Goal: Task Accomplishment & Management: Use online tool/utility

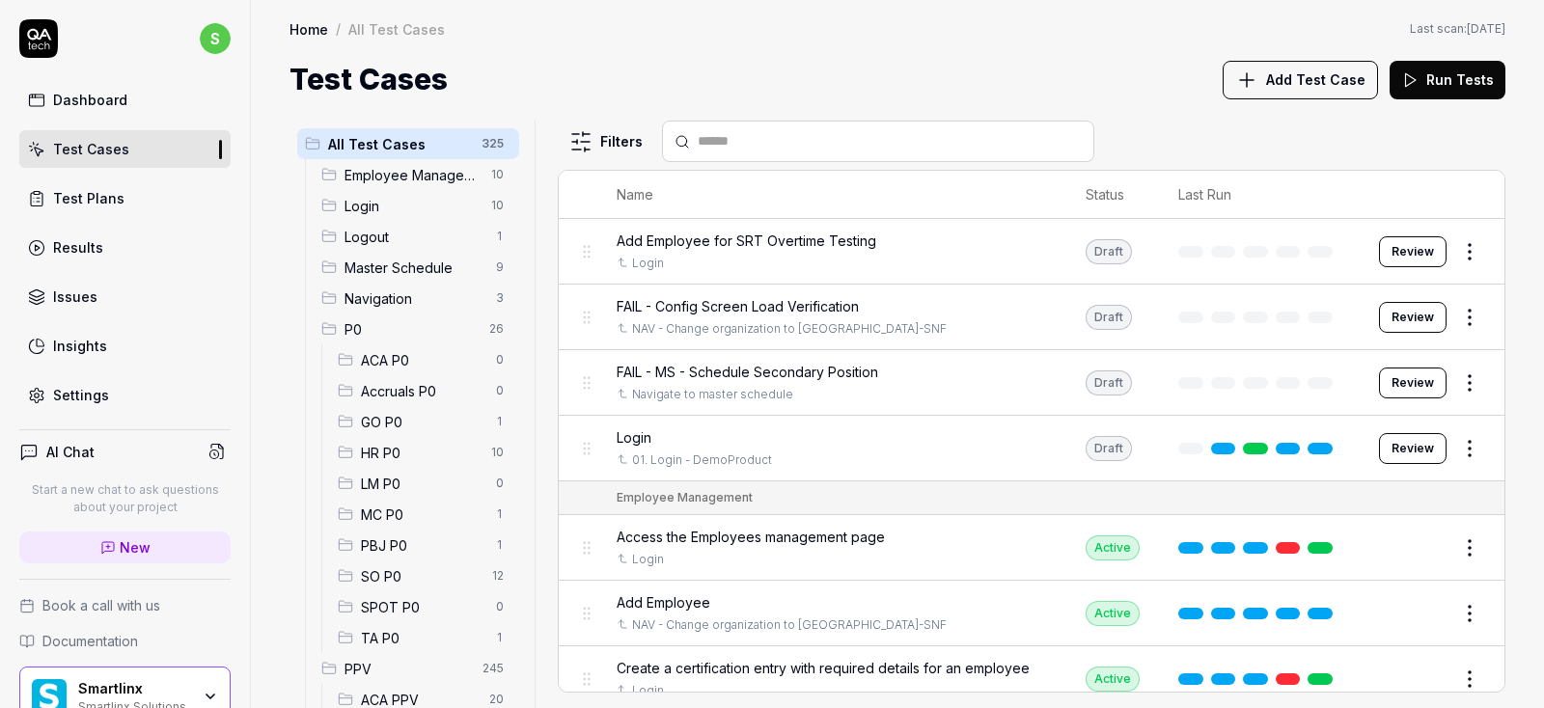
click at [86, 151] on div "Test Cases" at bounding box center [91, 149] width 76 height 20
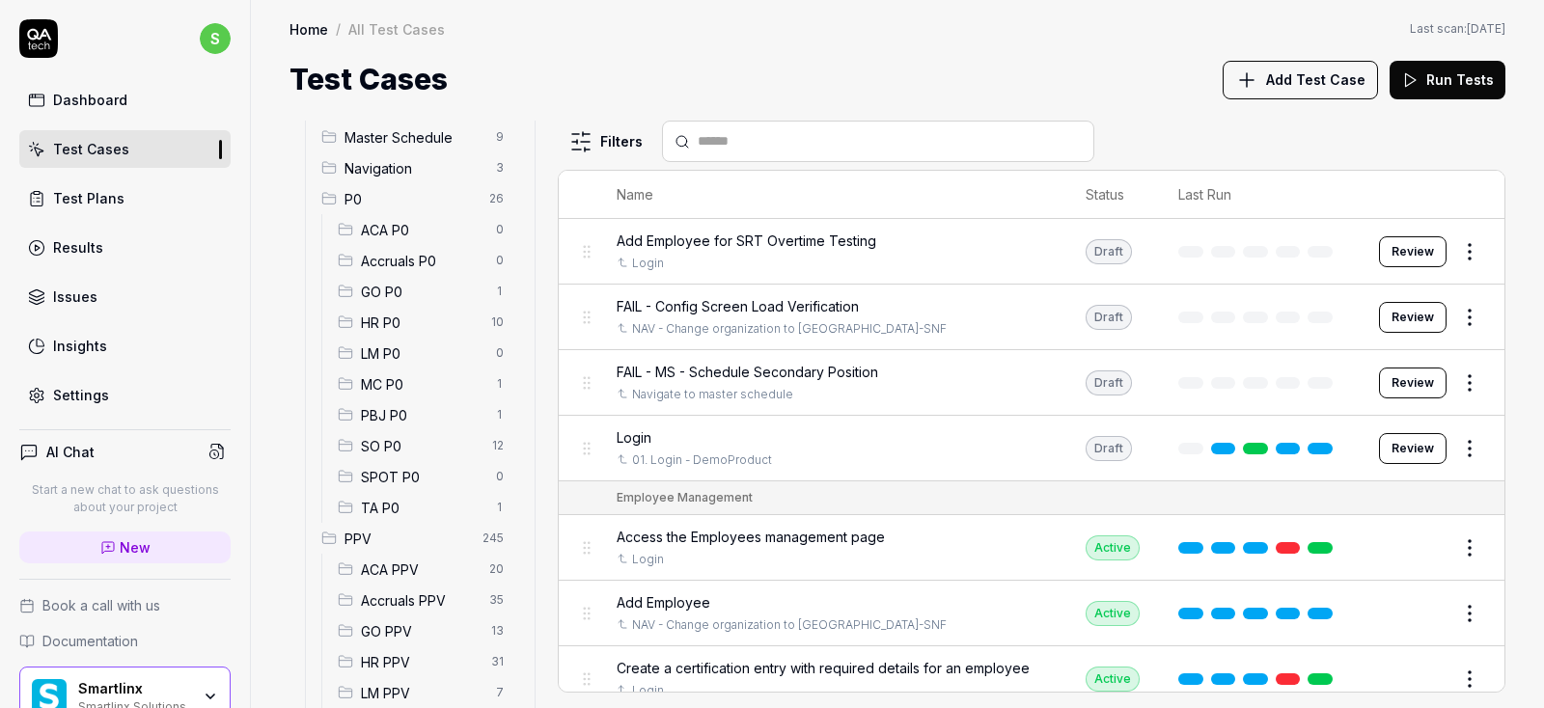
scroll to position [131, 0]
click at [412, 559] on span "ACA PPV" at bounding box center [419, 569] width 117 height 20
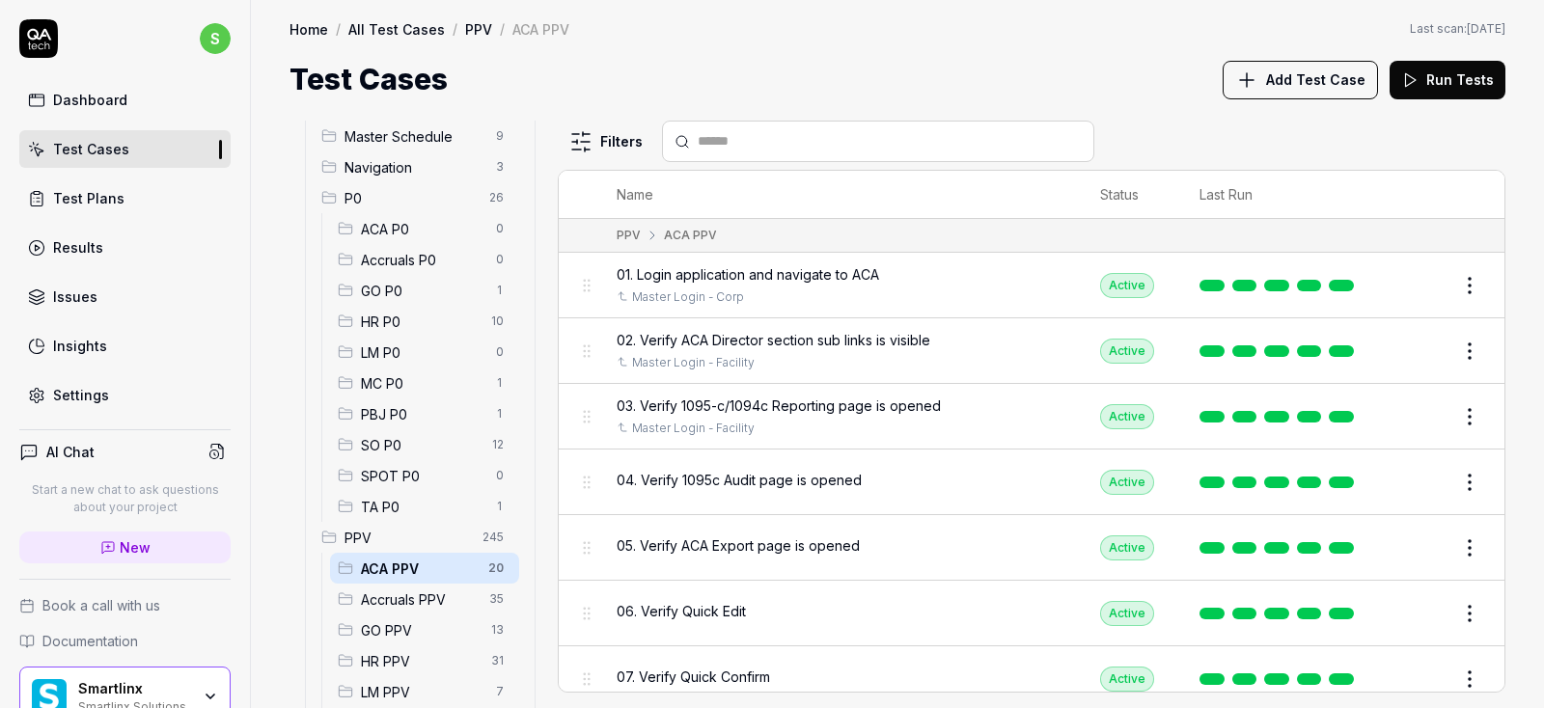
scroll to position [302, 0]
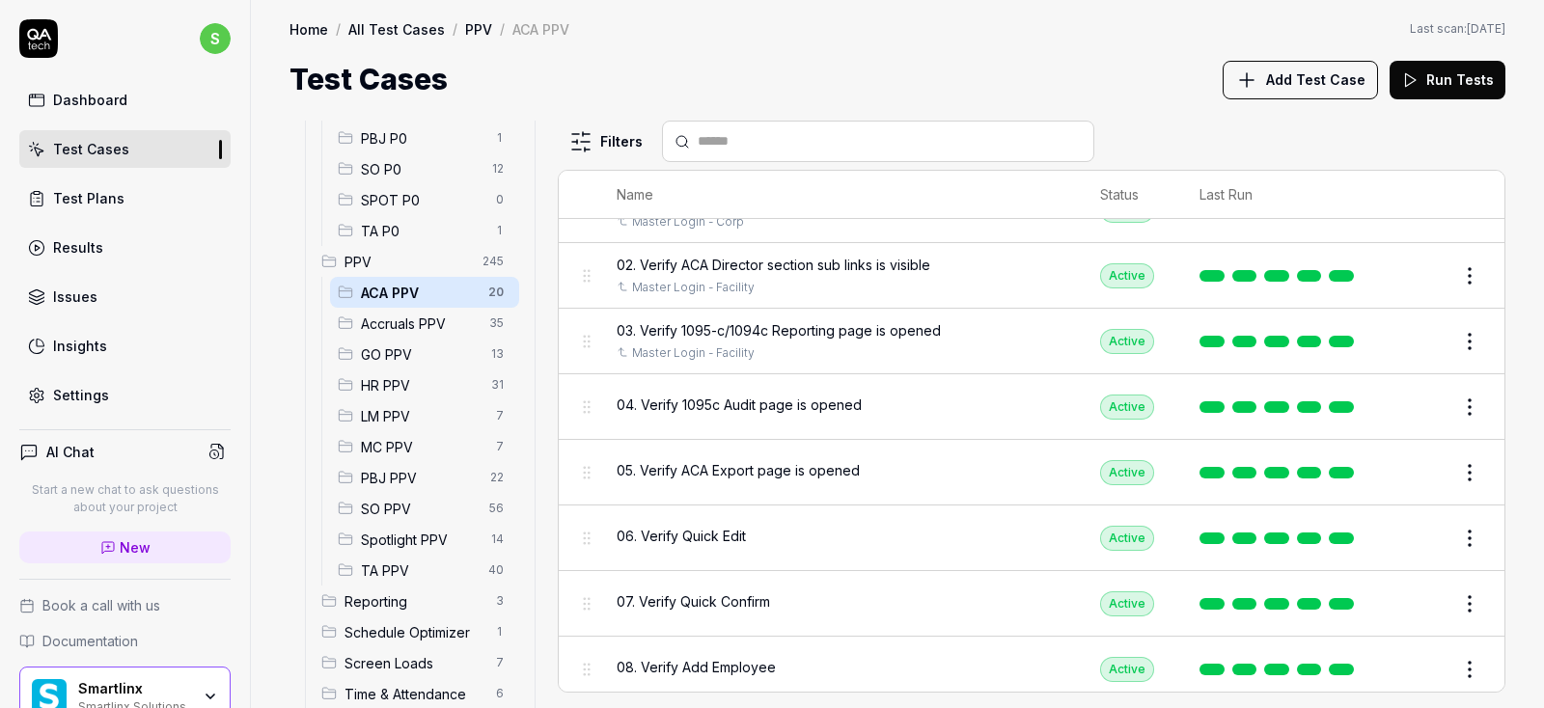
scroll to position [83, 0]
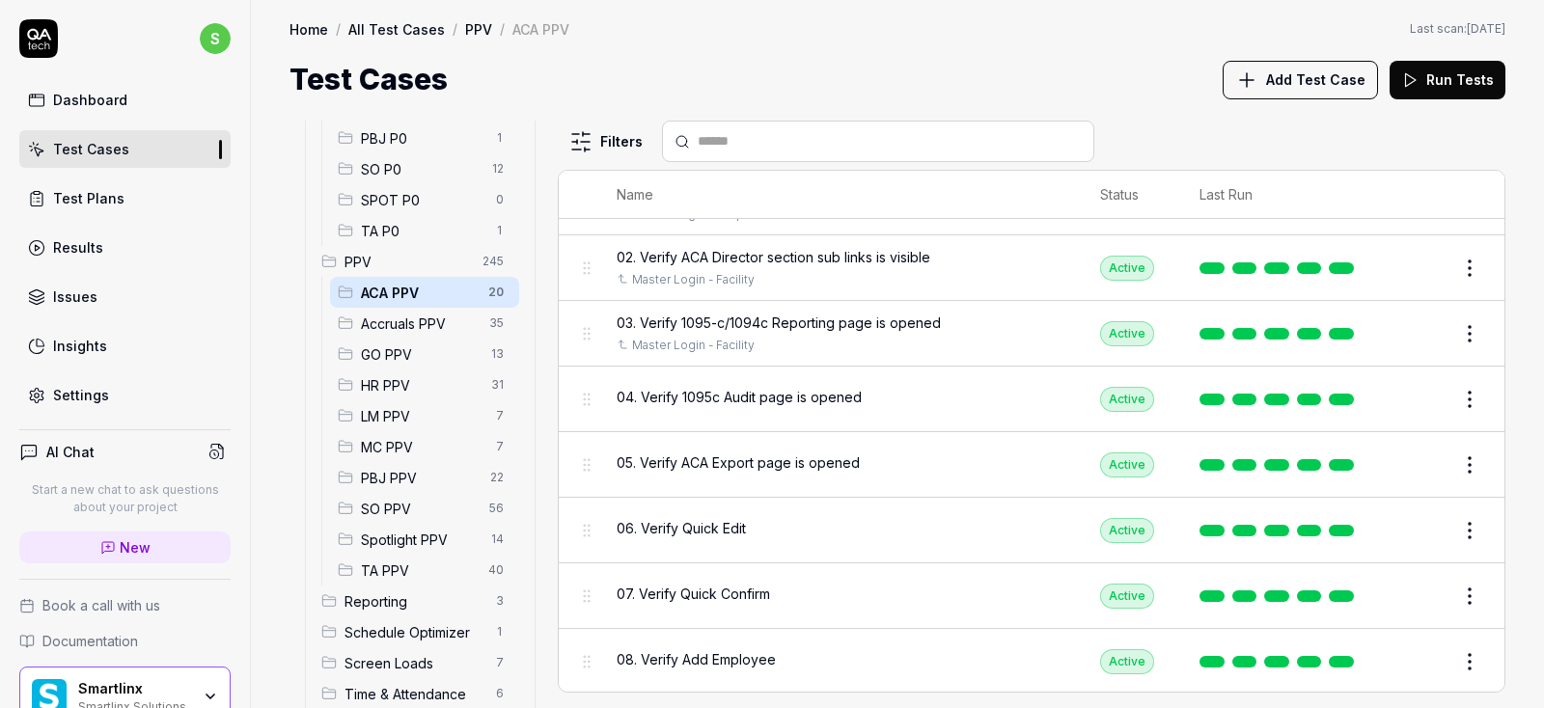
click at [775, 411] on div "04. Verify 1095c Audit page is opened" at bounding box center [839, 398] width 445 height 41
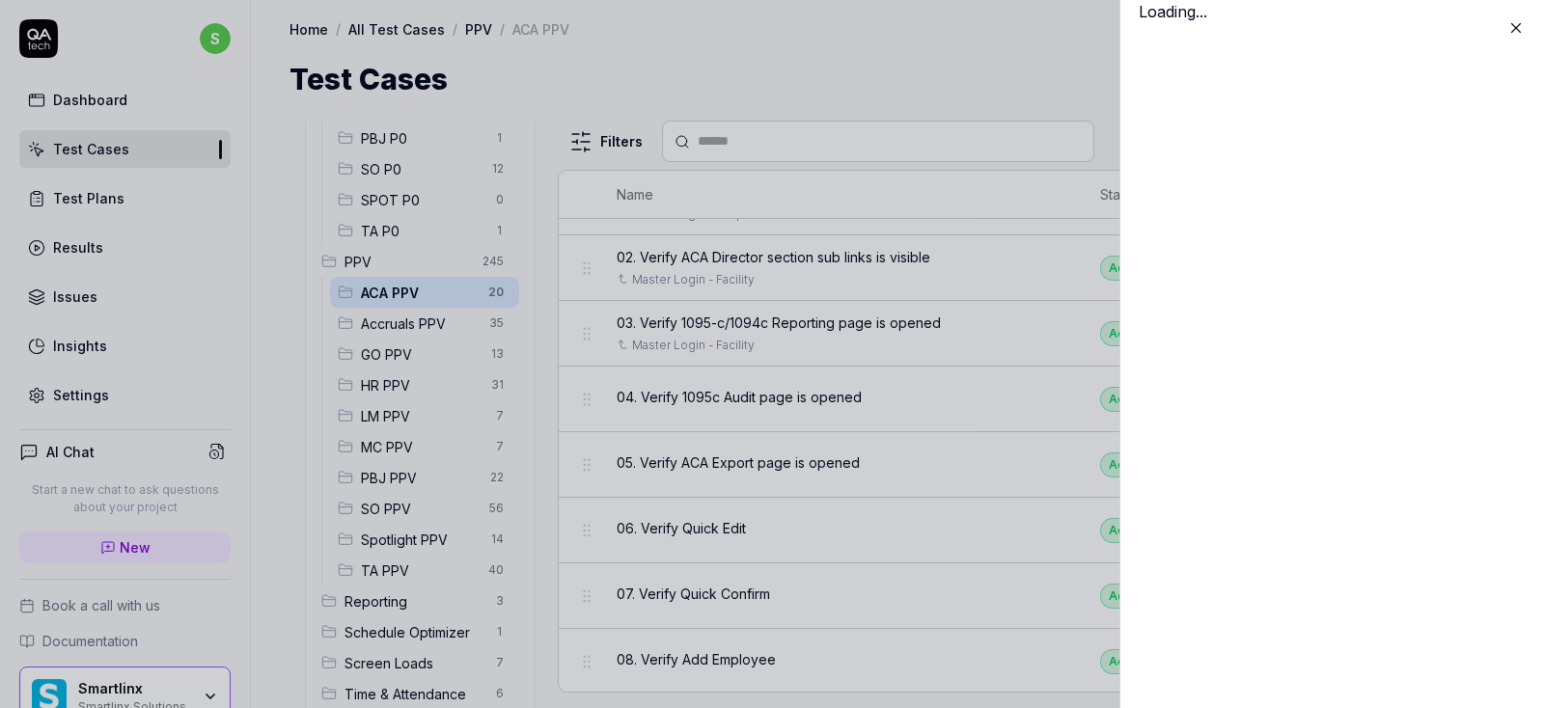
scroll to position [83, 0]
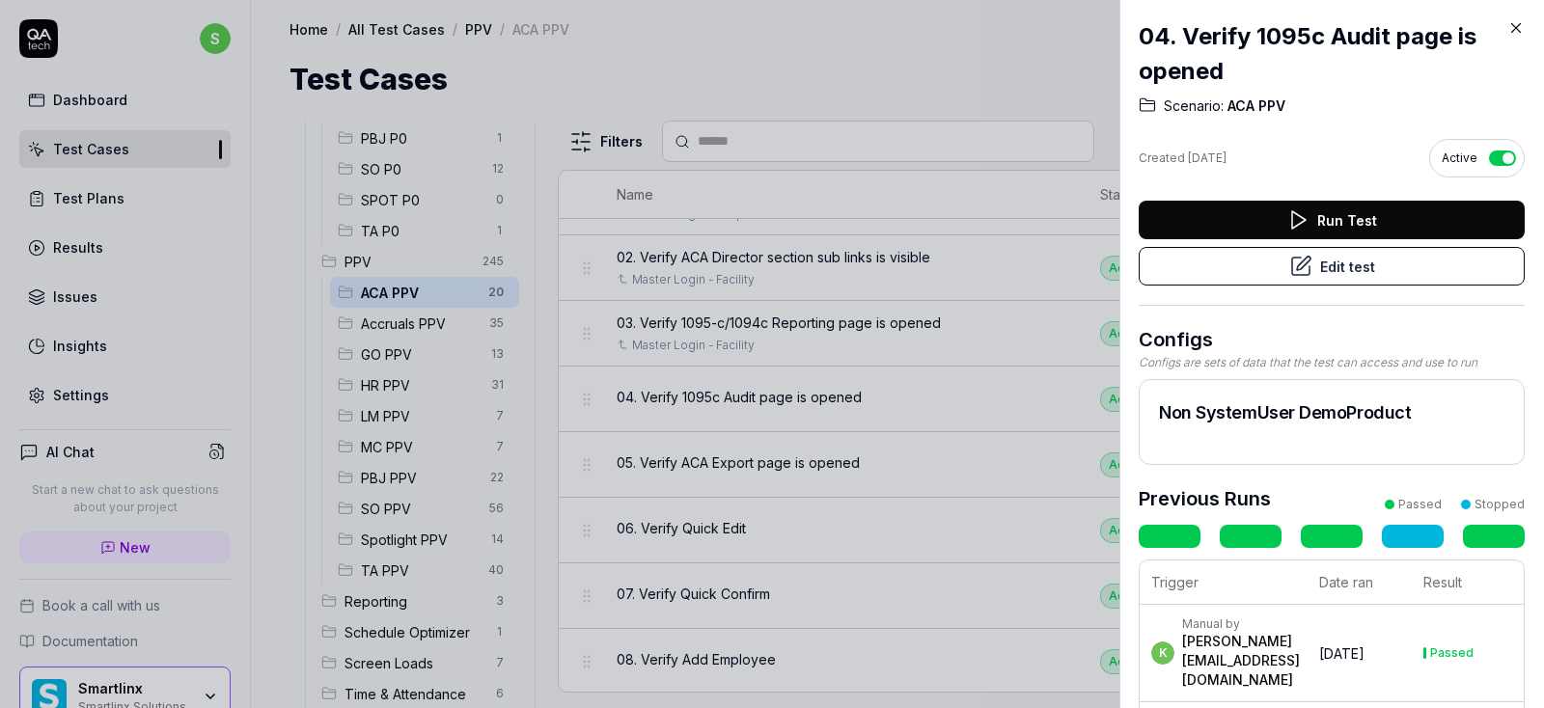
click at [1362, 268] on button "Edit test" at bounding box center [1332, 266] width 386 height 39
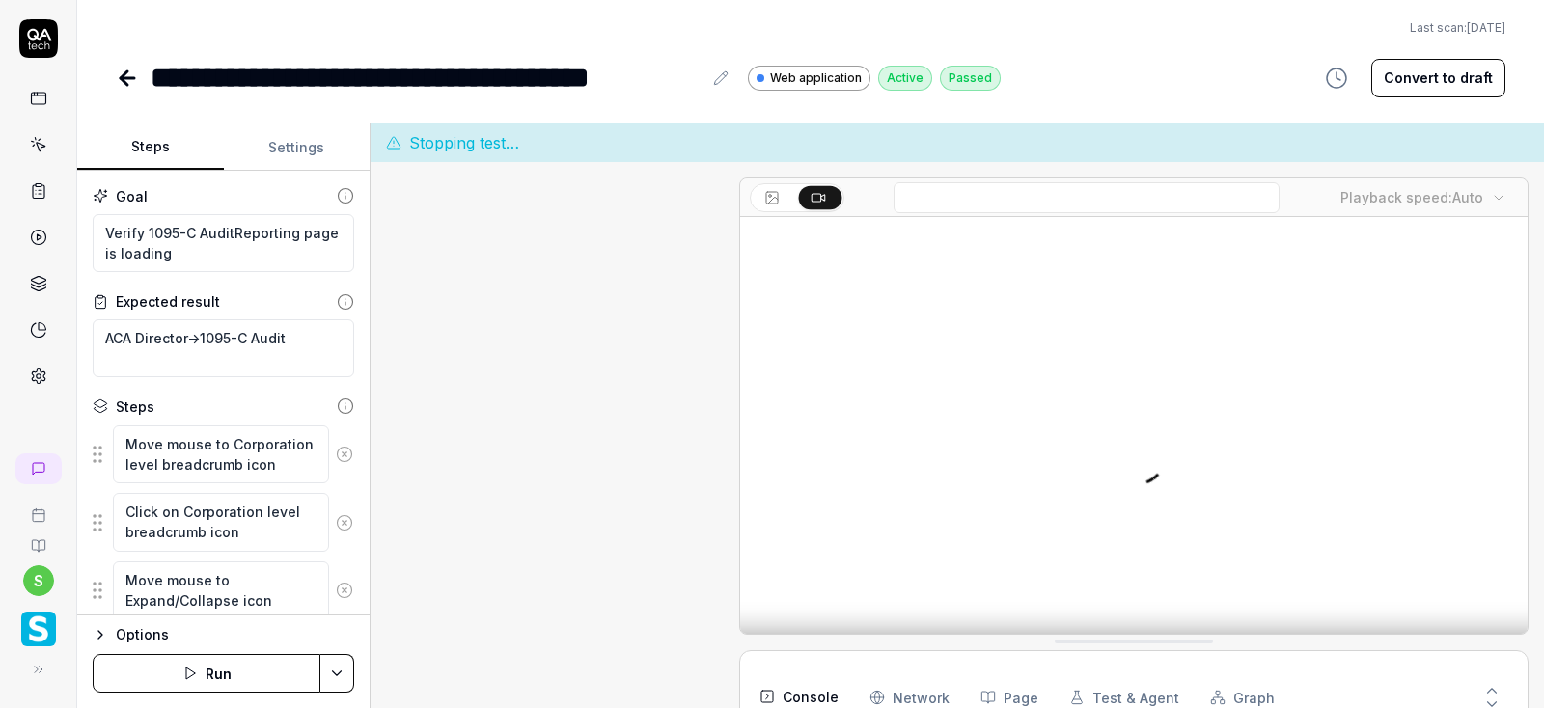
scroll to position [994, 0]
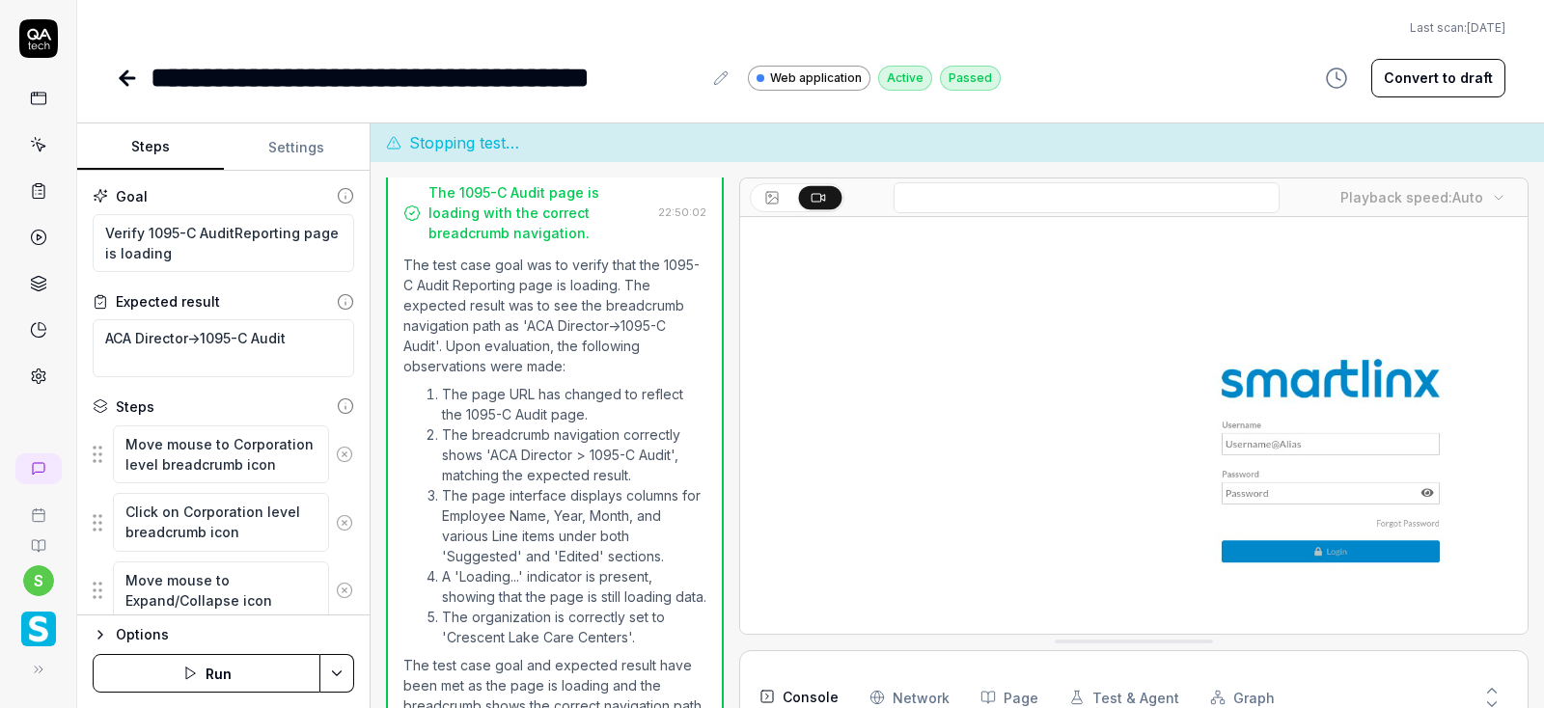
type textarea "*"
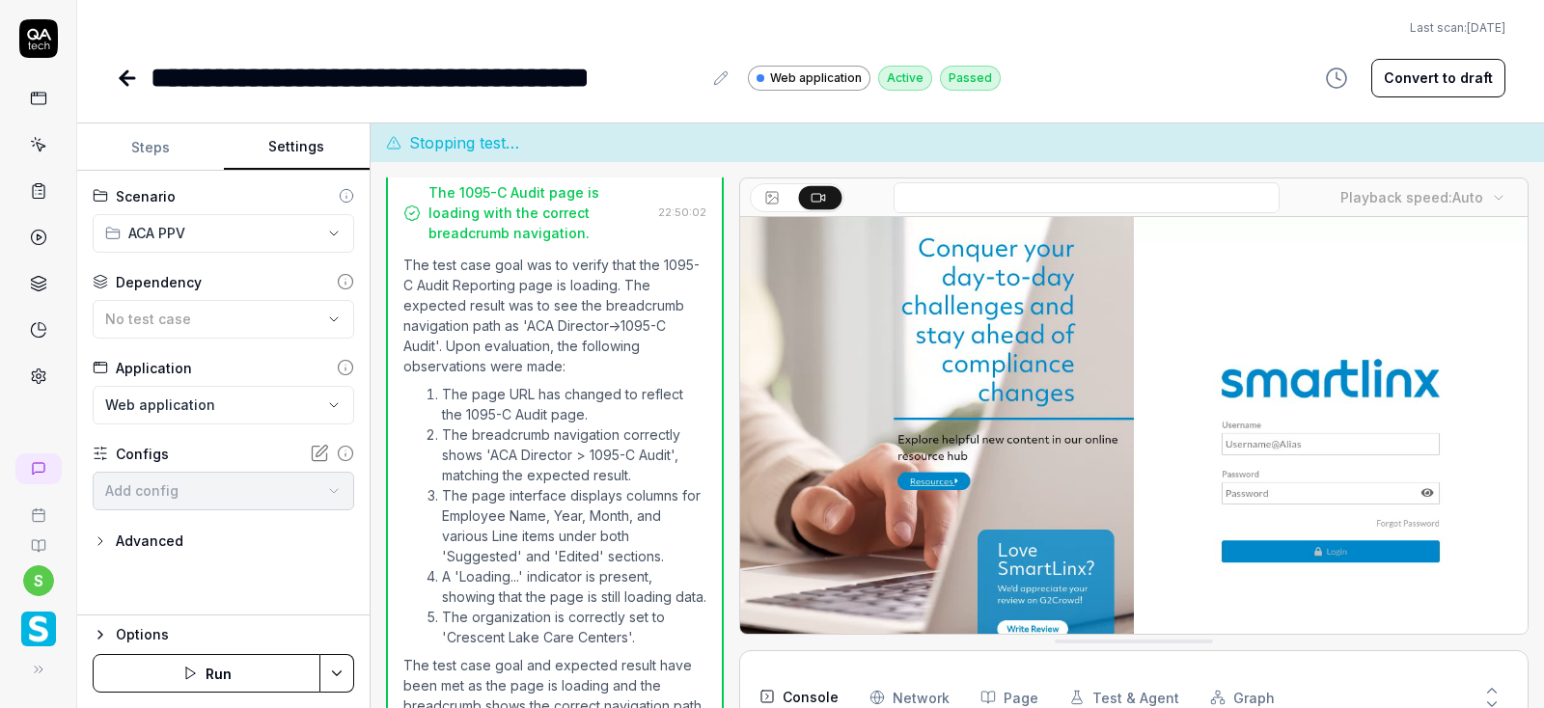
click at [290, 143] on button "Settings" at bounding box center [297, 147] width 147 height 46
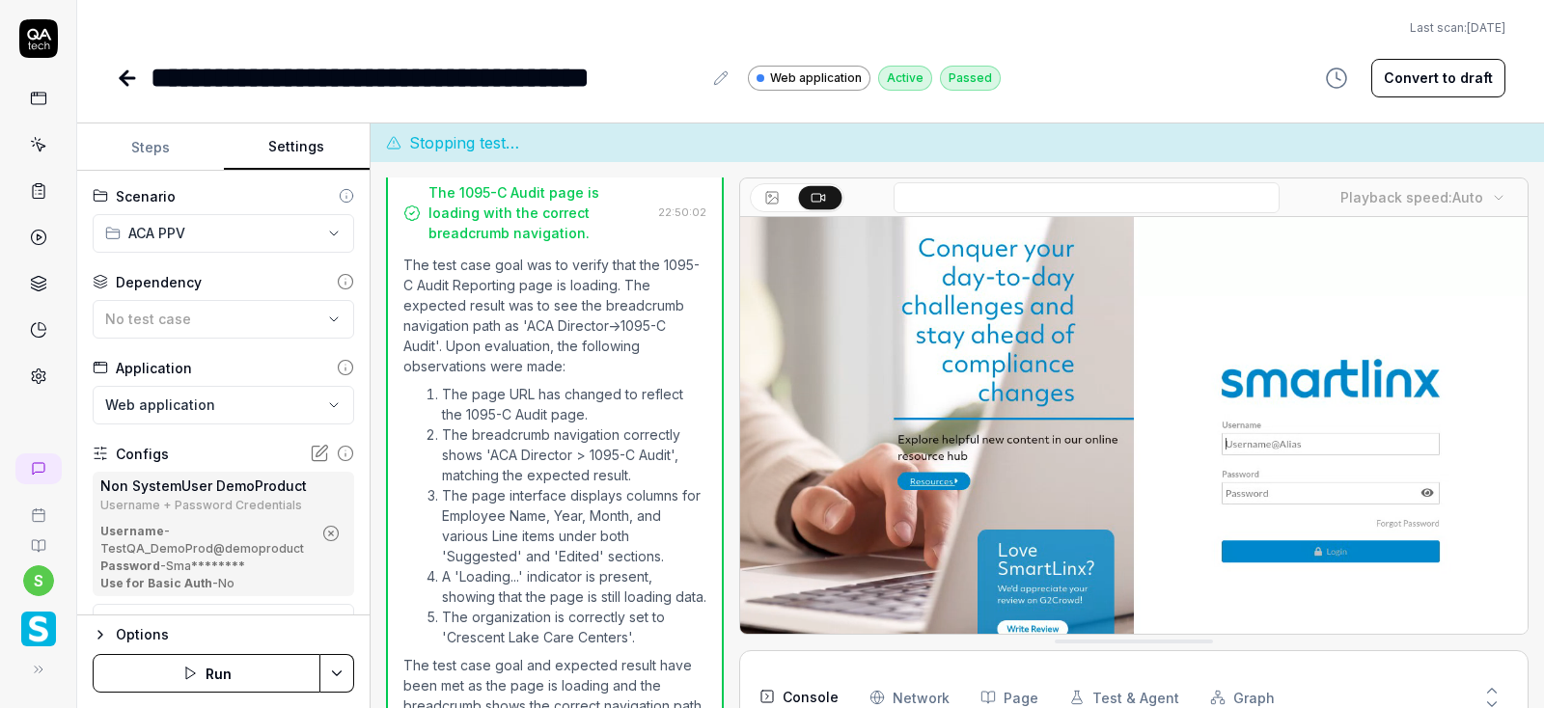
scroll to position [0, 0]
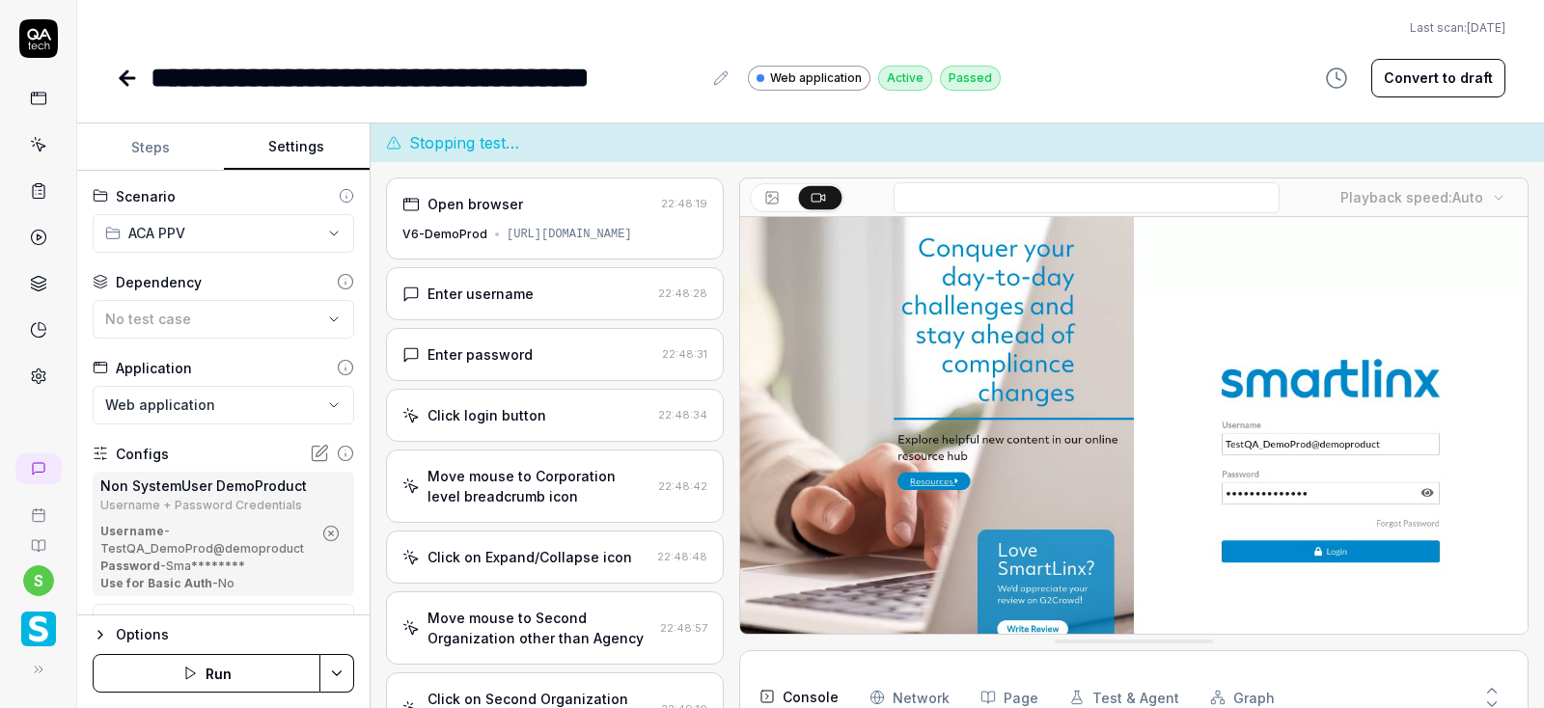
click at [578, 503] on div "Move mouse to Corporation level breadcrumb icon" at bounding box center [538, 486] width 223 height 41
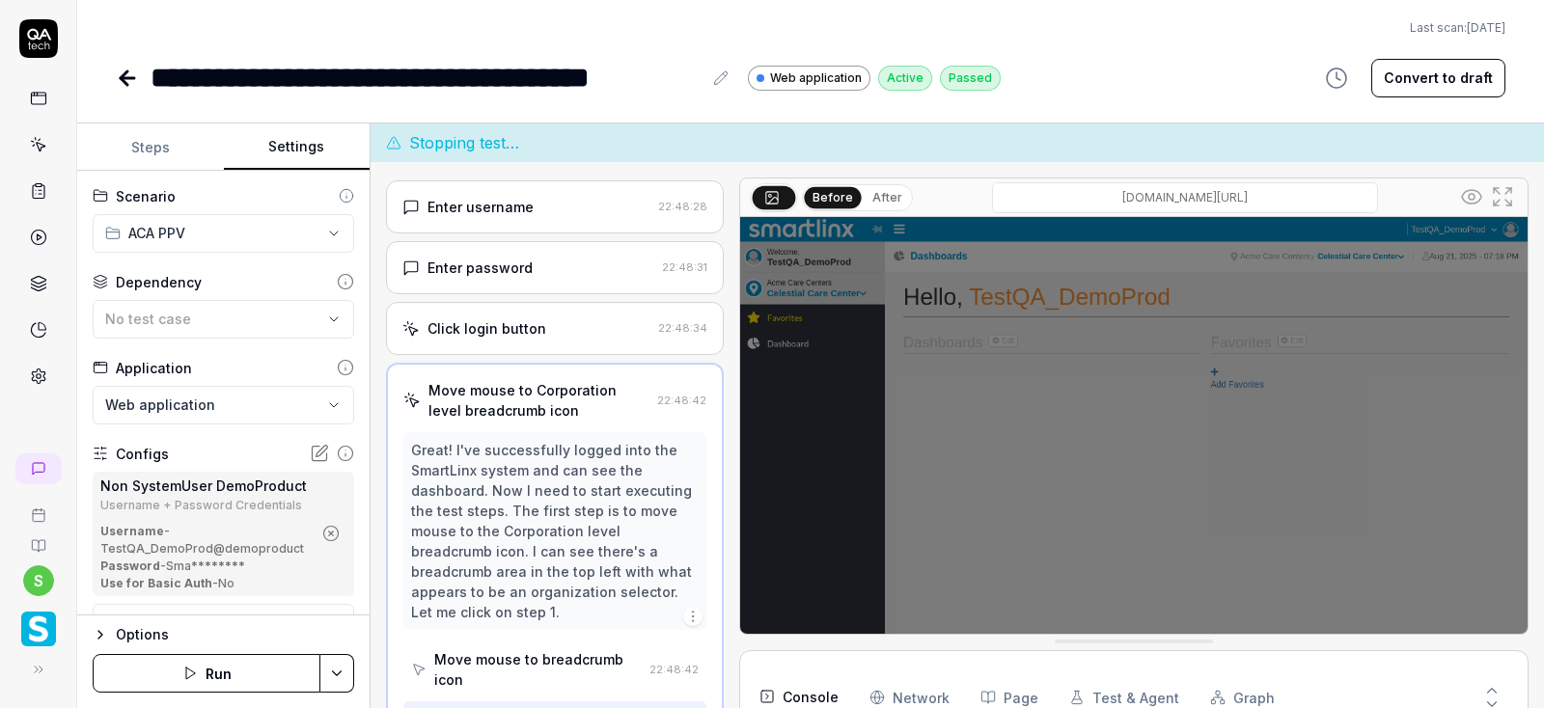
scroll to position [87, 0]
click at [517, 328] on div "Click login button" at bounding box center [486, 328] width 119 height 20
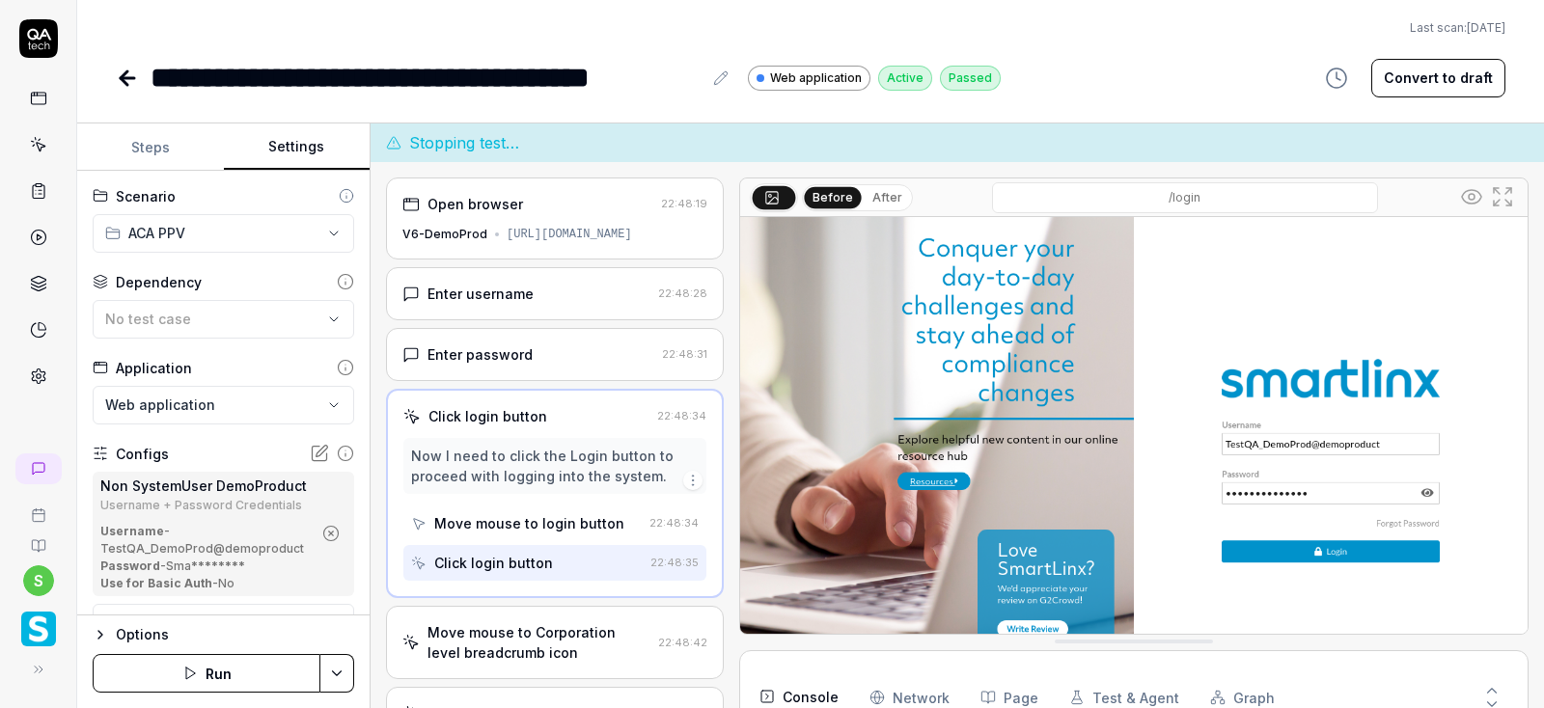
scroll to position [0, 0]
click at [539, 629] on div "Move mouse to Corporation level breadcrumb icon" at bounding box center [538, 642] width 223 height 41
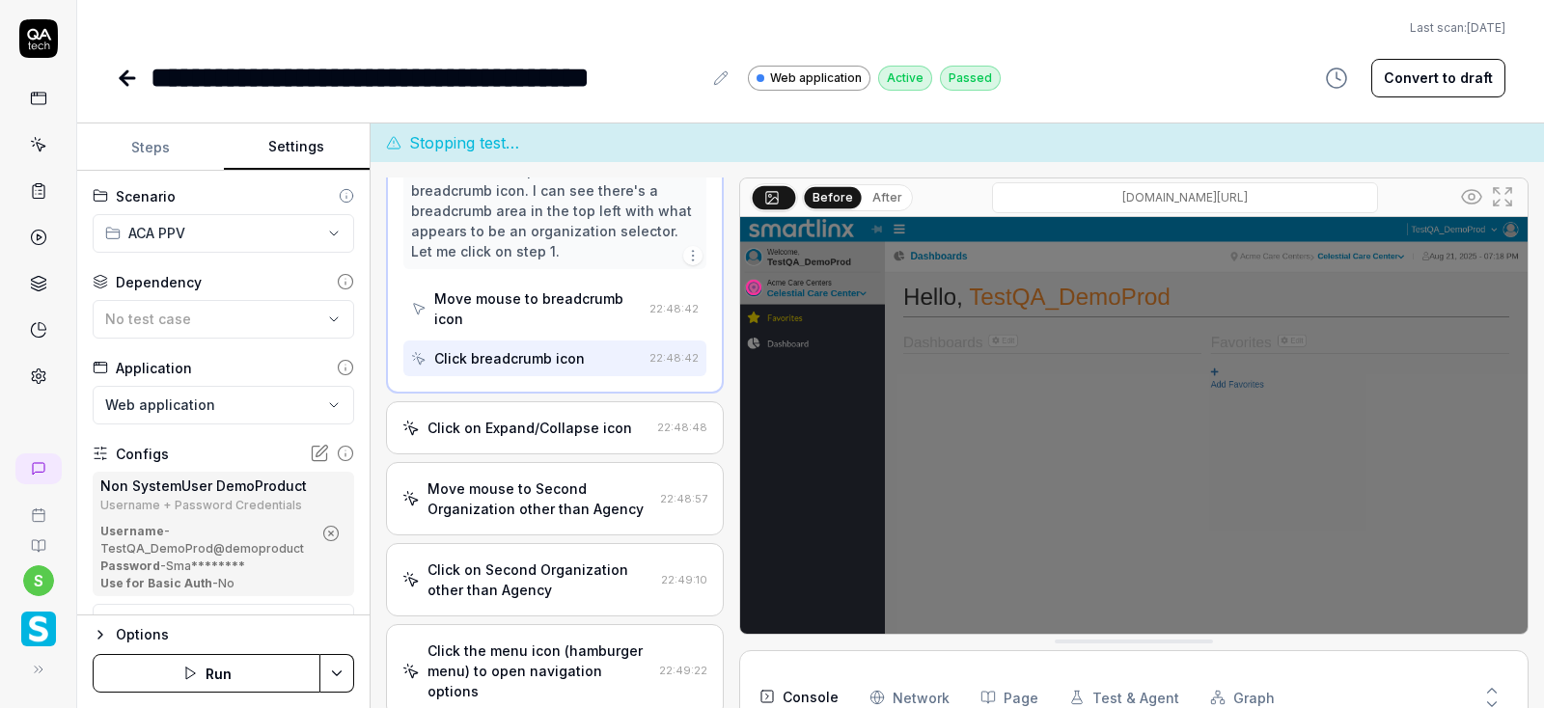
scroll to position [449, 0]
click at [526, 478] on div "Move mouse to Second Organization other than Agency" at bounding box center [539, 498] width 225 height 41
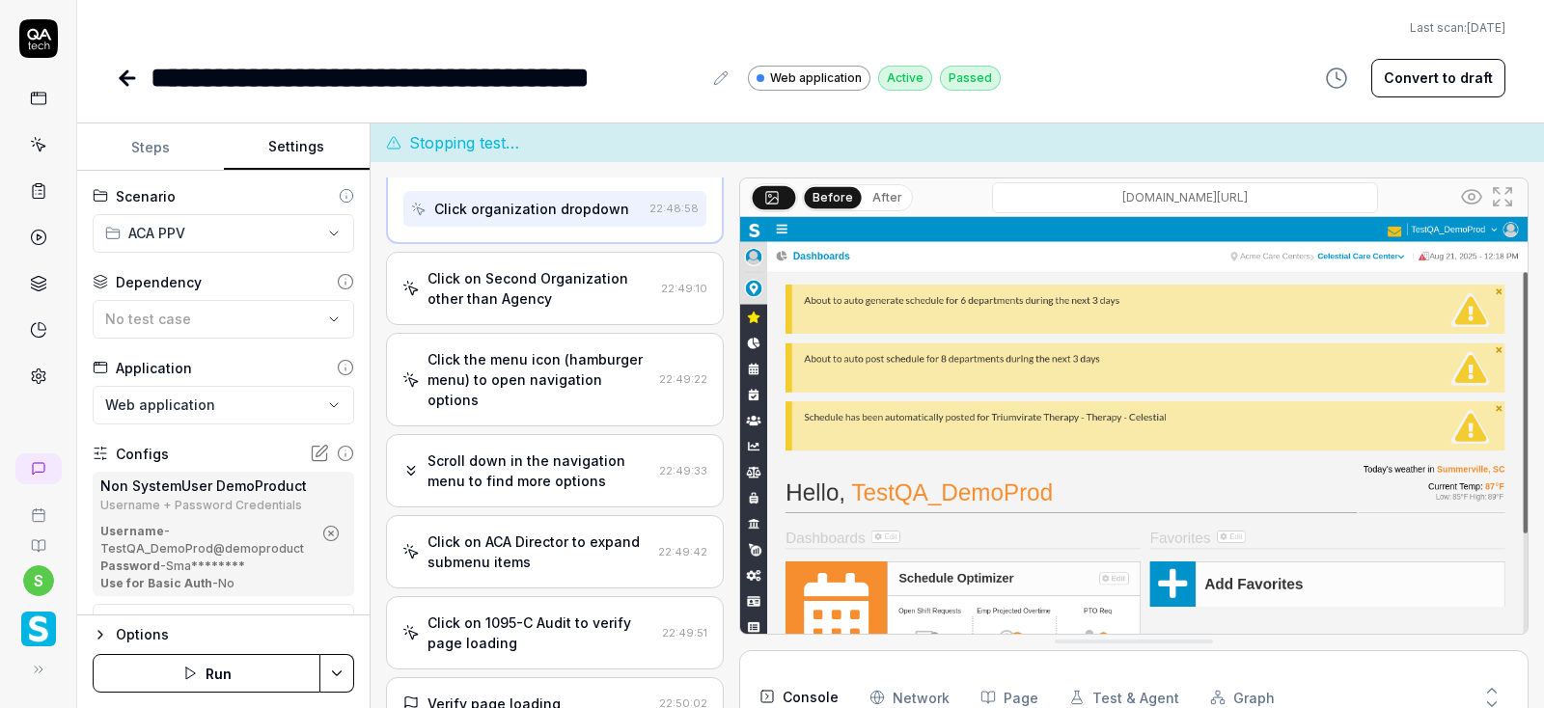
scroll to position [823, 0]
click at [509, 529] on div "Click on ACA Director to expand submenu items" at bounding box center [538, 549] width 223 height 41
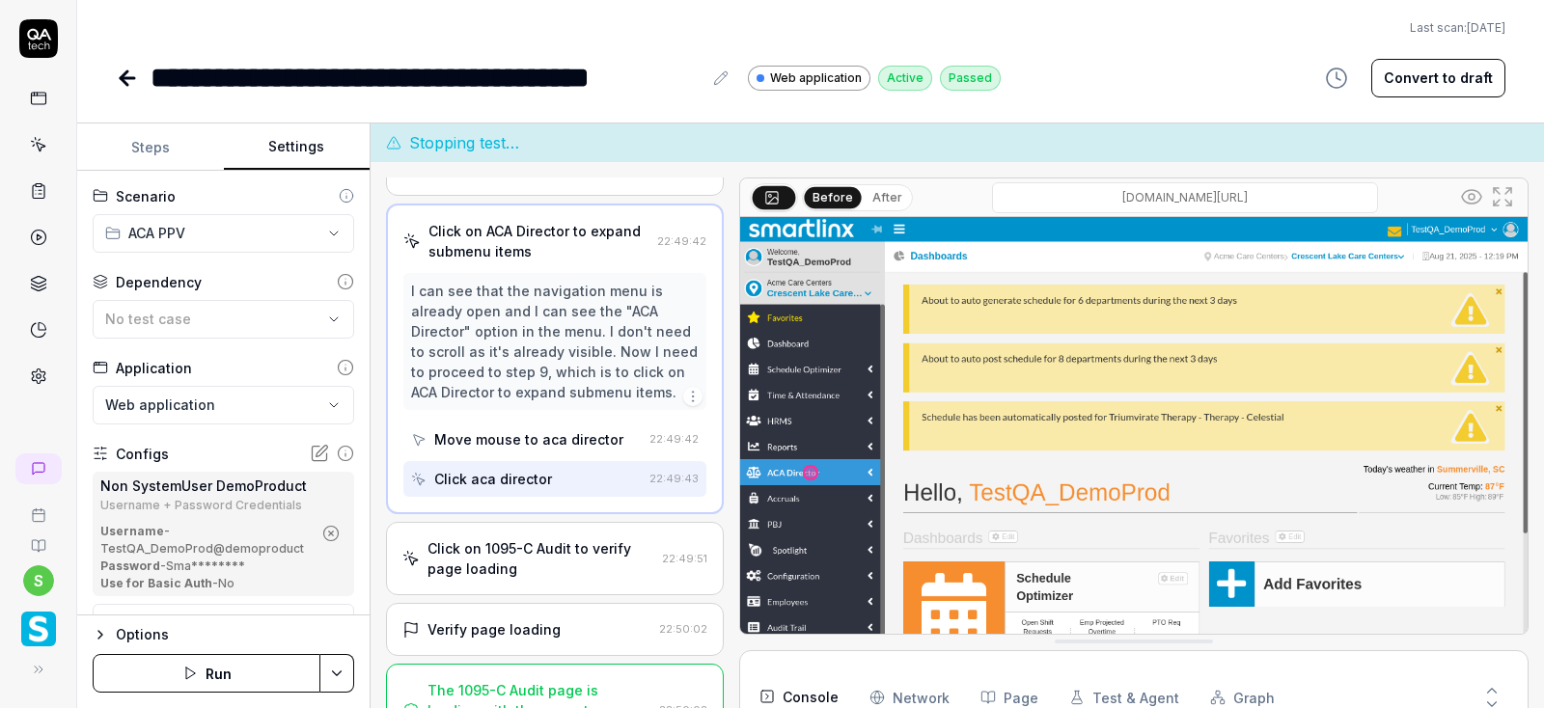
scroll to position [39, 0]
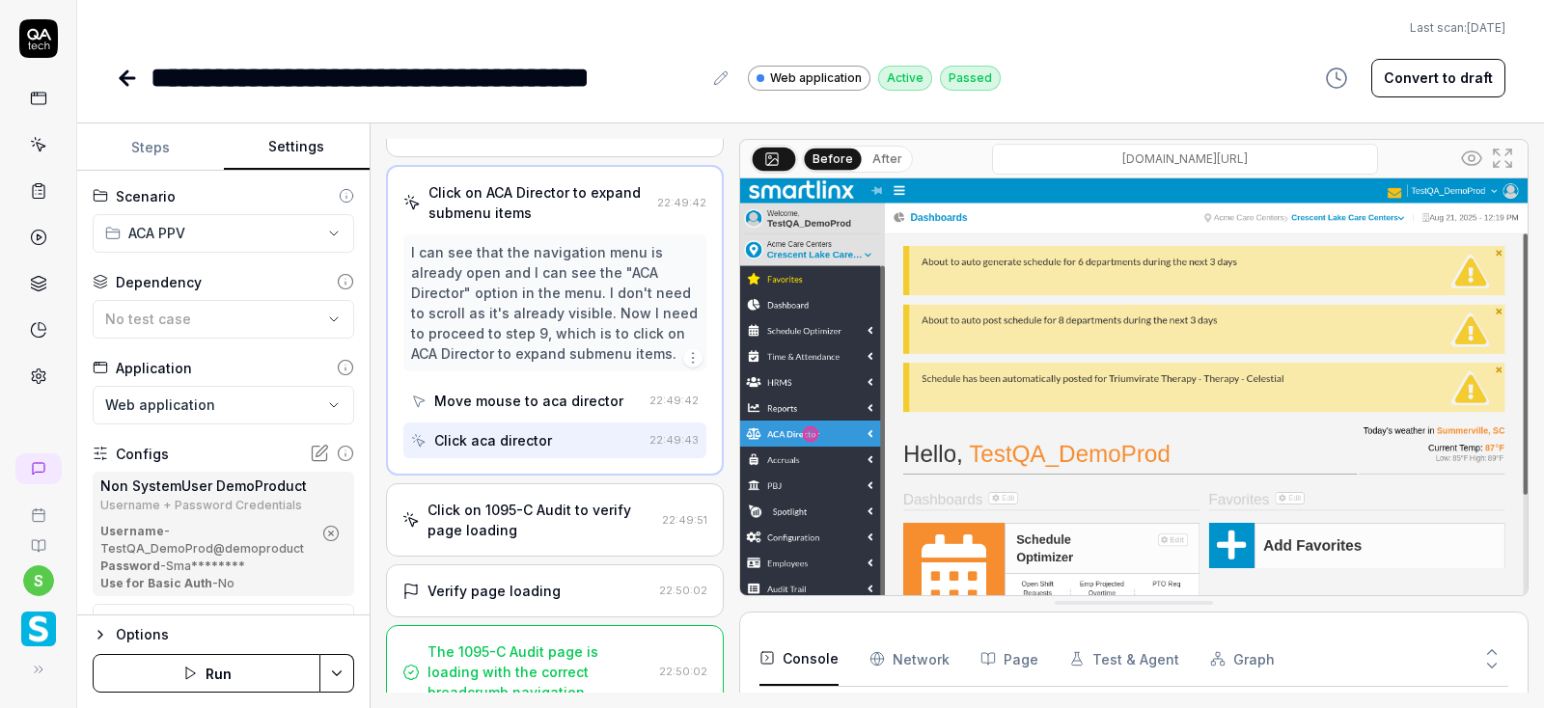
click at [516, 625] on div "The 1095-C Audit page is loading with the correct breadcrumb navigation. 22:50:…" at bounding box center [555, 672] width 338 height 94
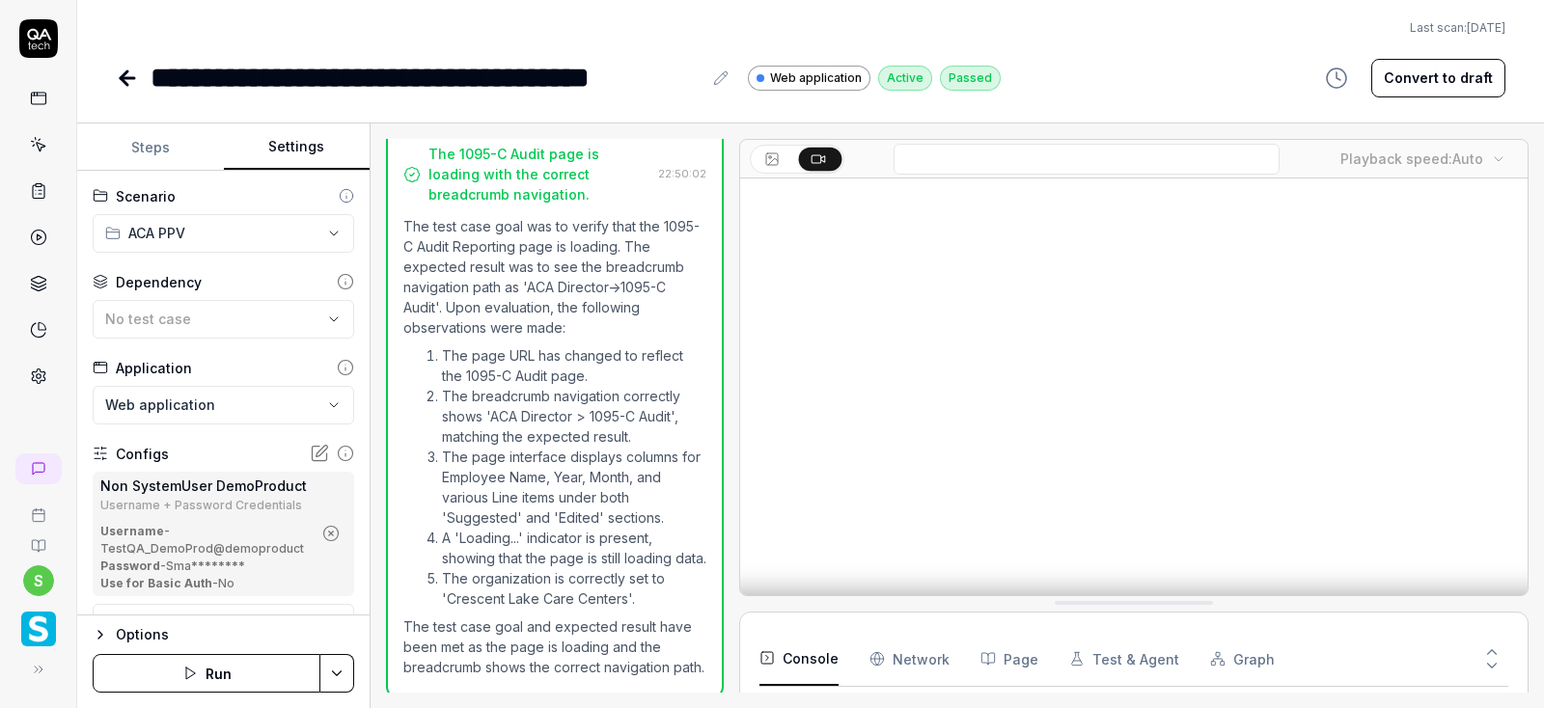
scroll to position [994, 0]
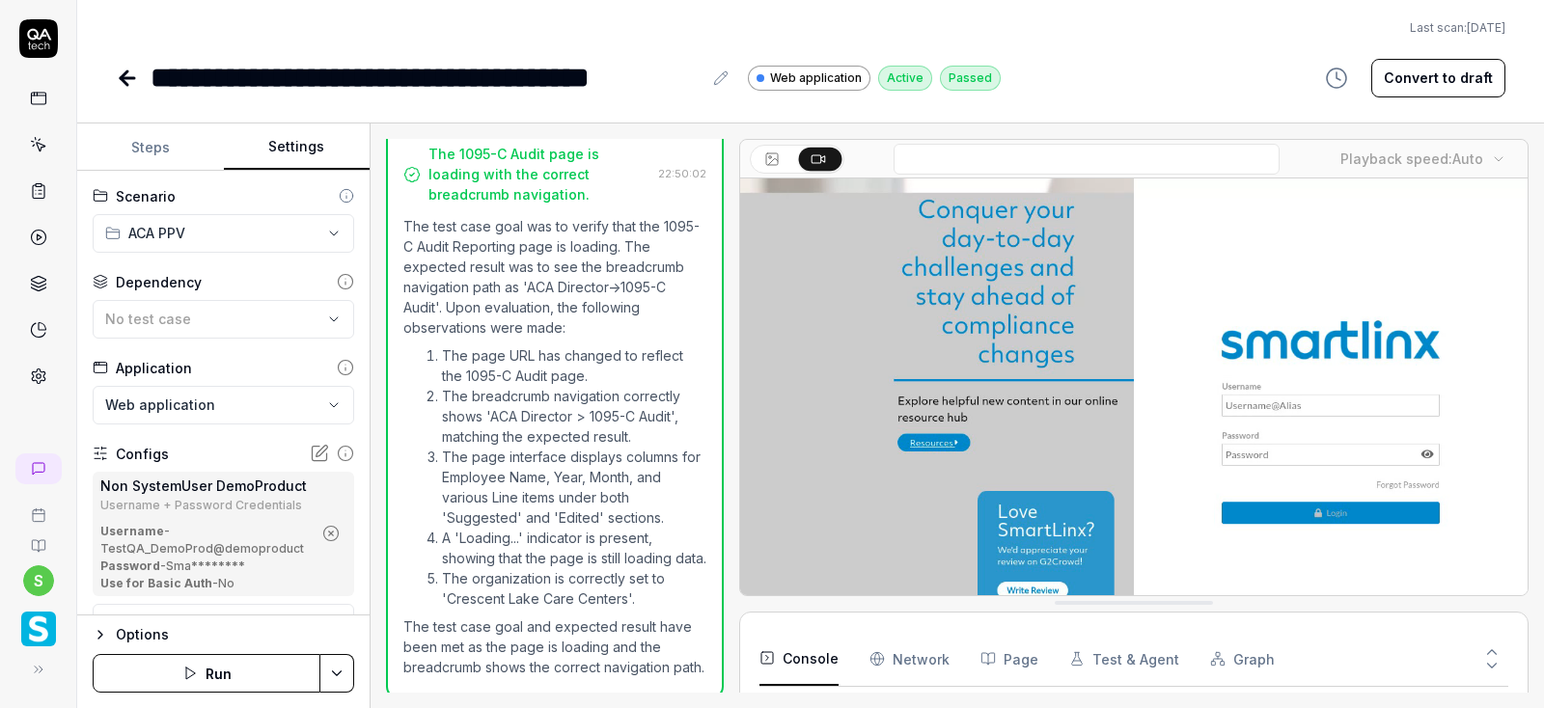
click at [329, 538] on icon "button" at bounding box center [330, 533] width 17 height 17
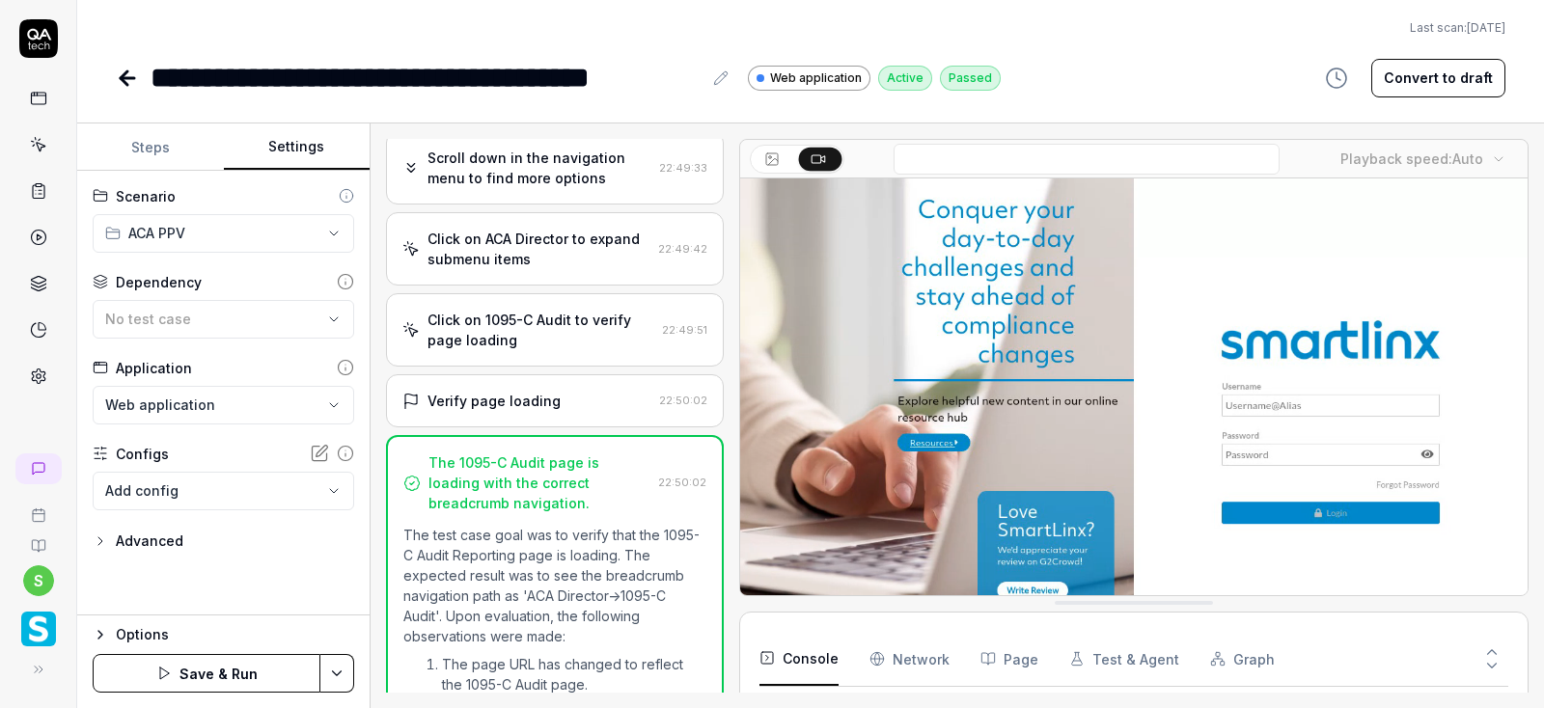
scroll to position [703, 0]
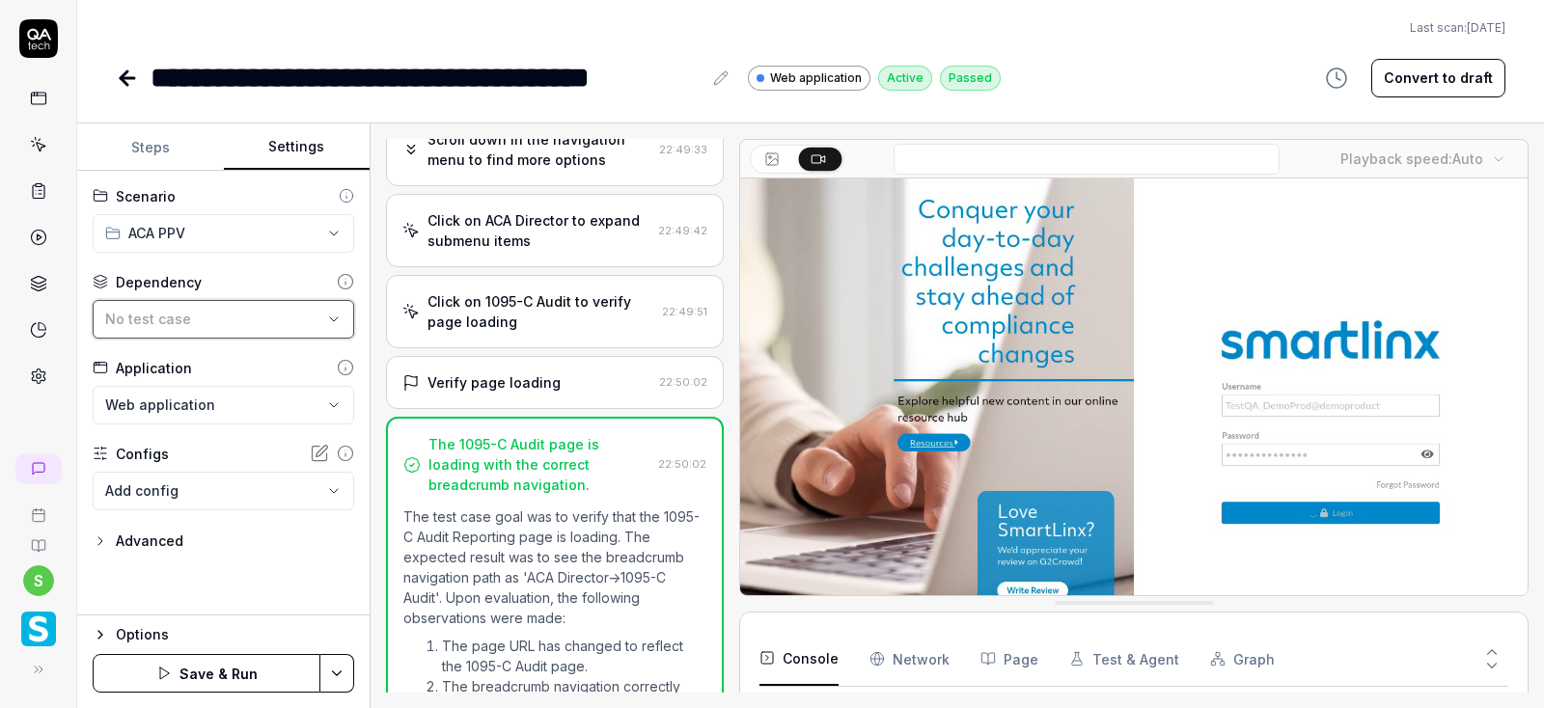
click at [189, 305] on button "No test case" at bounding box center [223, 319] width 261 height 39
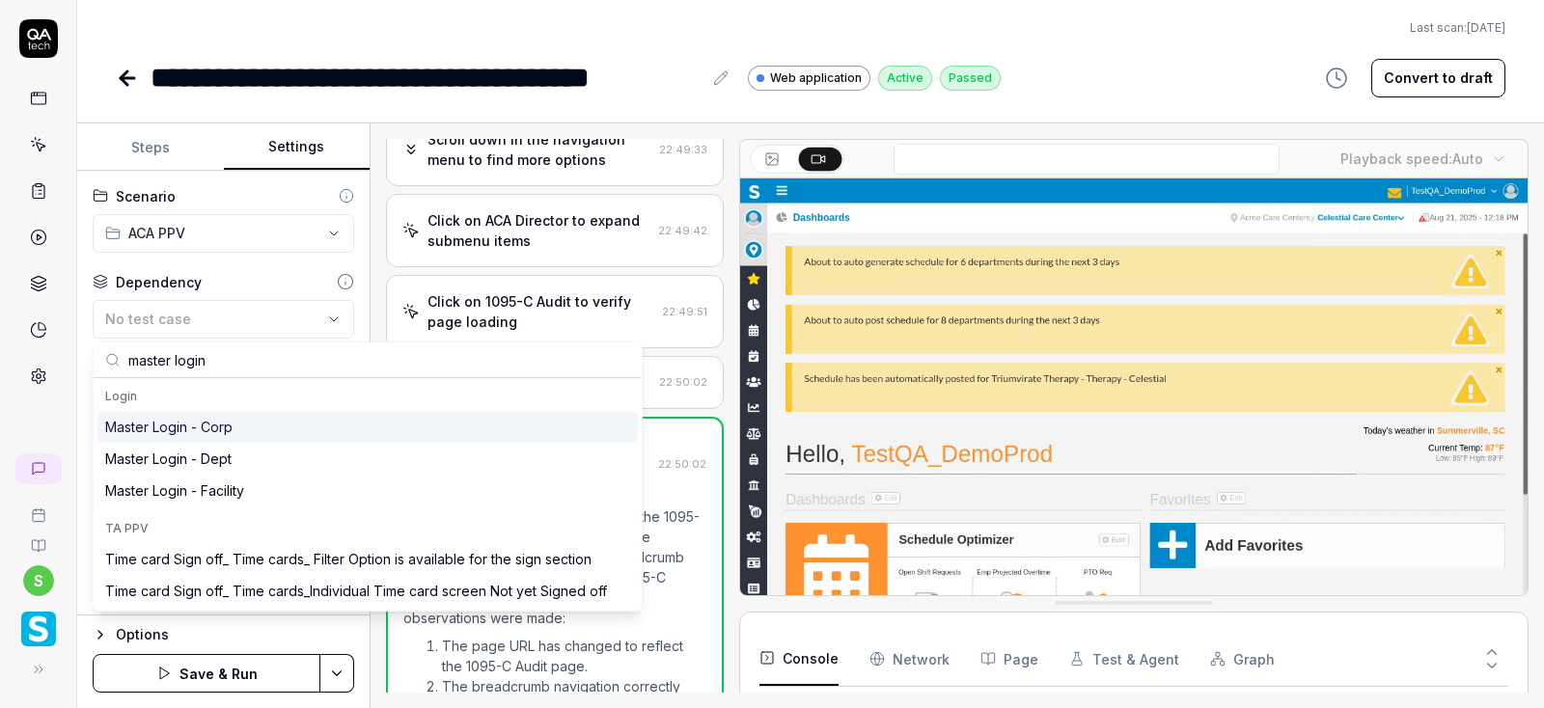
type input "master login"
click at [242, 426] on div "Master Login - Corp" at bounding box center [367, 427] width 540 height 32
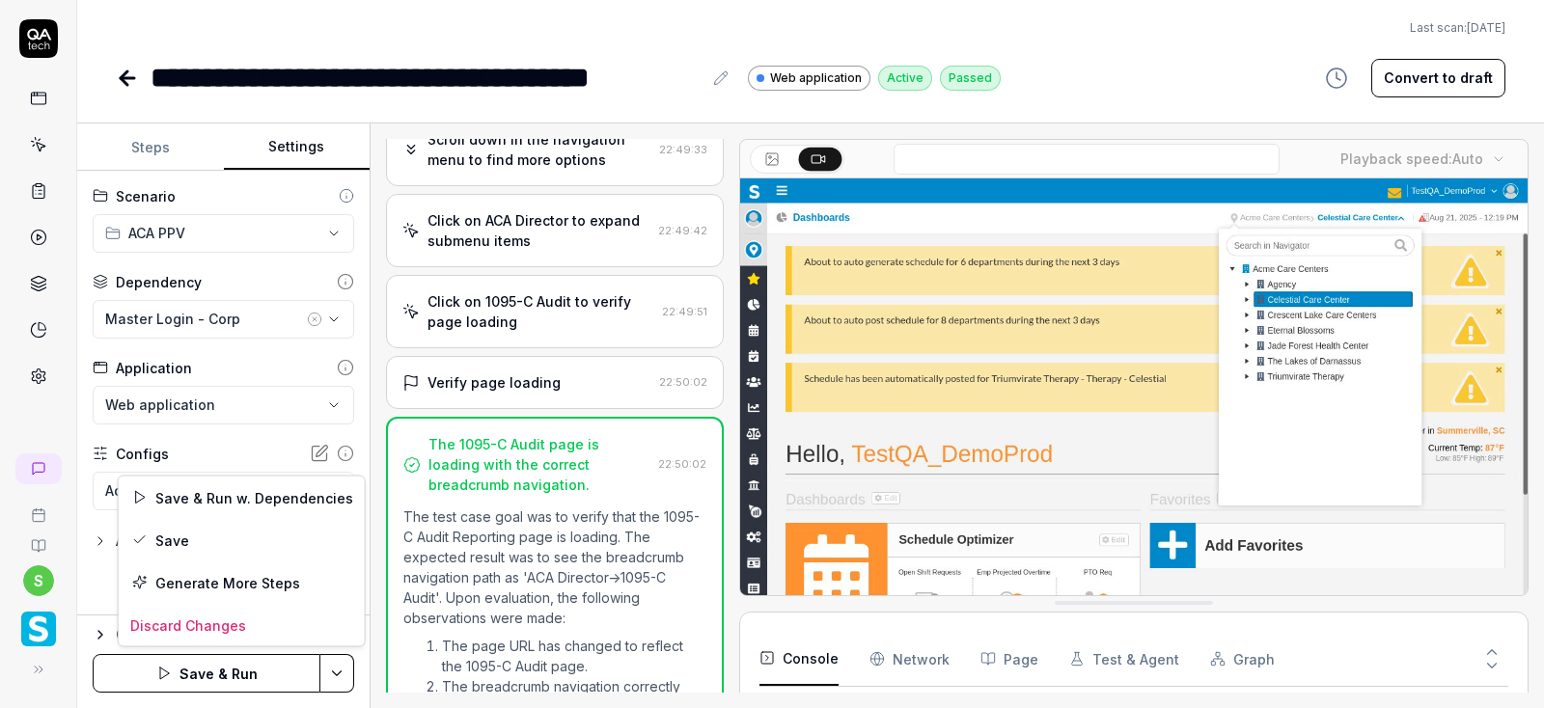
scroll to position [39, 0]
click at [343, 672] on html "**********" at bounding box center [772, 354] width 1544 height 708
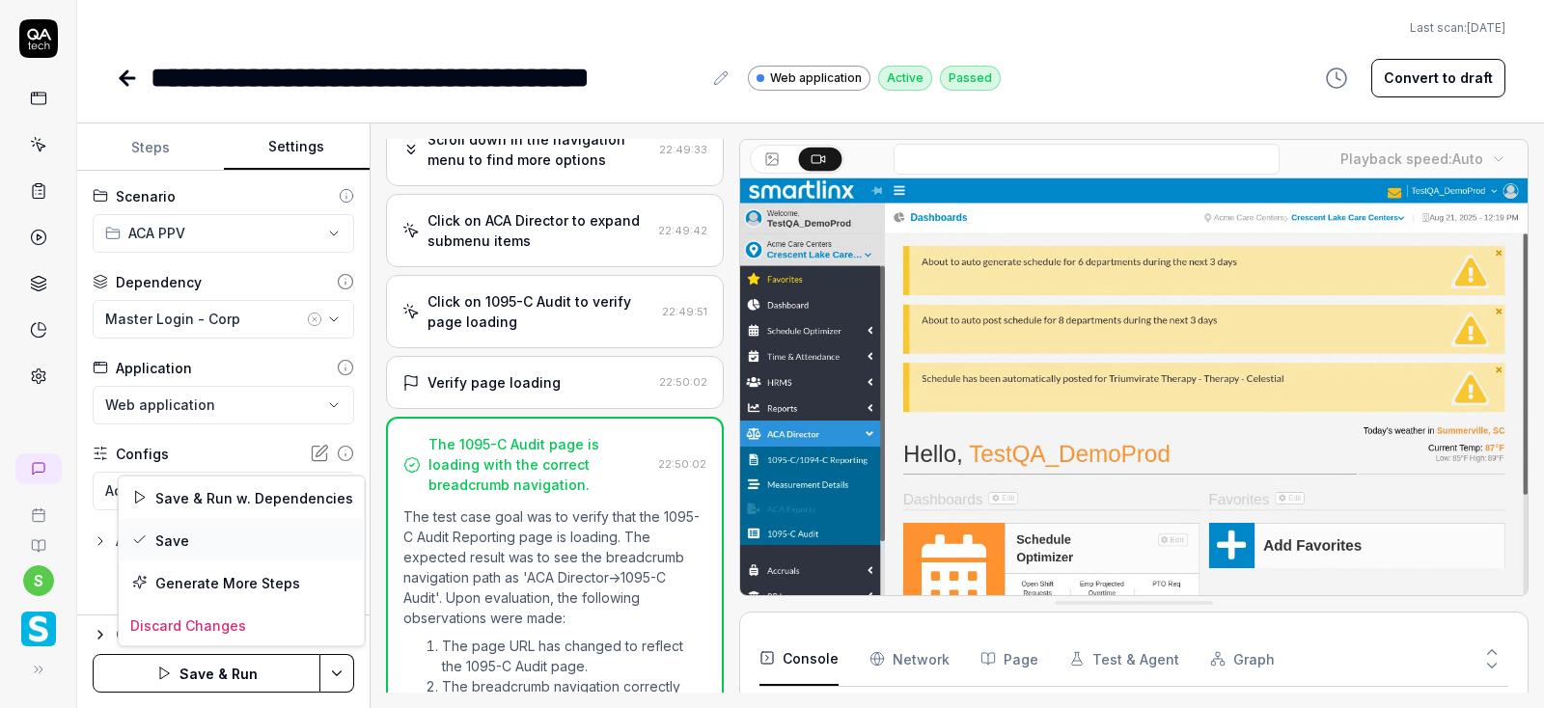
click at [186, 529] on div "Save" at bounding box center [242, 540] width 246 height 42
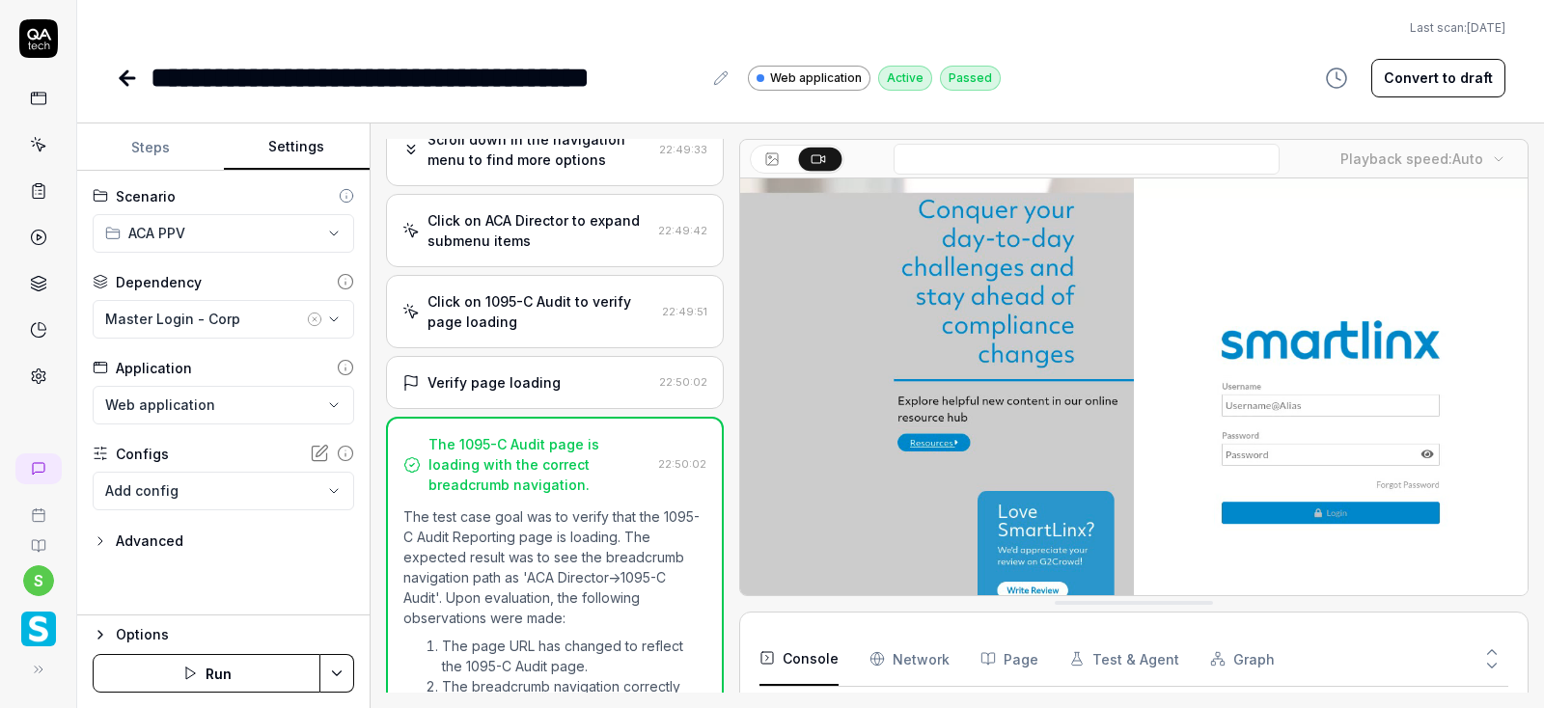
click at [210, 674] on button "Run" at bounding box center [207, 673] width 228 height 39
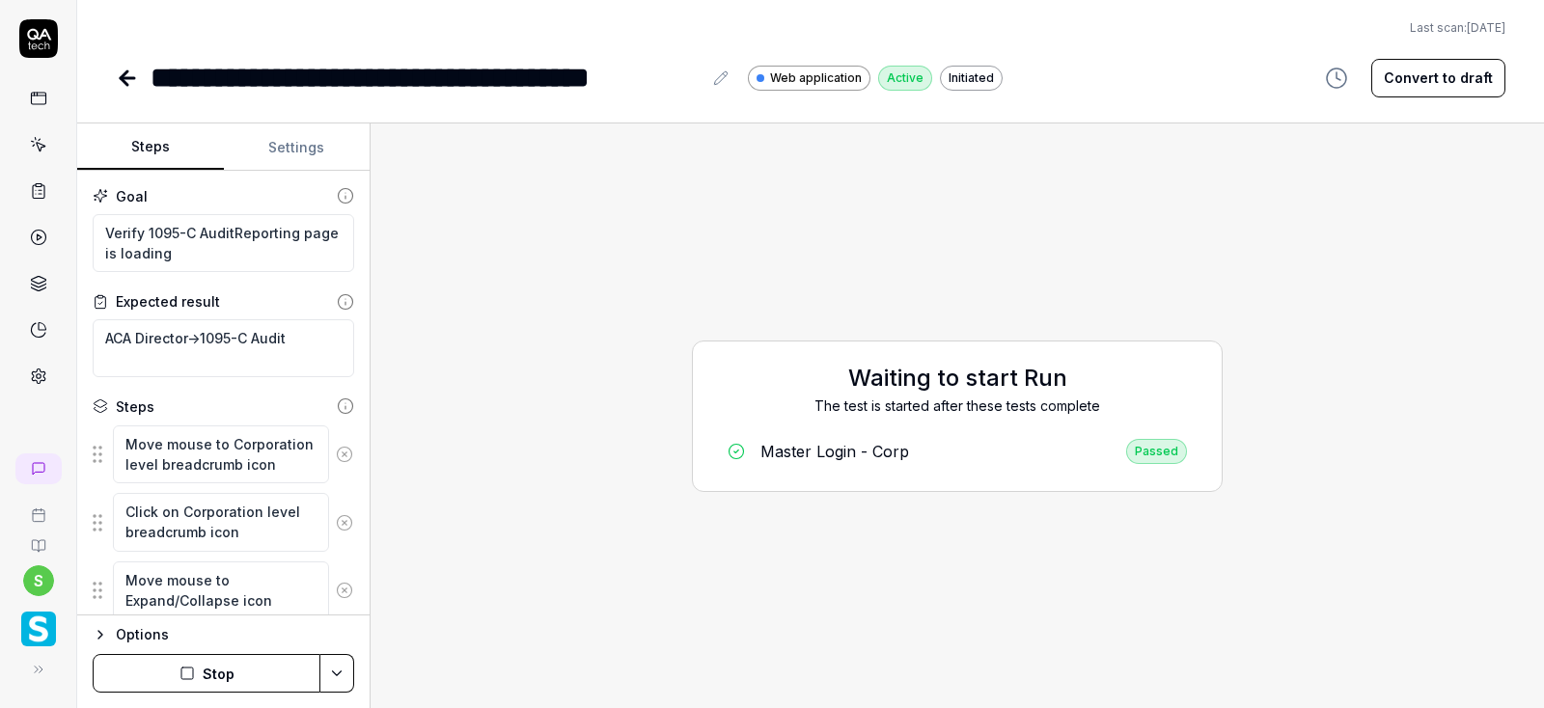
click at [144, 146] on button "Steps" at bounding box center [150, 147] width 147 height 46
type textarea "*"
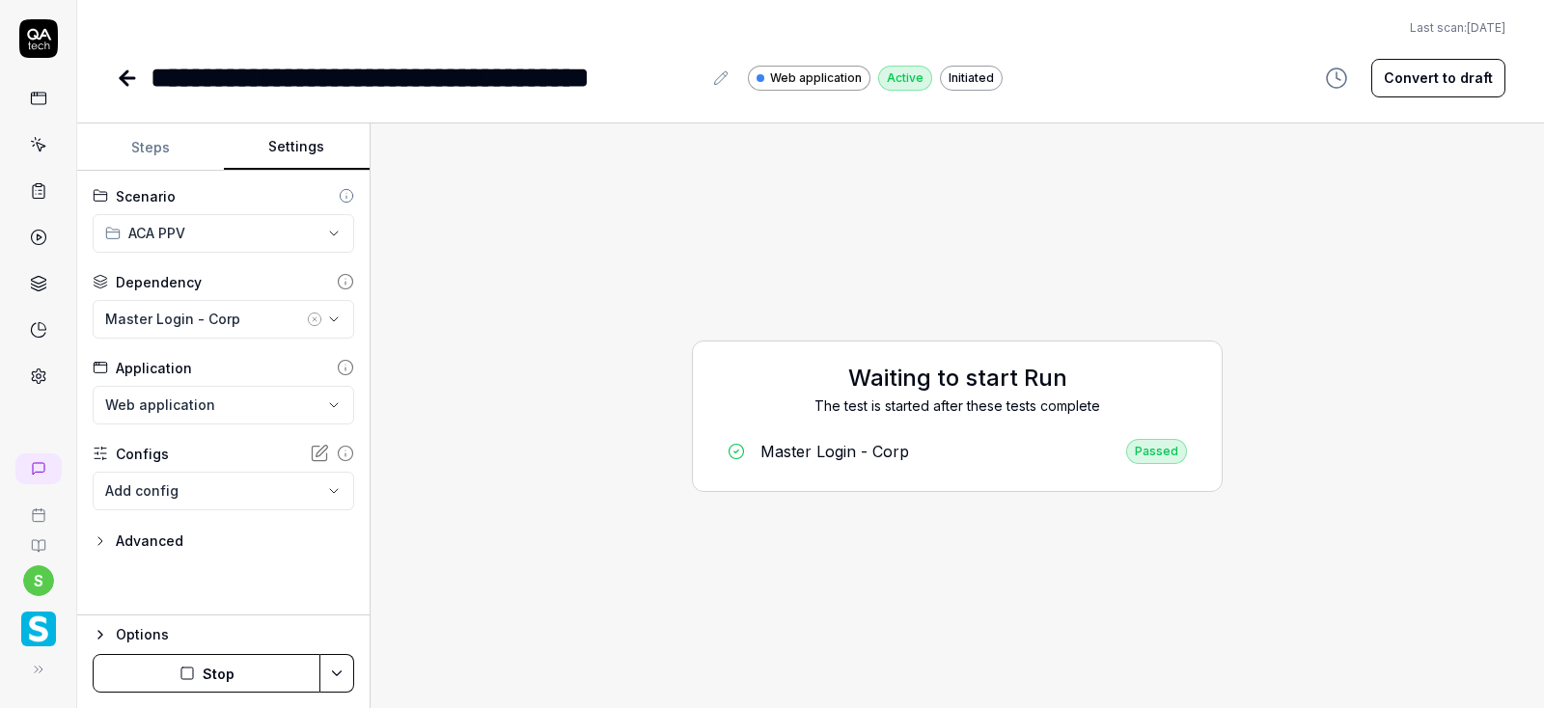
click at [300, 143] on button "Settings" at bounding box center [297, 147] width 147 height 46
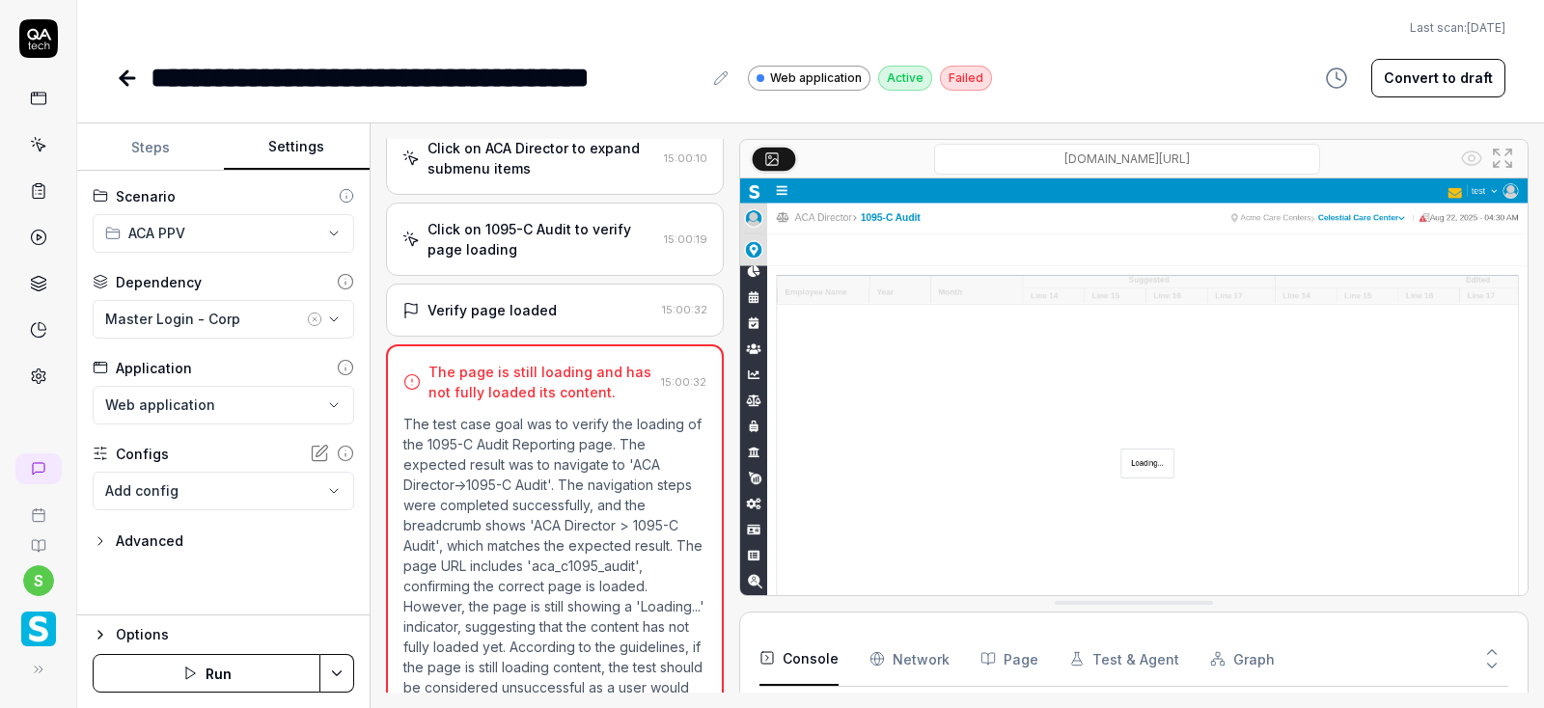
scroll to position [551, 0]
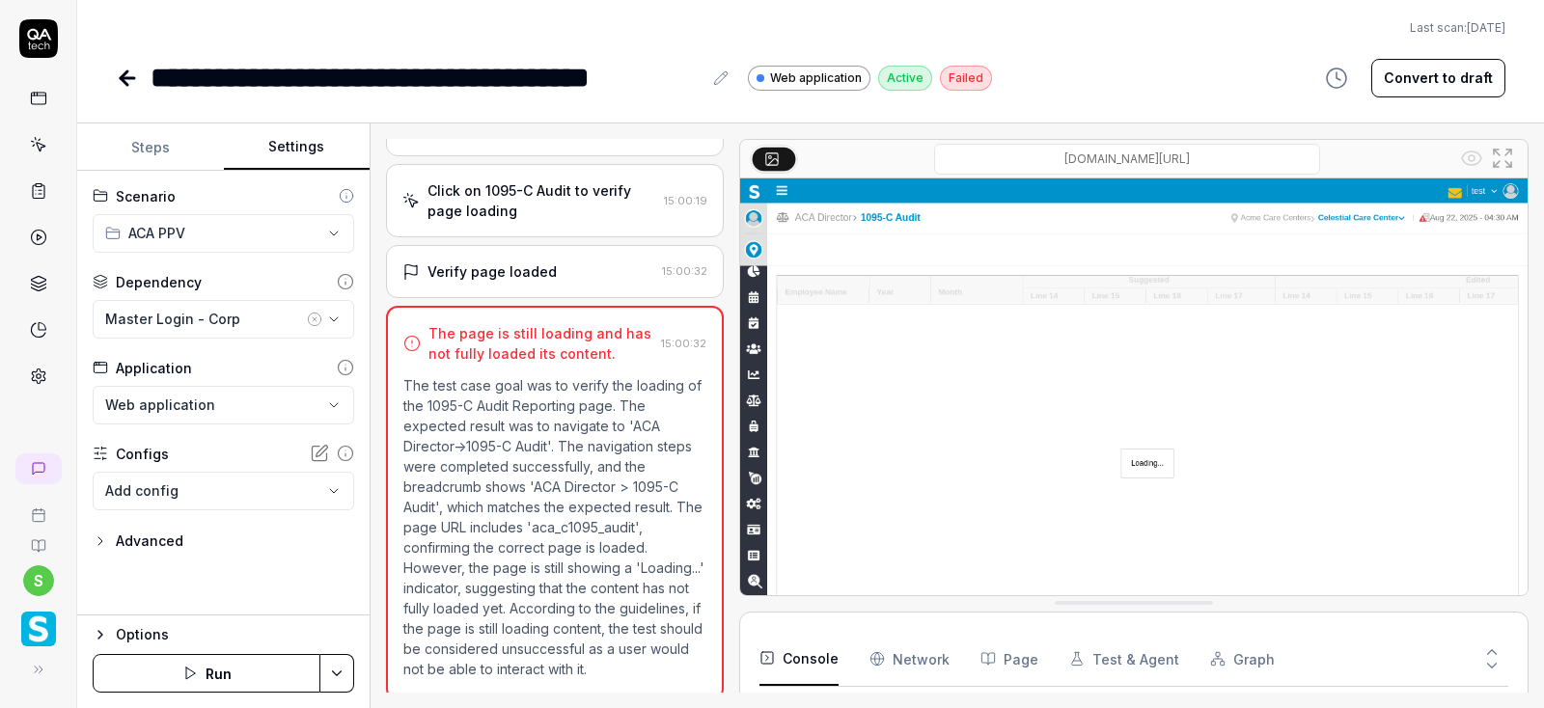
click at [199, 676] on button "Run" at bounding box center [207, 673] width 228 height 39
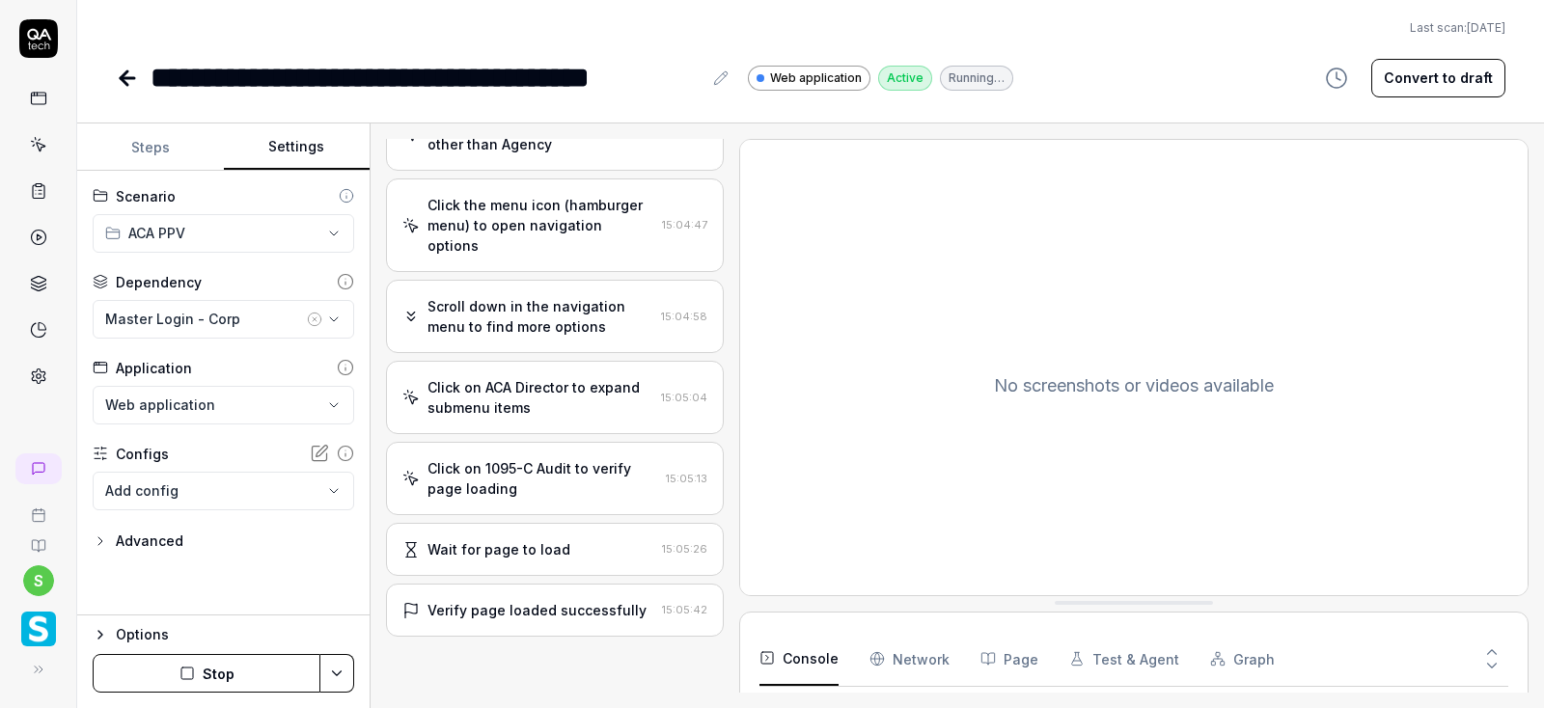
scroll to position [514, 0]
click at [191, 698] on div "Options Run" at bounding box center [223, 662] width 292 height 94
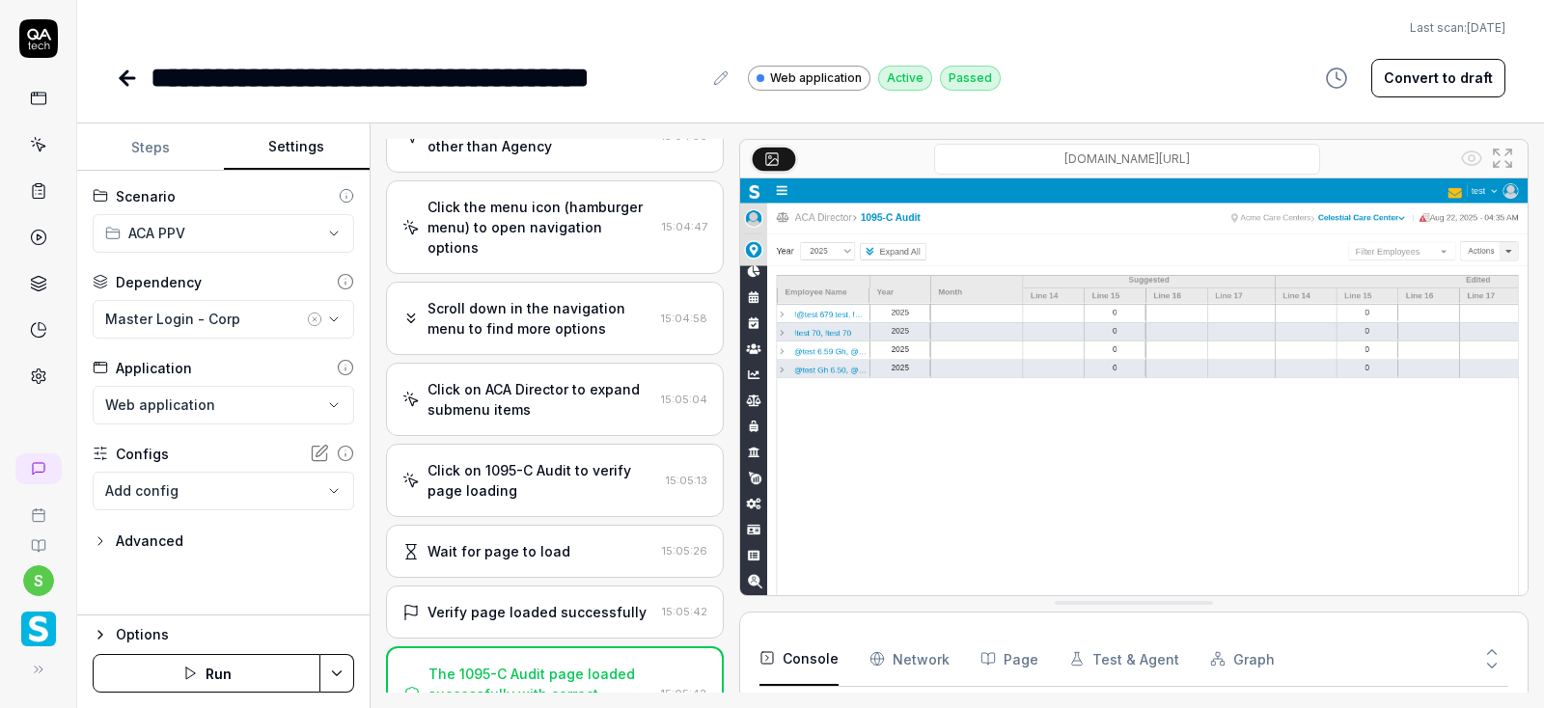
click at [128, 80] on icon at bounding box center [127, 78] width 23 height 23
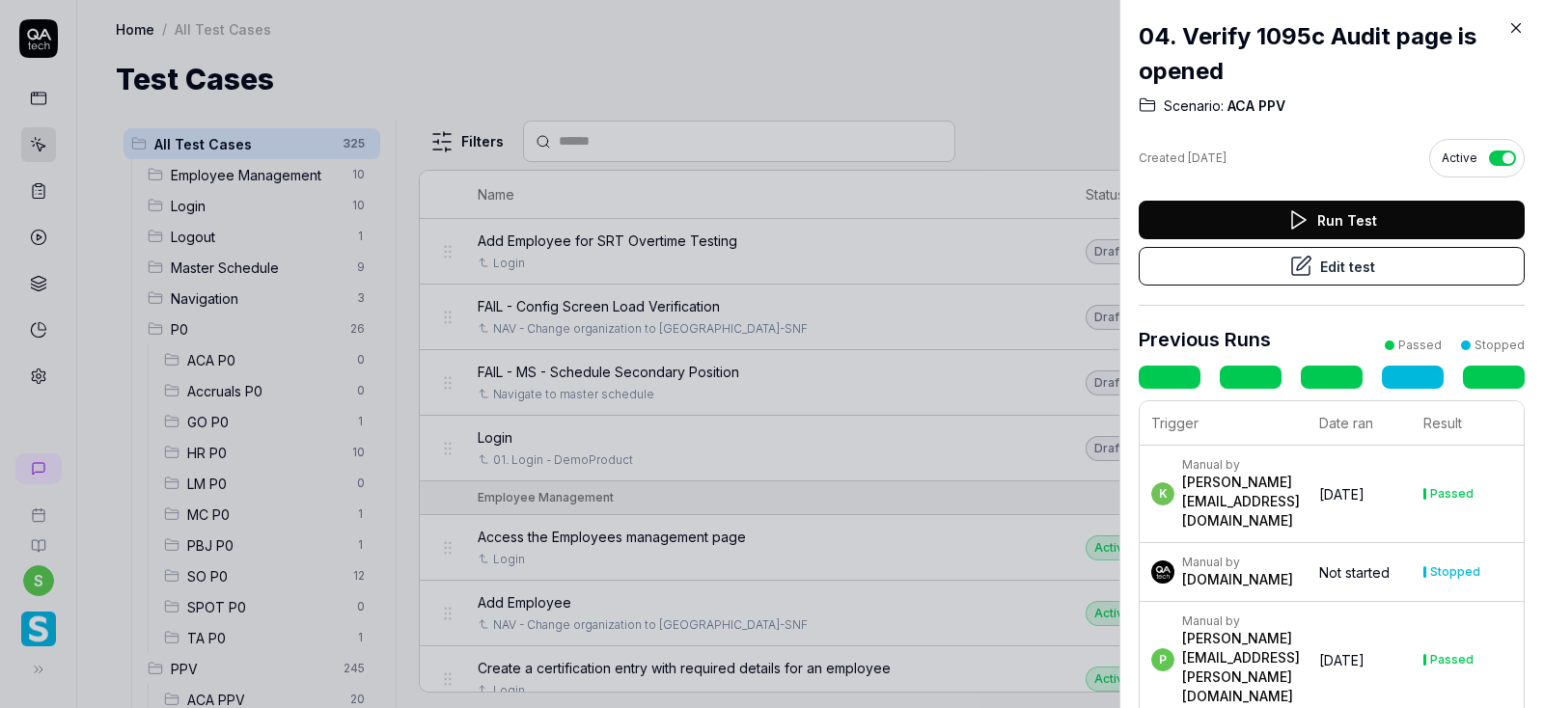
click at [1513, 25] on icon at bounding box center [1516, 28] width 9 height 9
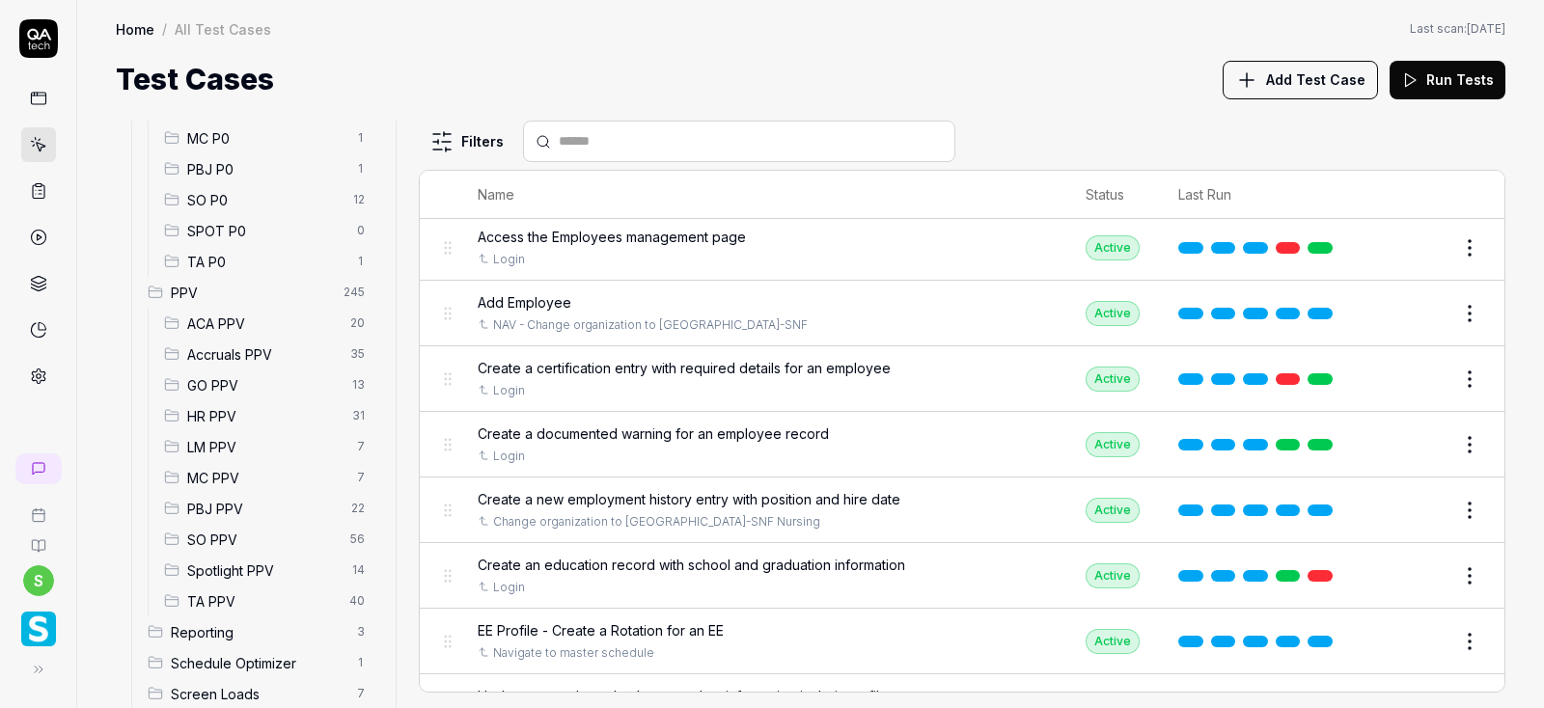
scroll to position [439, 0]
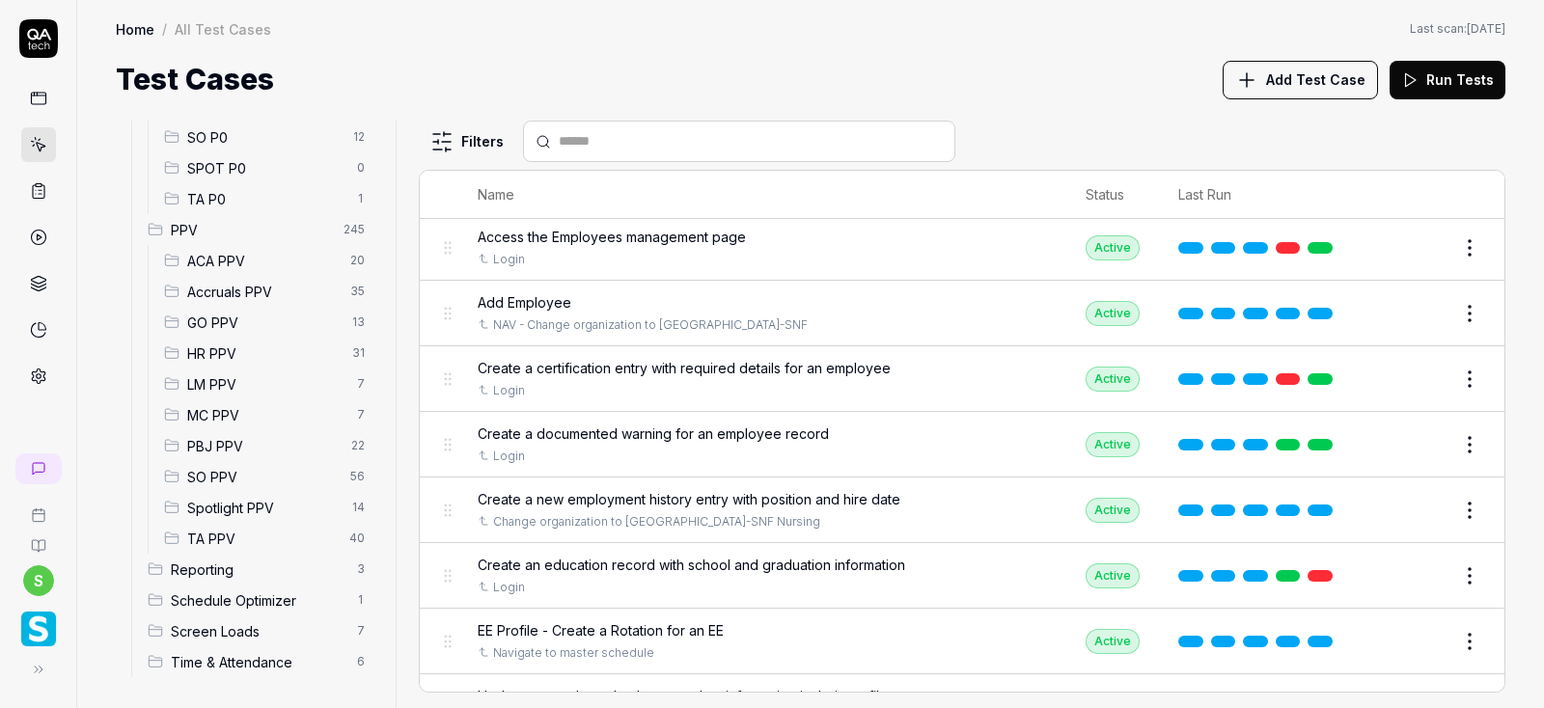
click at [217, 255] on span "ACA PPV" at bounding box center [262, 261] width 151 height 20
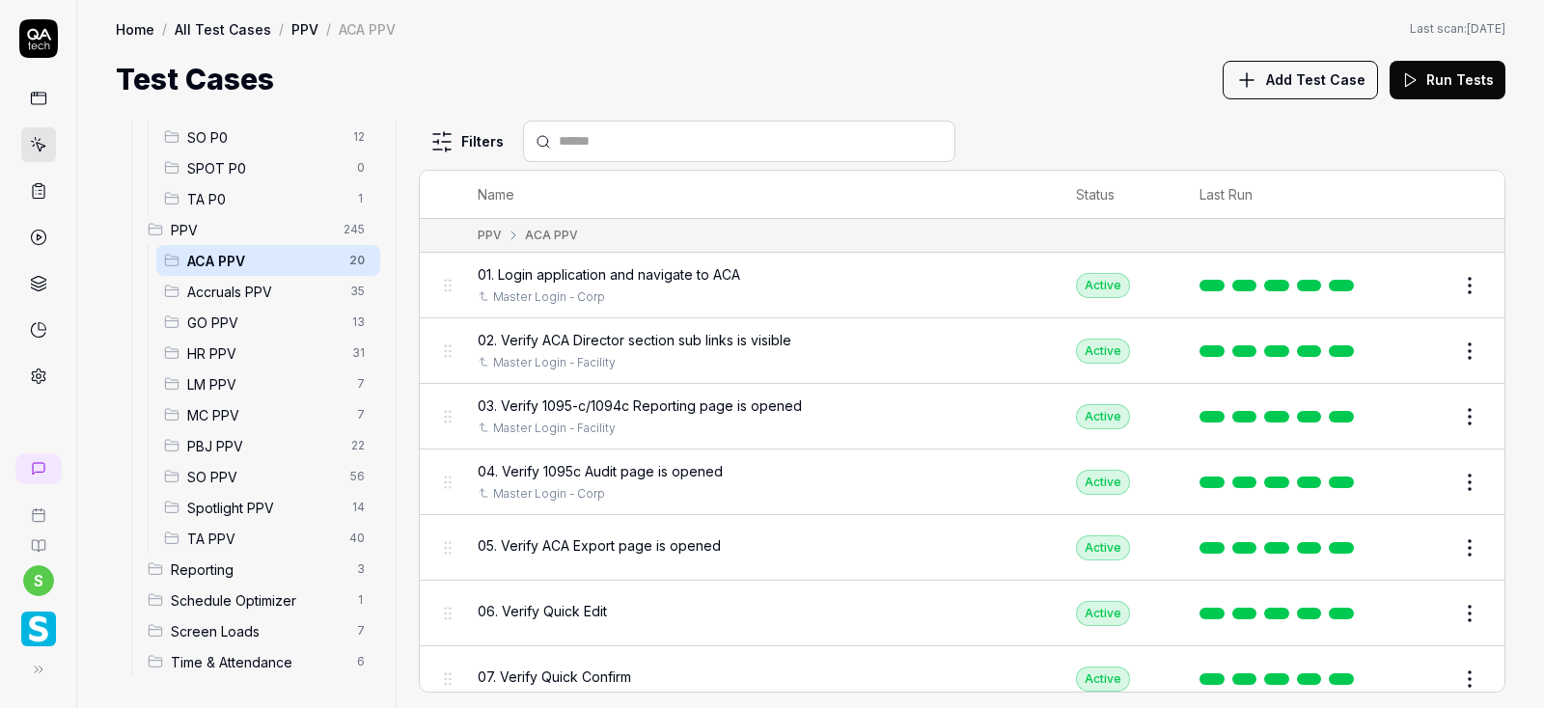
click at [598, 546] on span "05. Verify ACA Export page is opened" at bounding box center [599, 546] width 243 height 20
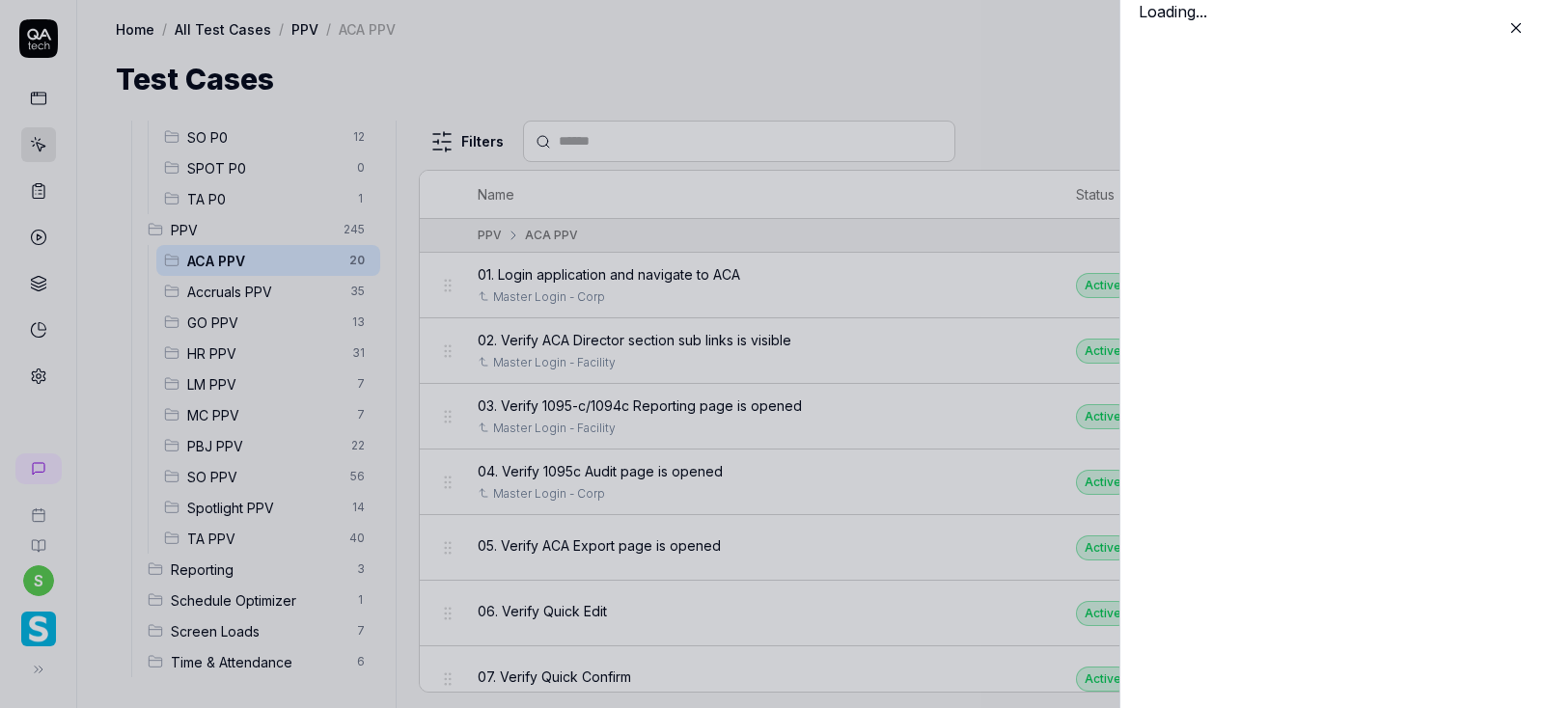
scroll to position [439, 0]
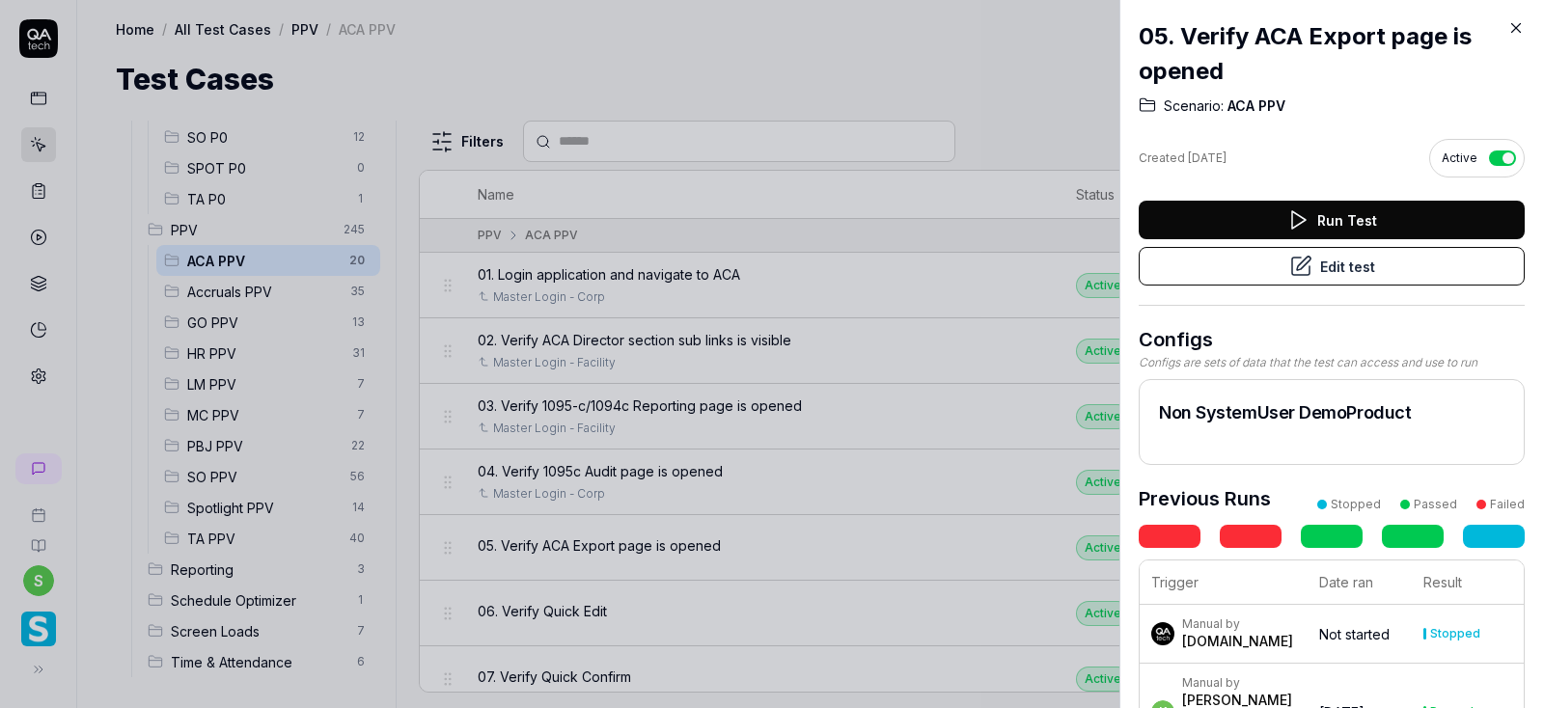
click at [1326, 273] on button "Edit test" at bounding box center [1332, 266] width 386 height 39
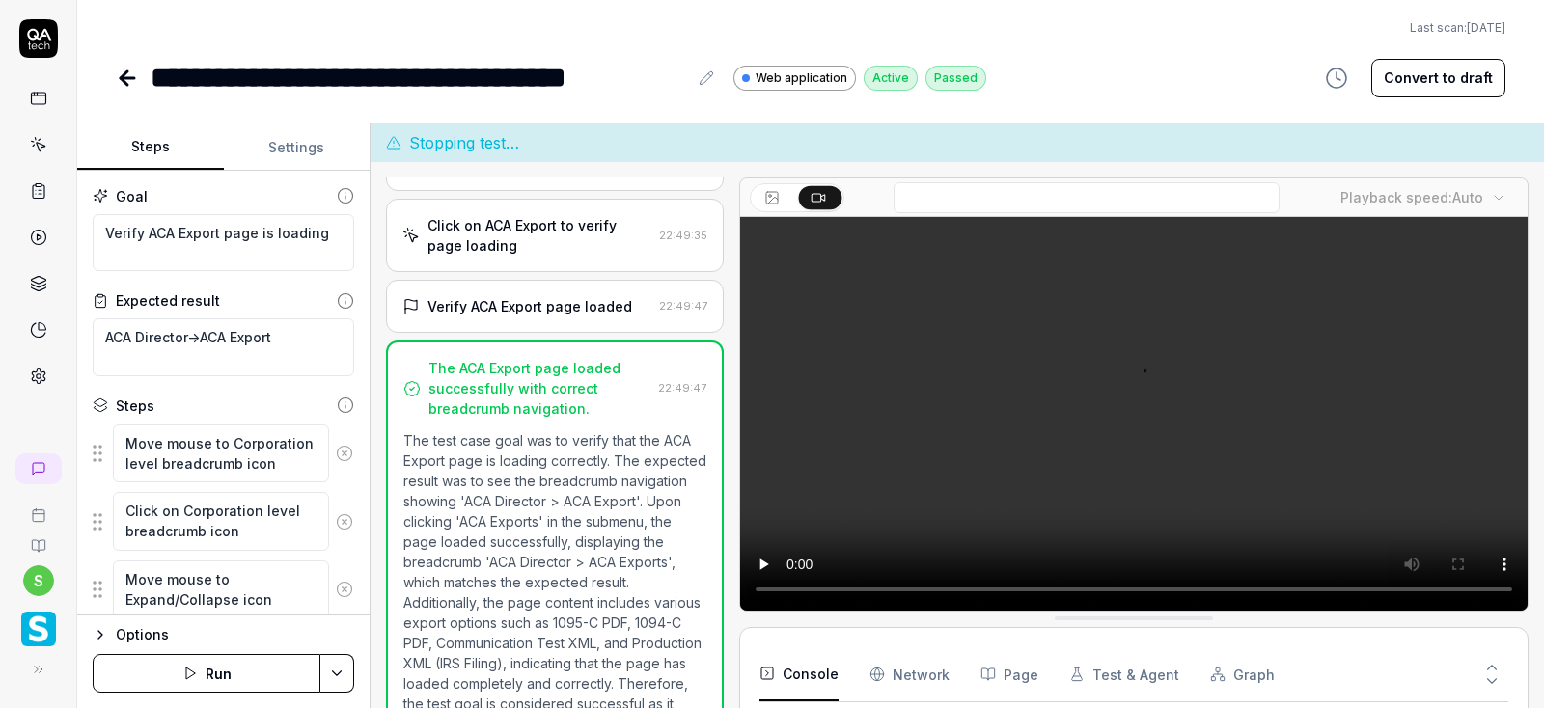
scroll to position [715, 0]
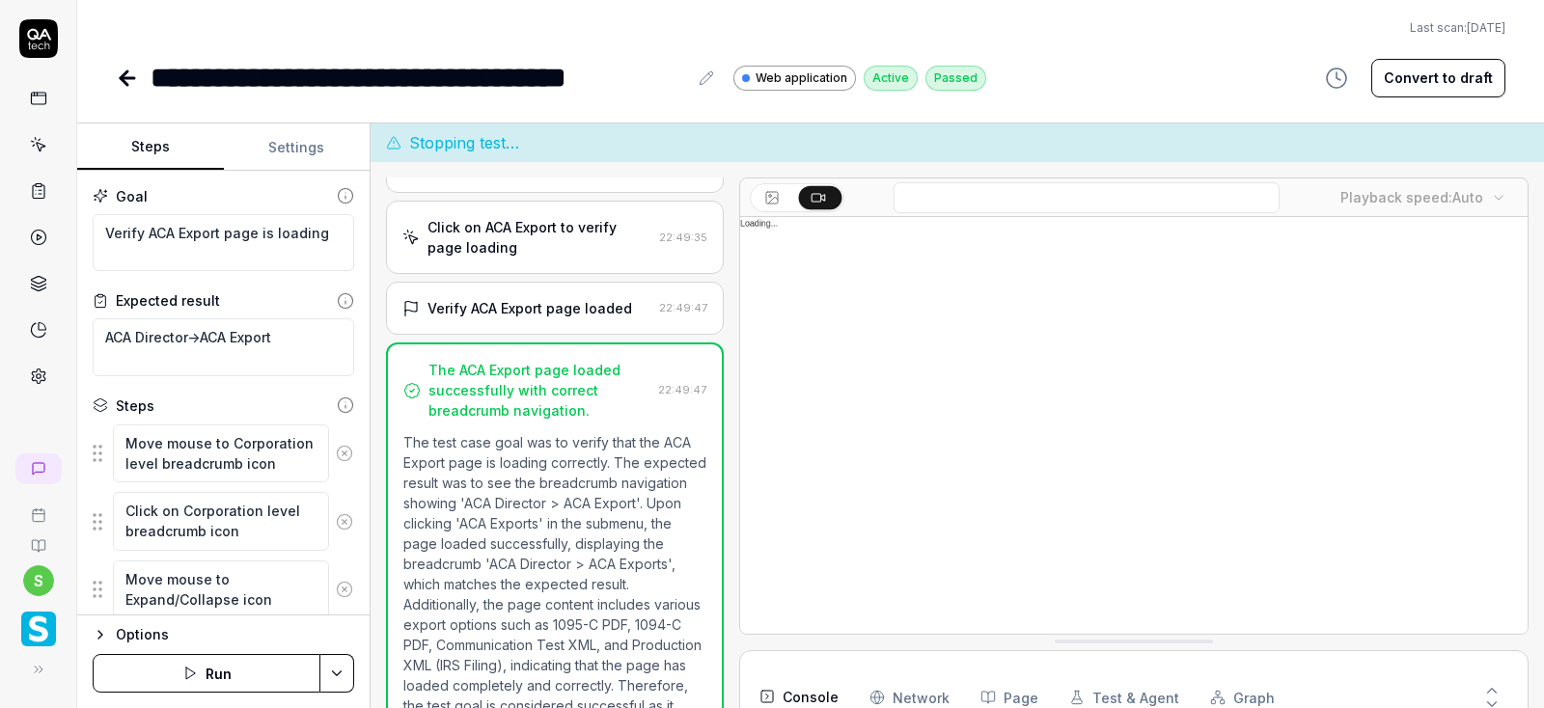
type textarea "*"
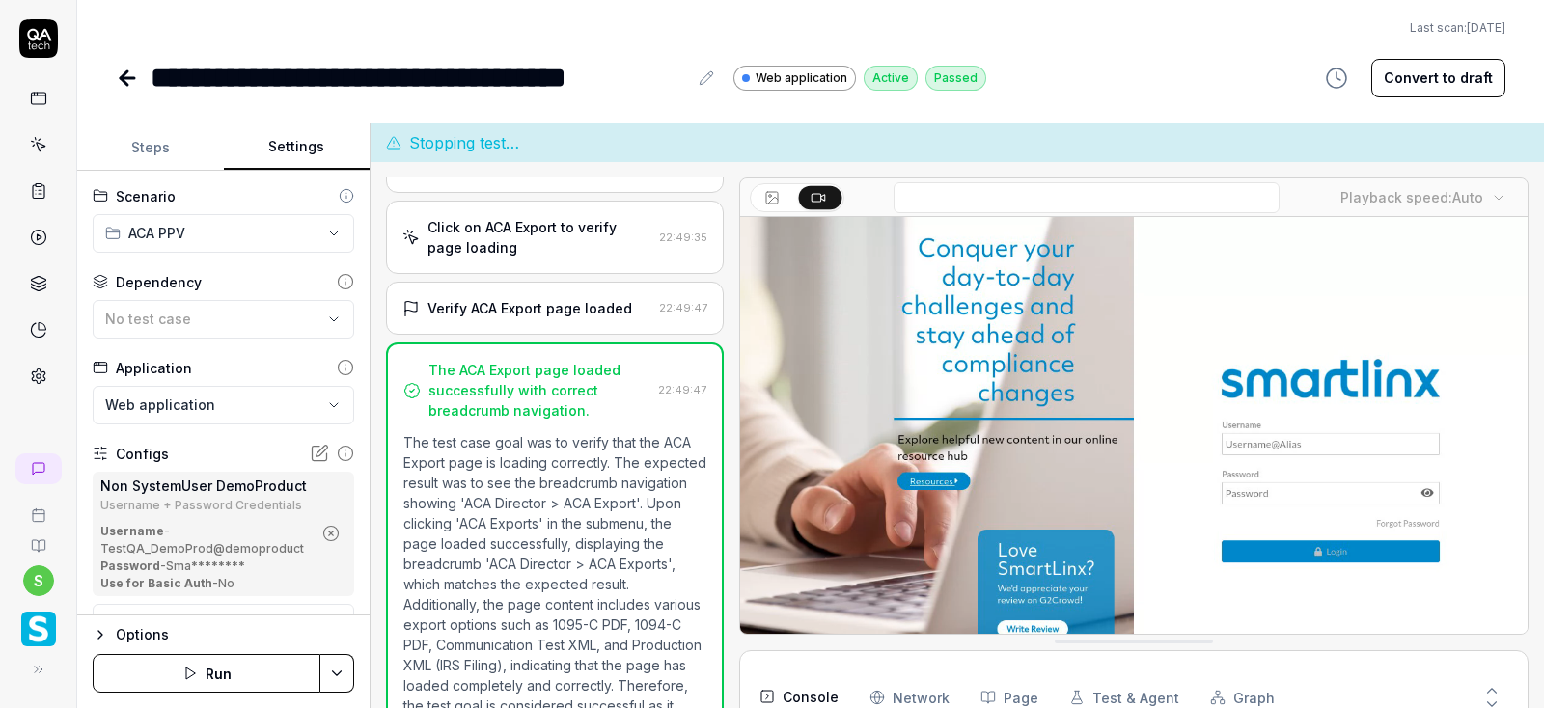
click at [309, 139] on button "Settings" at bounding box center [297, 147] width 147 height 46
click at [331, 533] on icon "button" at bounding box center [331, 534] width 5 height 5
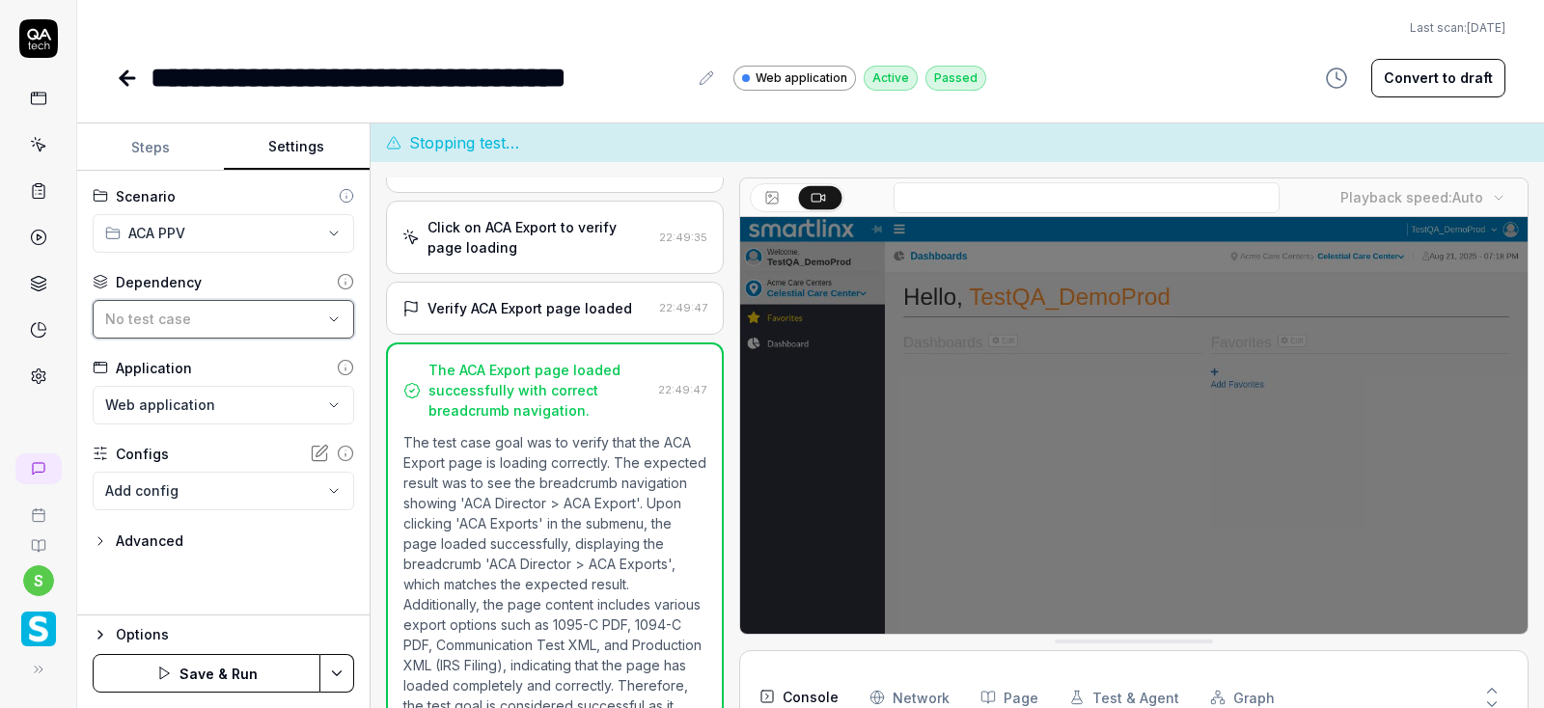
click at [316, 304] on button "No test case" at bounding box center [223, 319] width 261 height 39
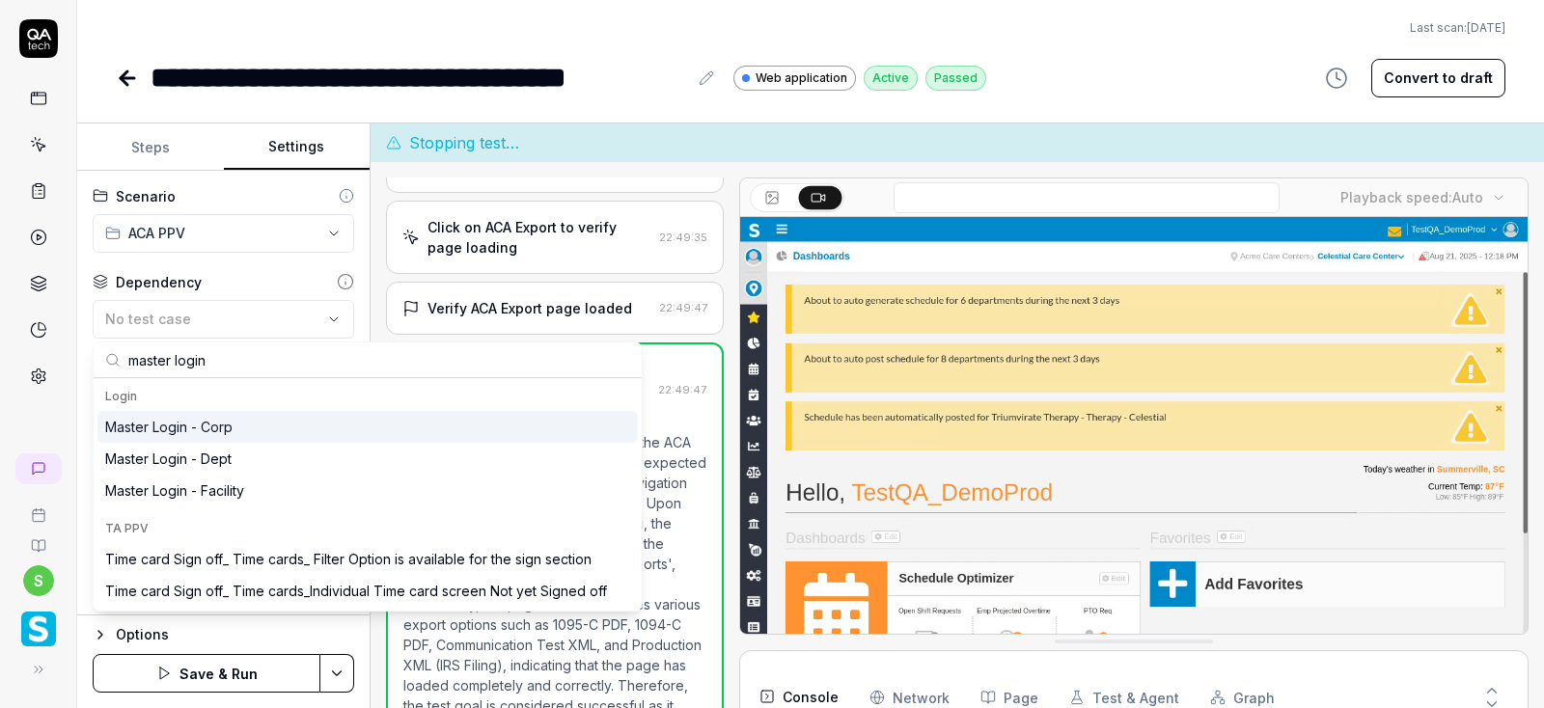
type input "master login"
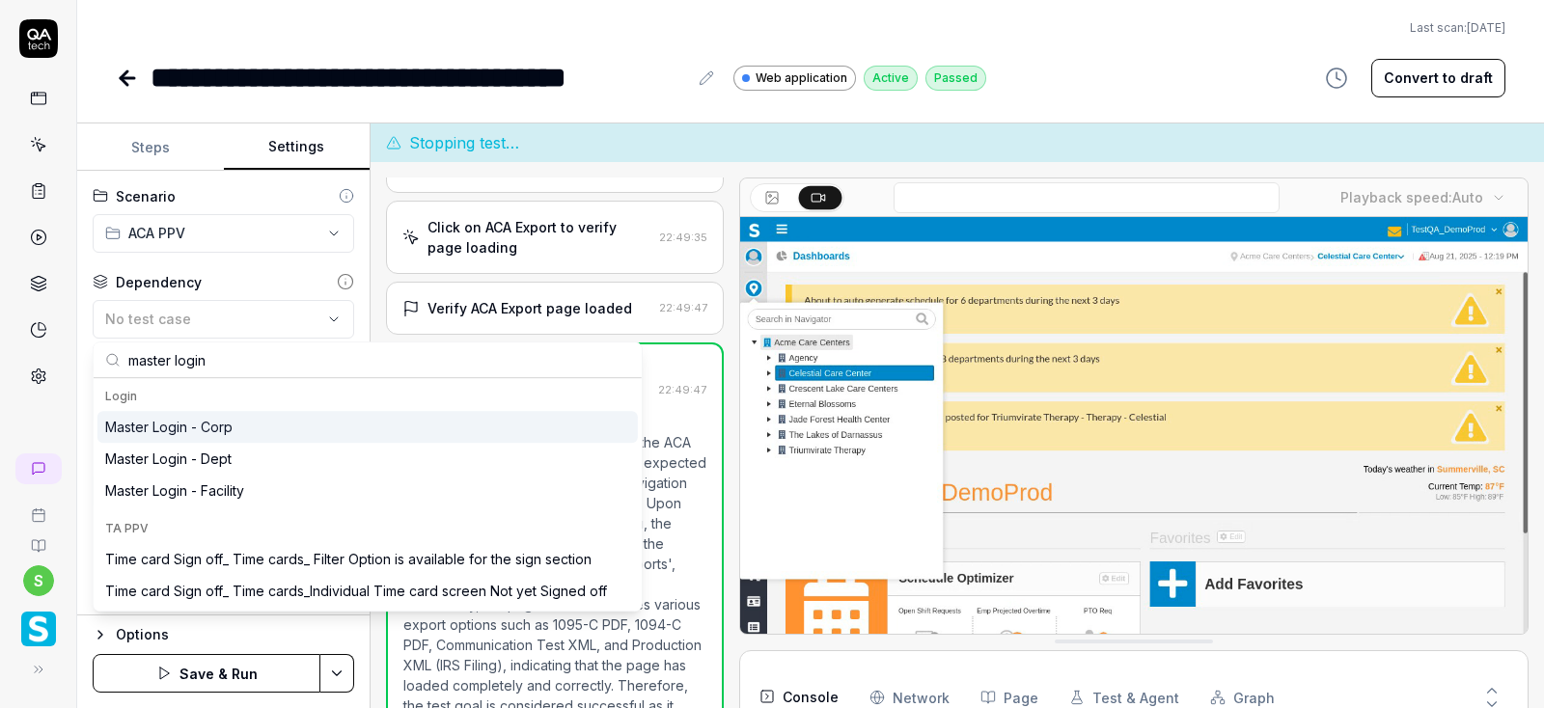
click at [230, 427] on div "Master Login - Corp" at bounding box center [168, 427] width 127 height 20
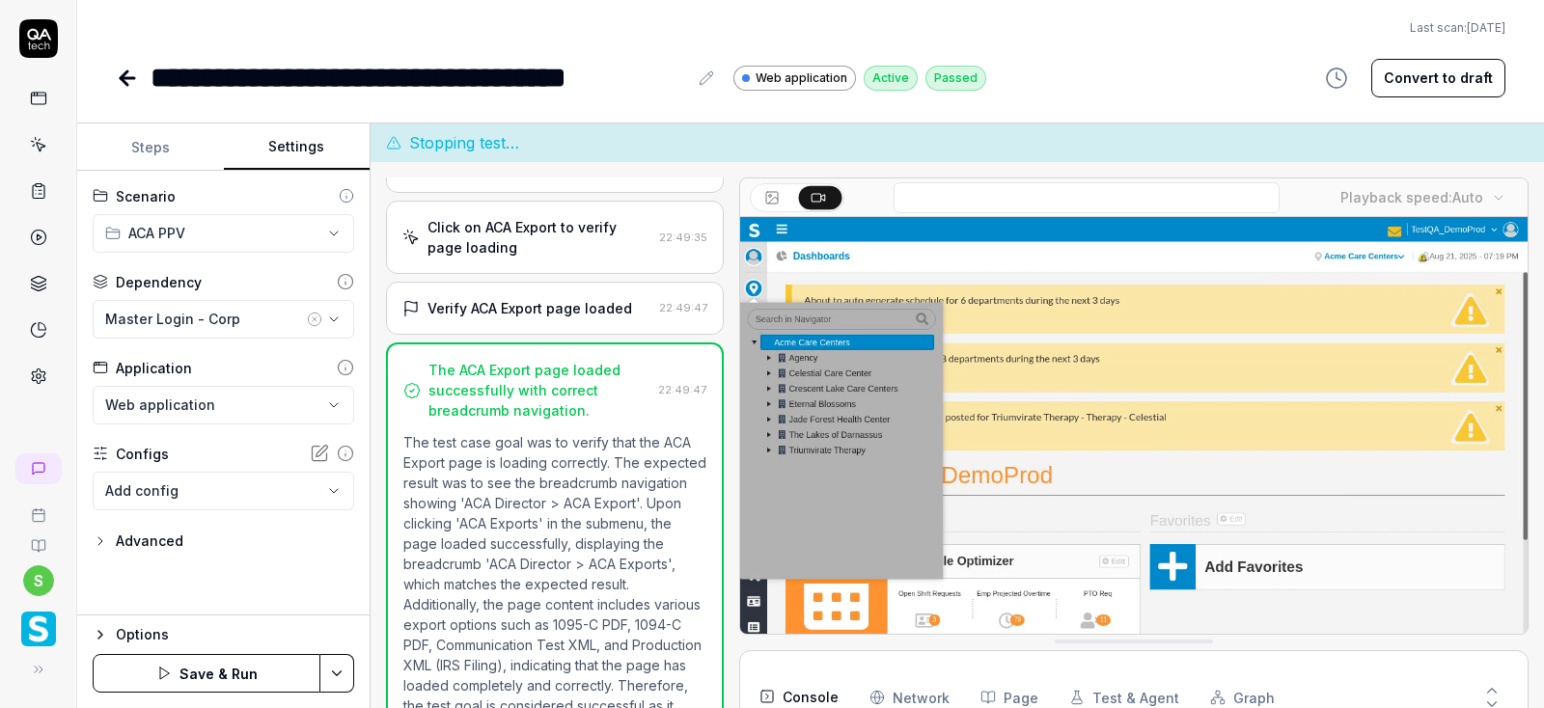
scroll to position [164, 0]
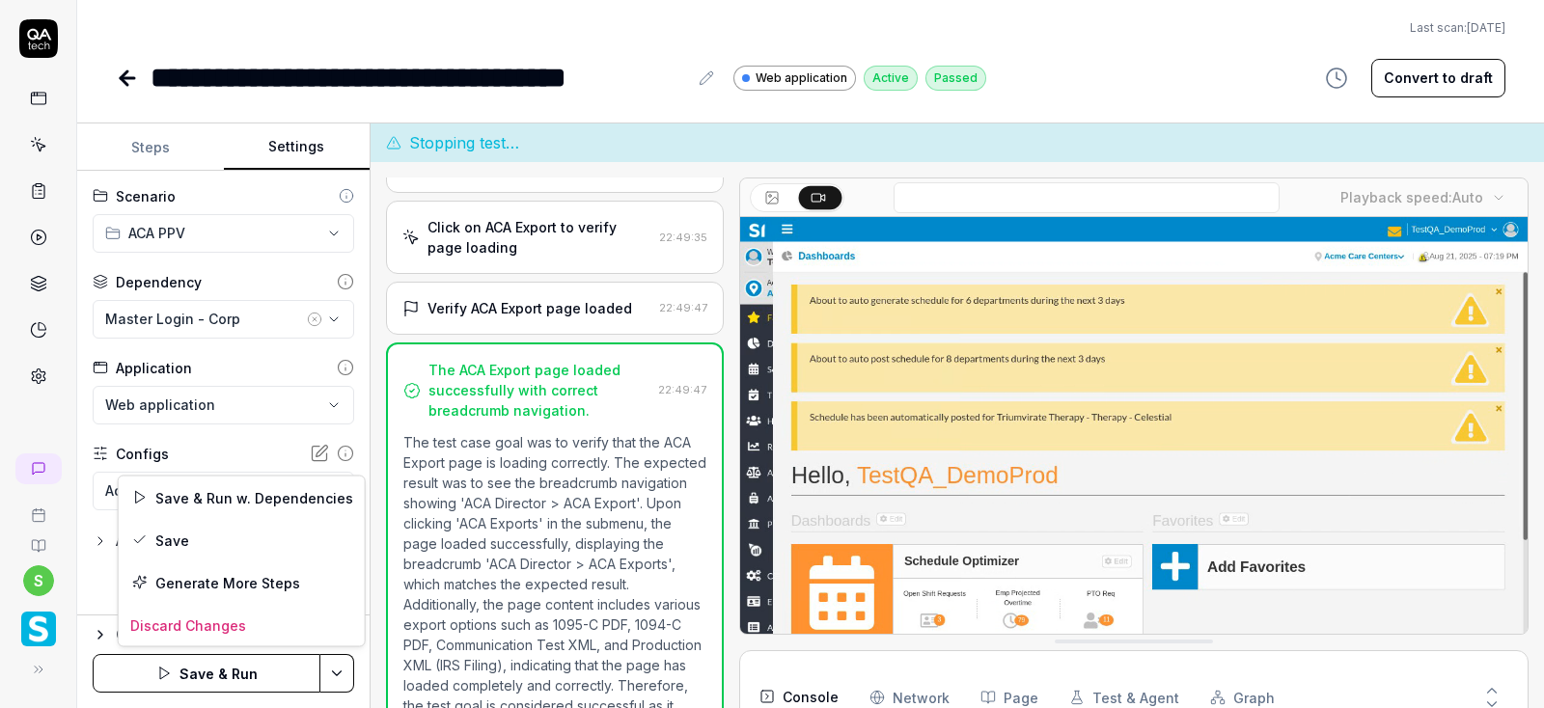
click at [342, 673] on html "**********" at bounding box center [772, 354] width 1544 height 708
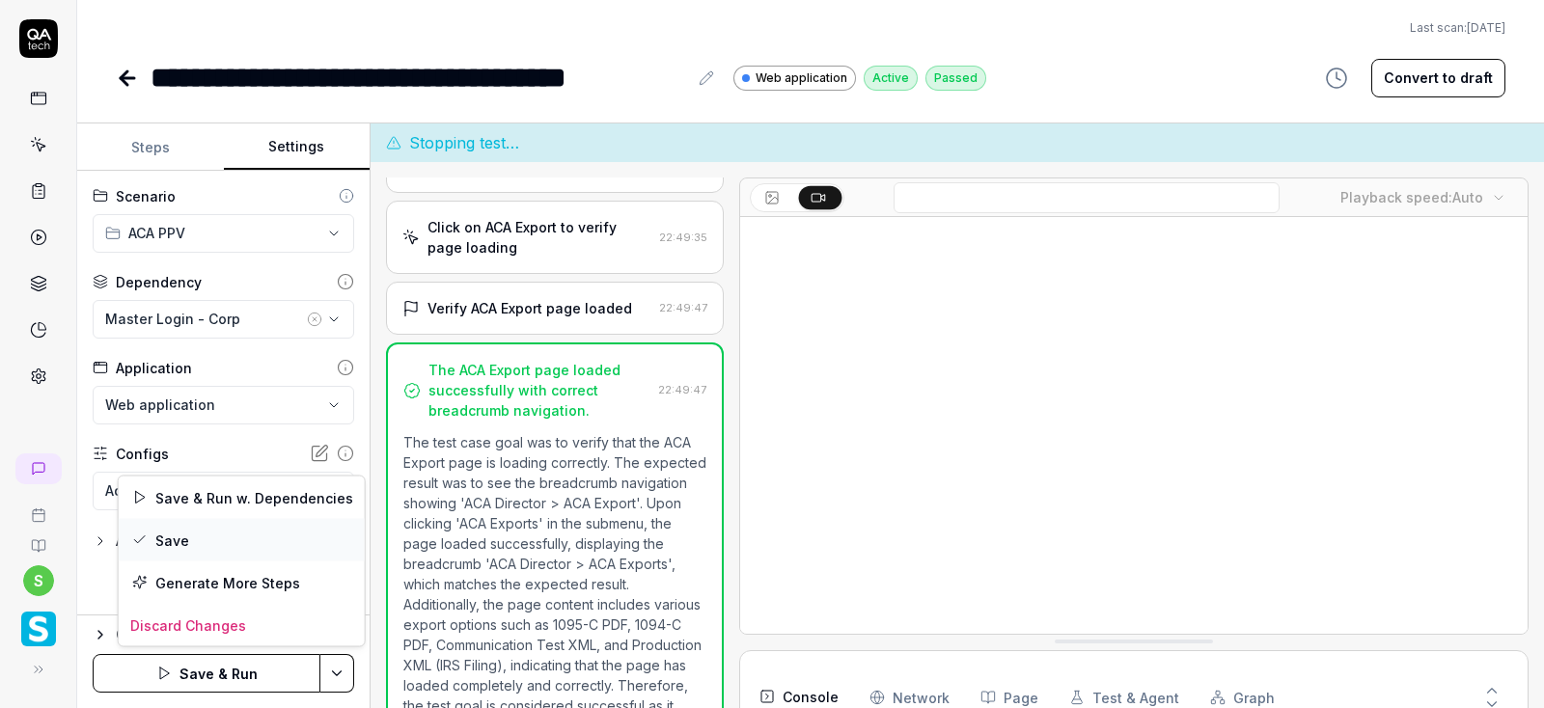
click at [171, 543] on div "Save" at bounding box center [242, 540] width 246 height 42
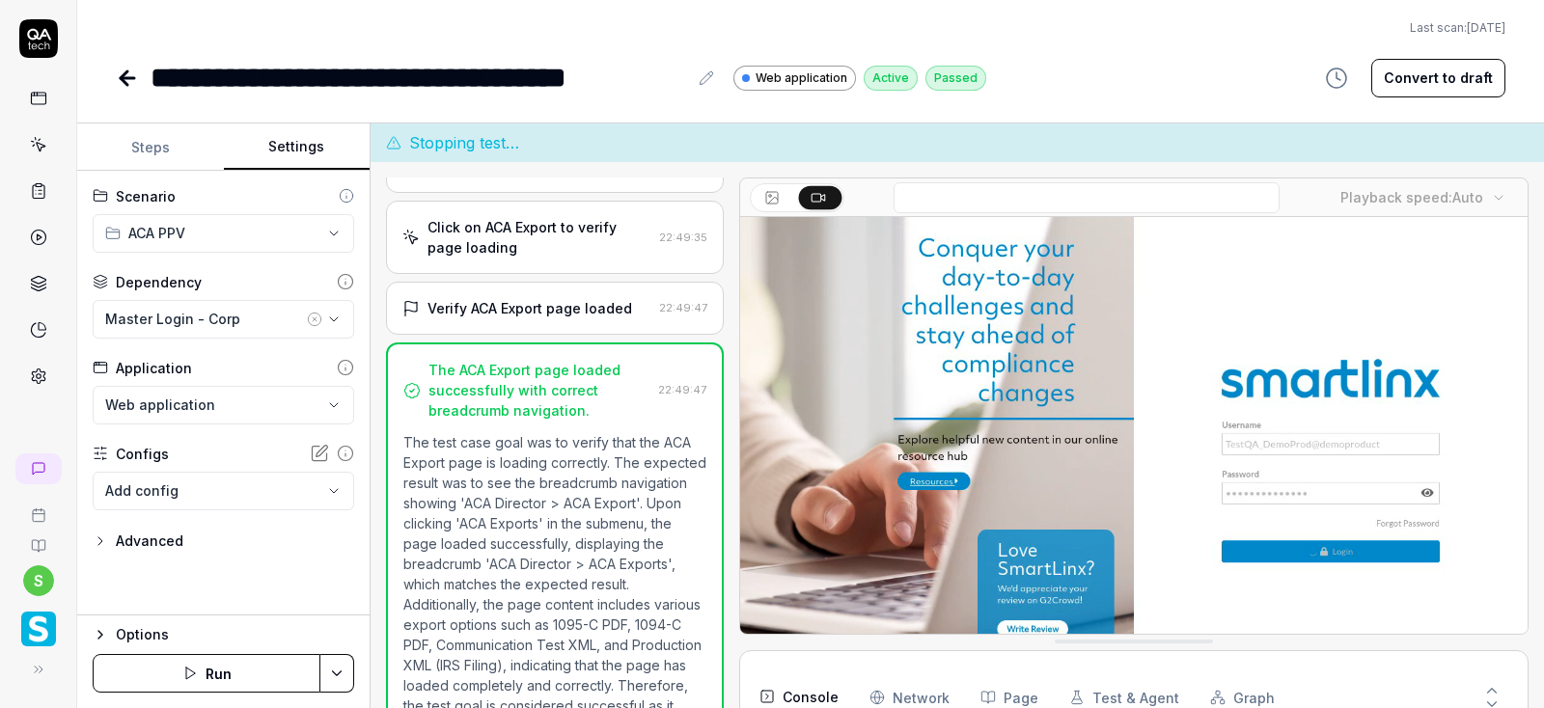
click at [239, 674] on button "Run" at bounding box center [207, 673] width 228 height 39
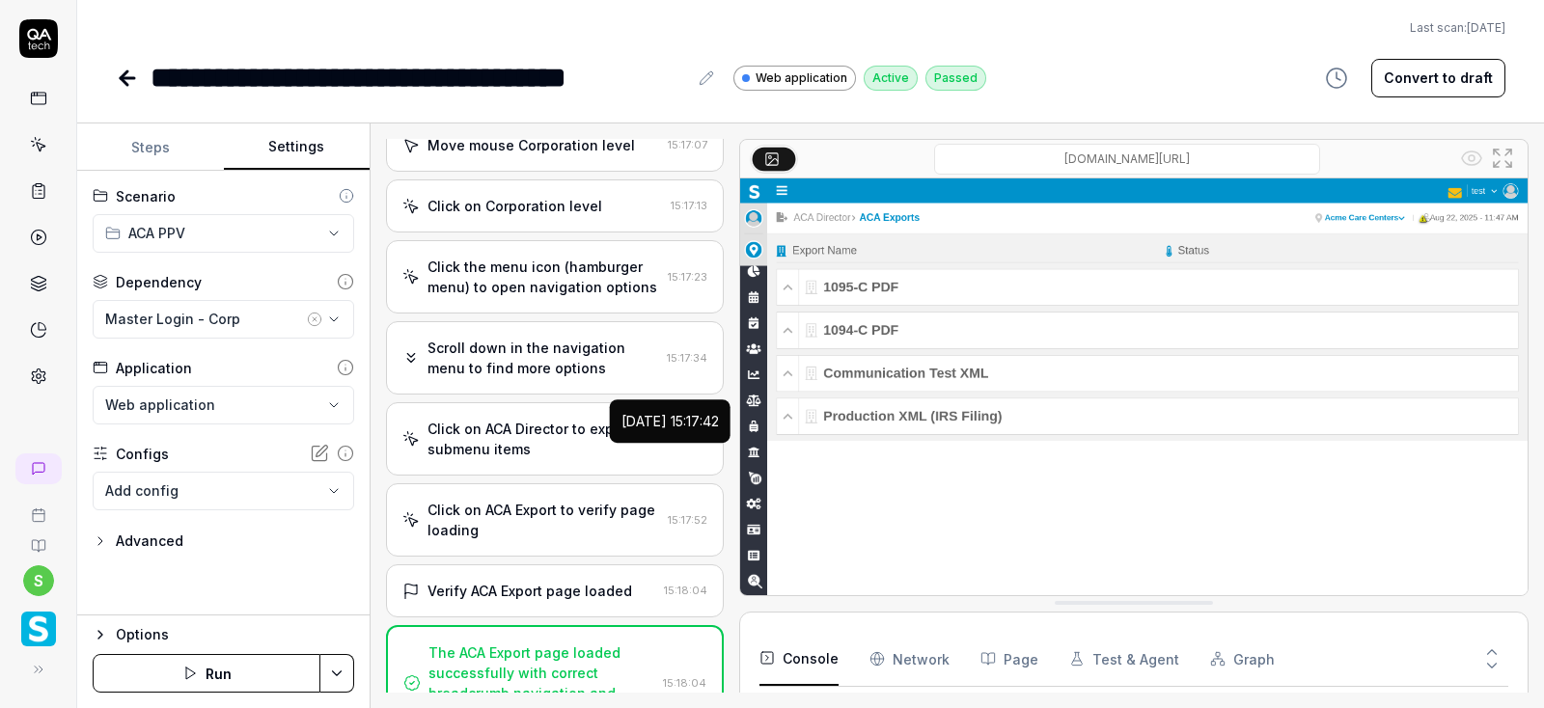
scroll to position [931, 0]
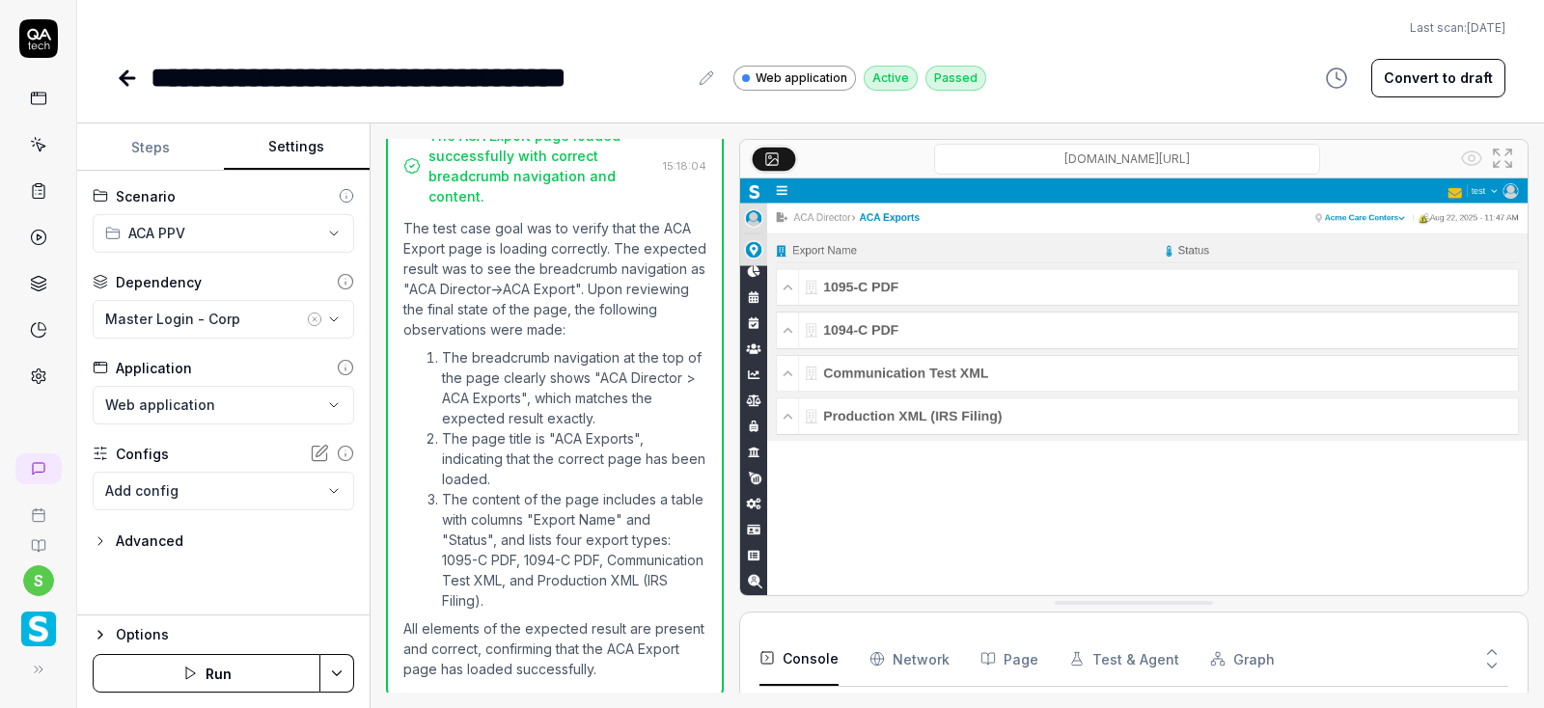
click at [125, 84] on icon at bounding box center [124, 78] width 7 height 14
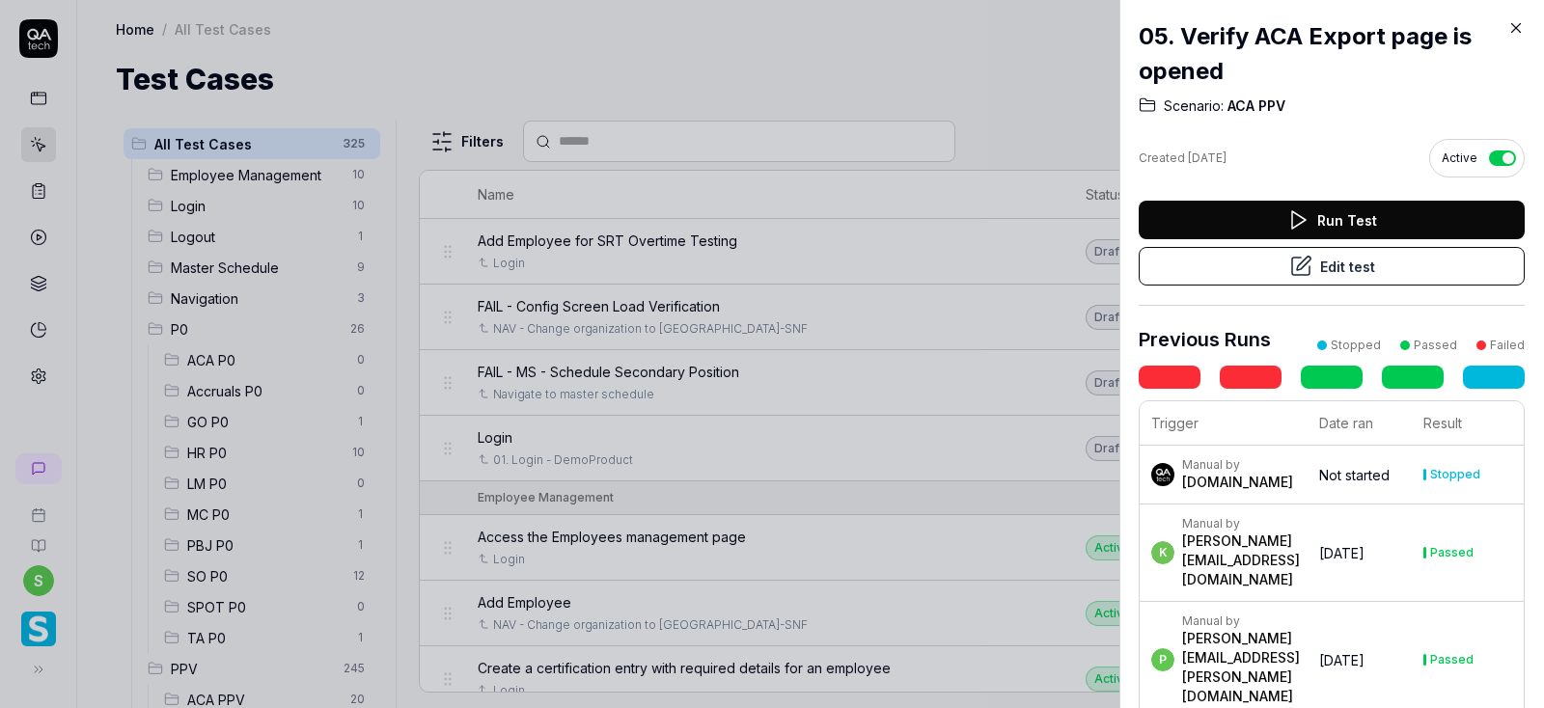
click at [1516, 30] on icon at bounding box center [1515, 27] width 17 height 17
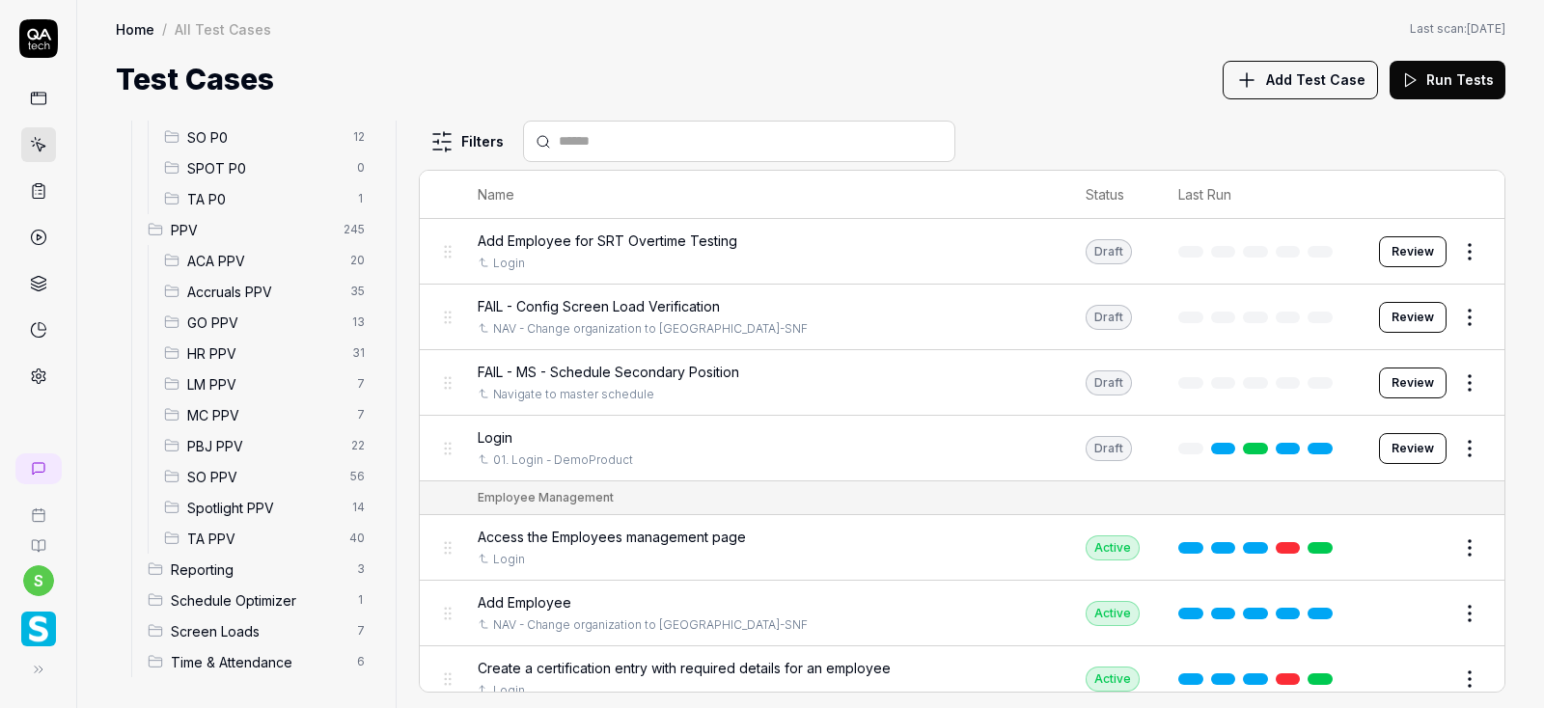
scroll to position [439, 0]
click at [249, 295] on span "Accruals PPV" at bounding box center [262, 292] width 151 height 20
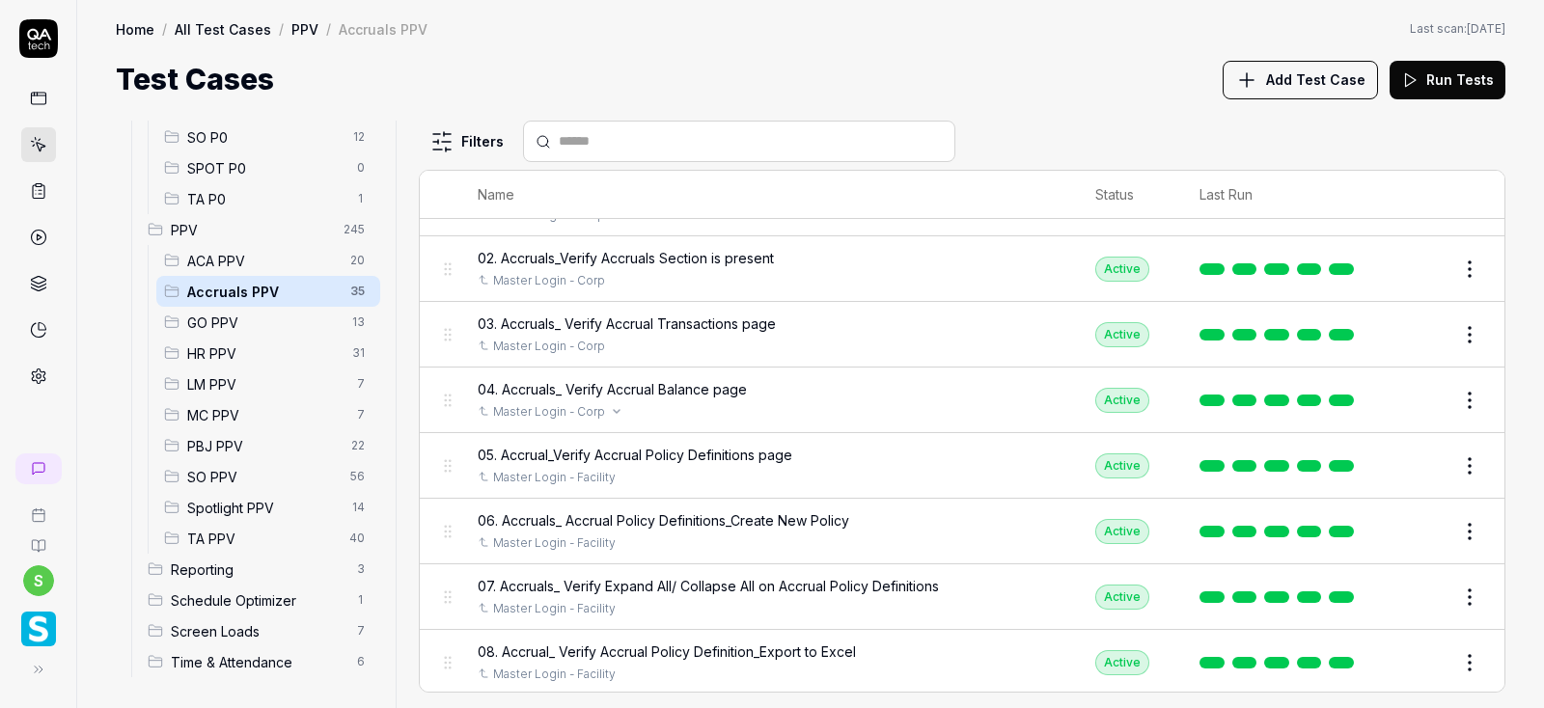
scroll to position [82, 0]
click at [220, 254] on span "ACA PPV" at bounding box center [262, 261] width 151 height 20
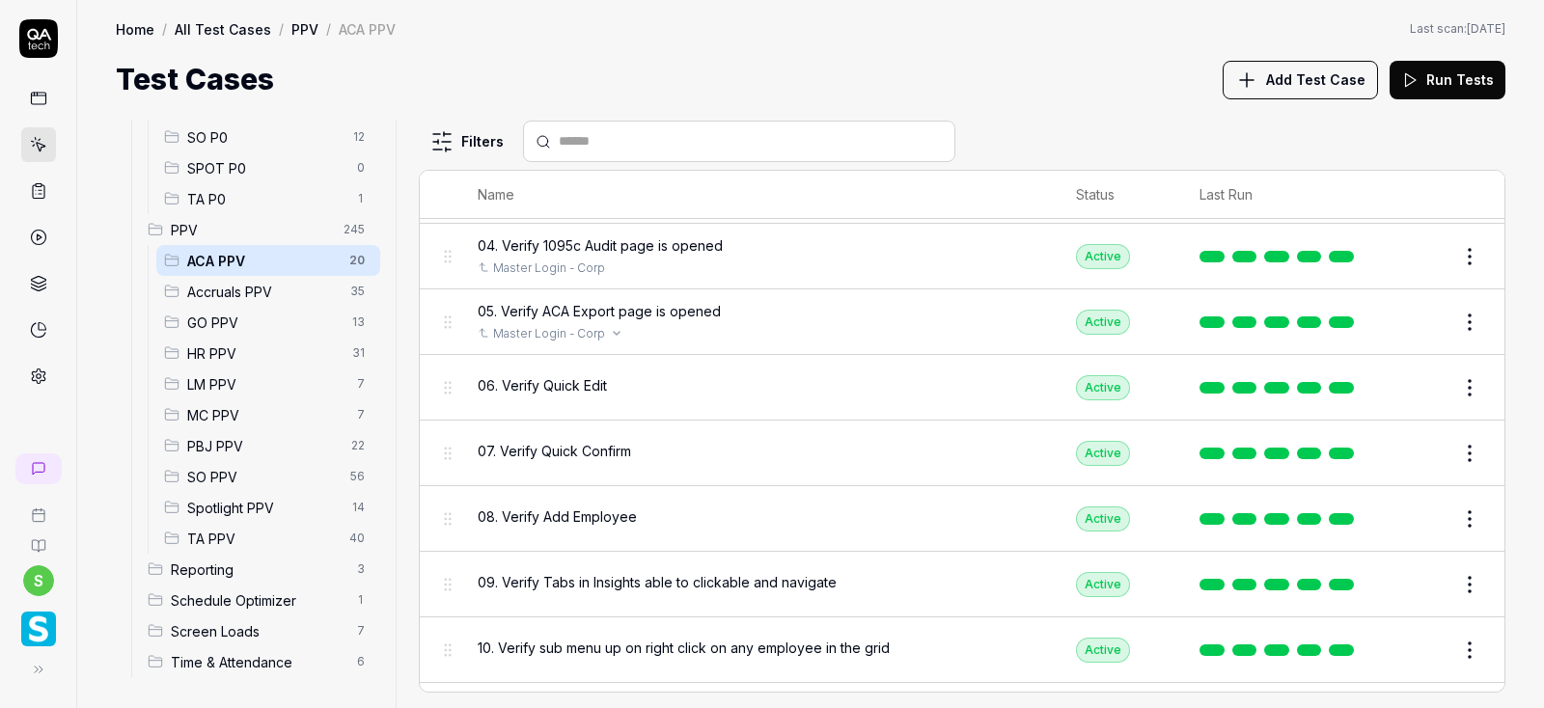
scroll to position [227, 0]
click at [1421, 383] on button "Edit" at bounding box center [1423, 386] width 46 height 31
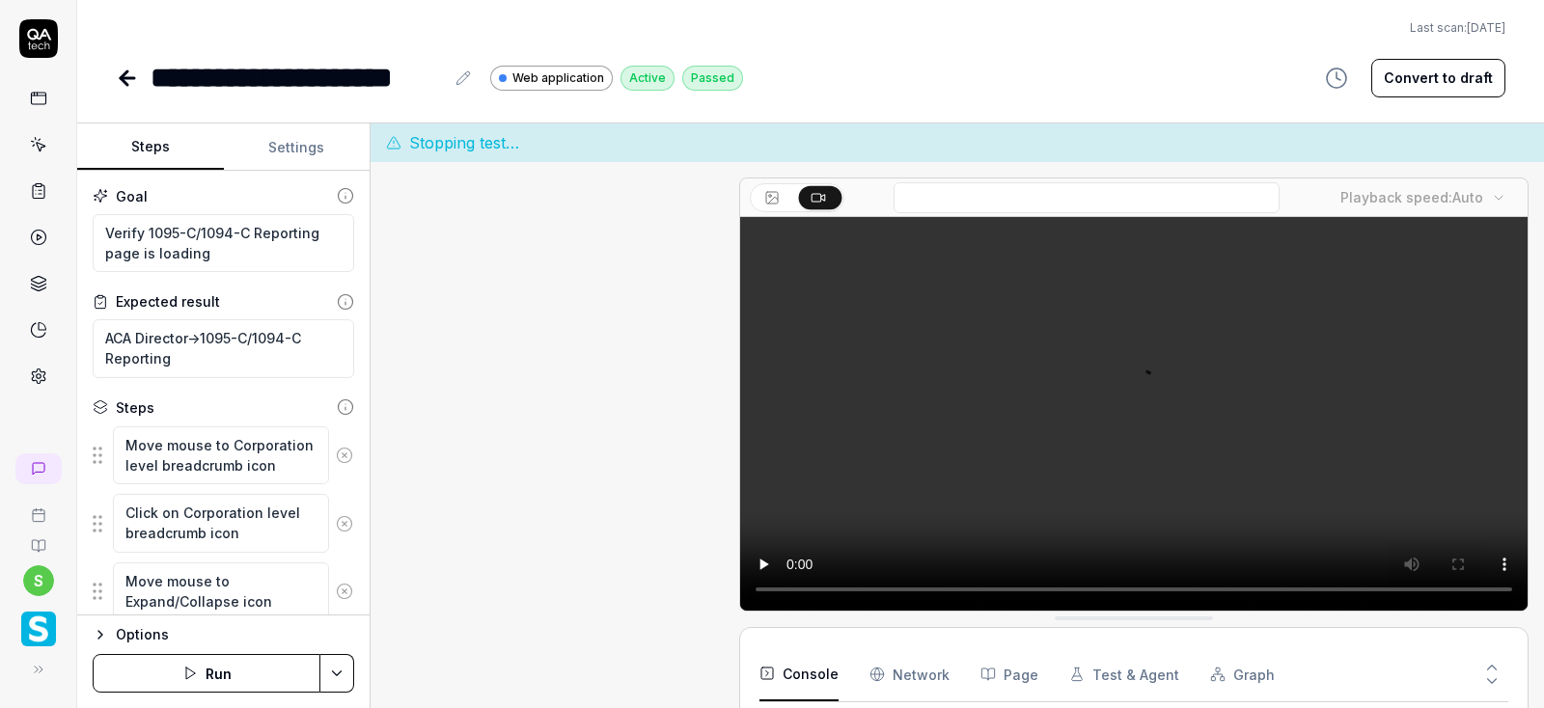
scroll to position [2465, 0]
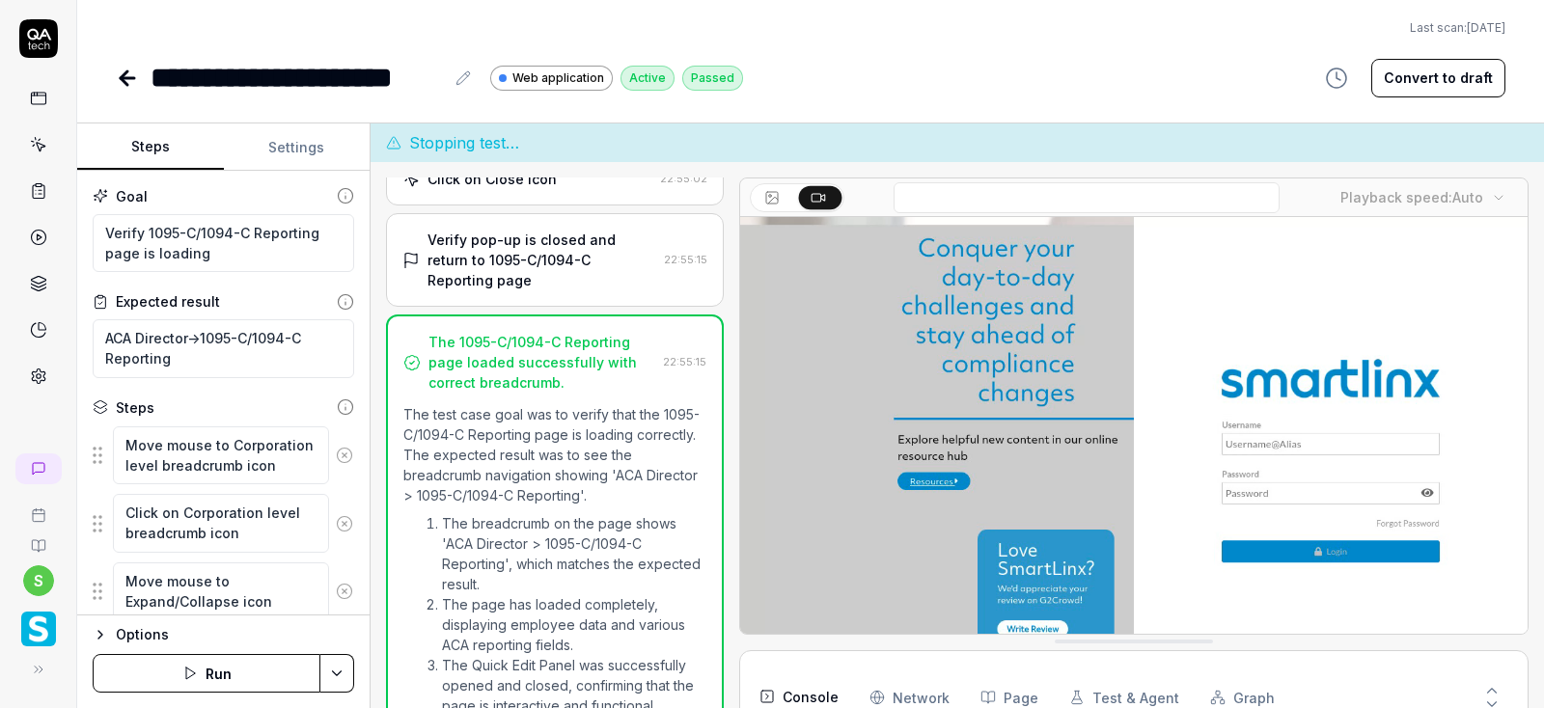
type textarea "*"
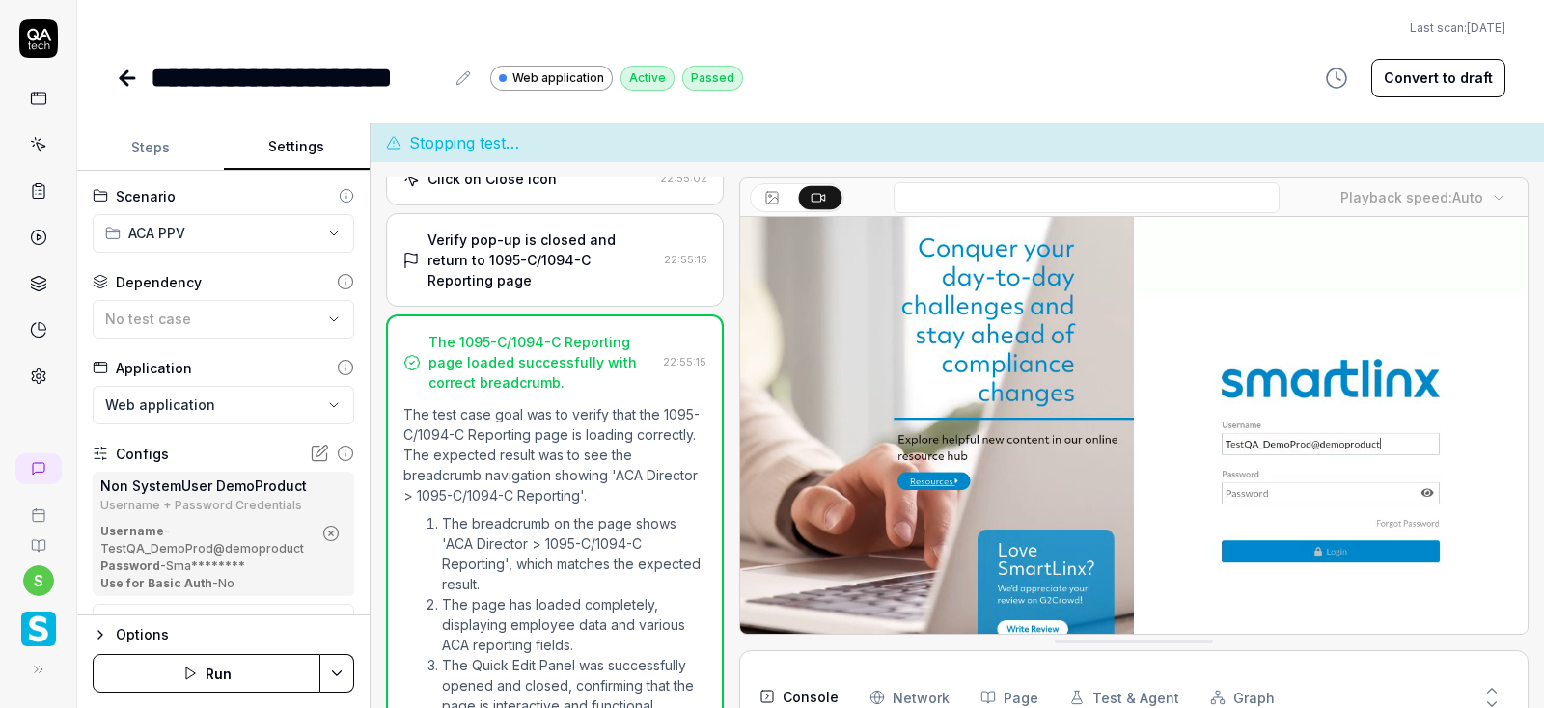
click at [304, 144] on button "Settings" at bounding box center [297, 147] width 147 height 46
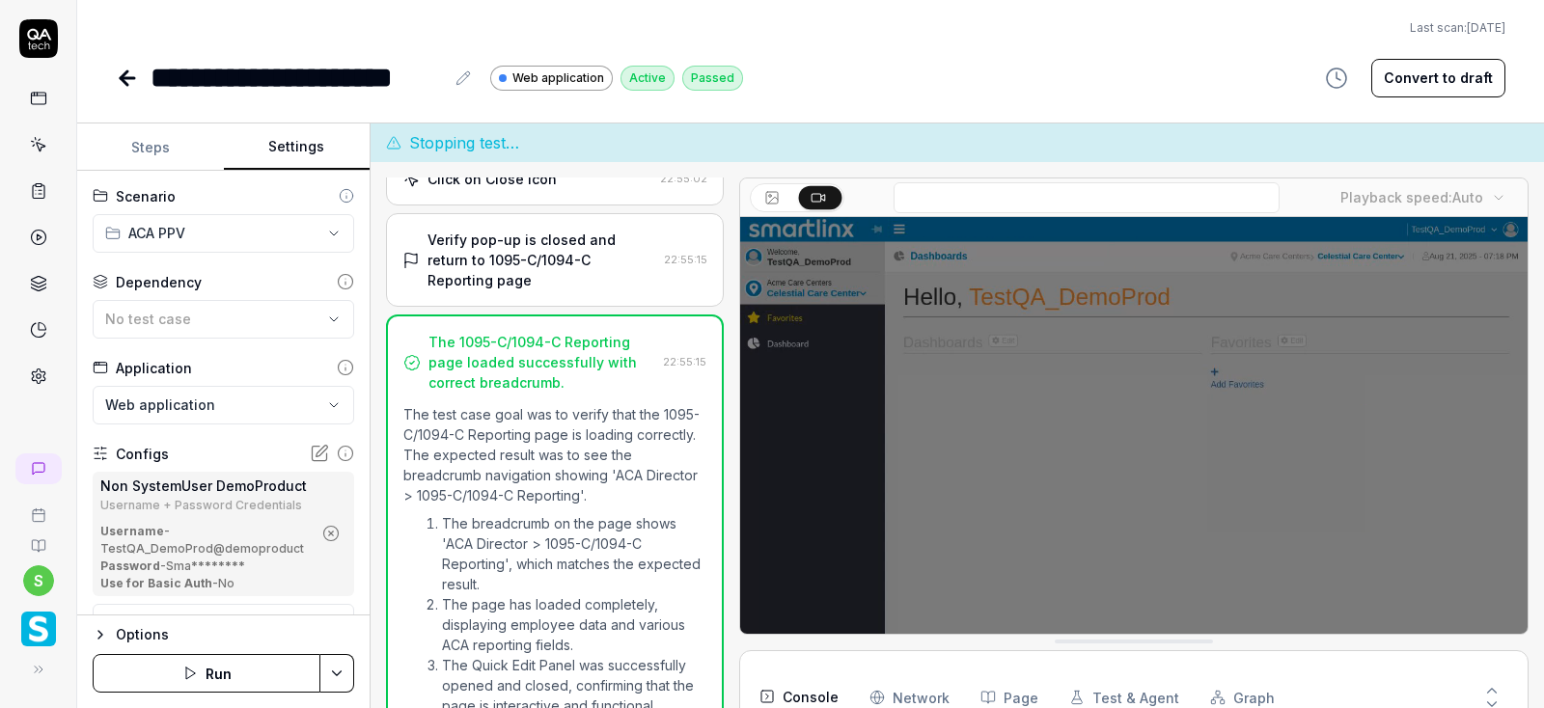
click at [304, 144] on button "Settings" at bounding box center [297, 147] width 147 height 46
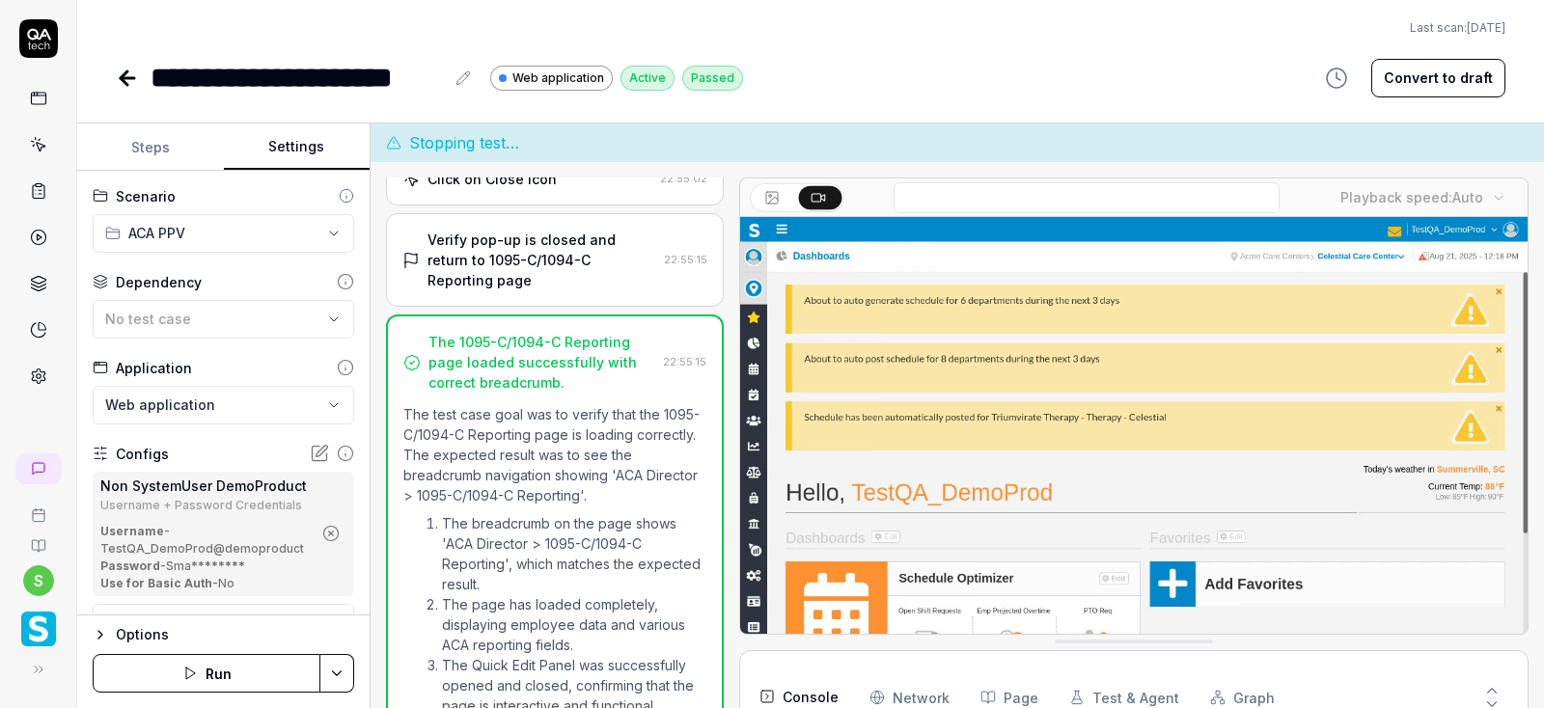
click at [329, 529] on icon "button" at bounding box center [330, 533] width 17 height 17
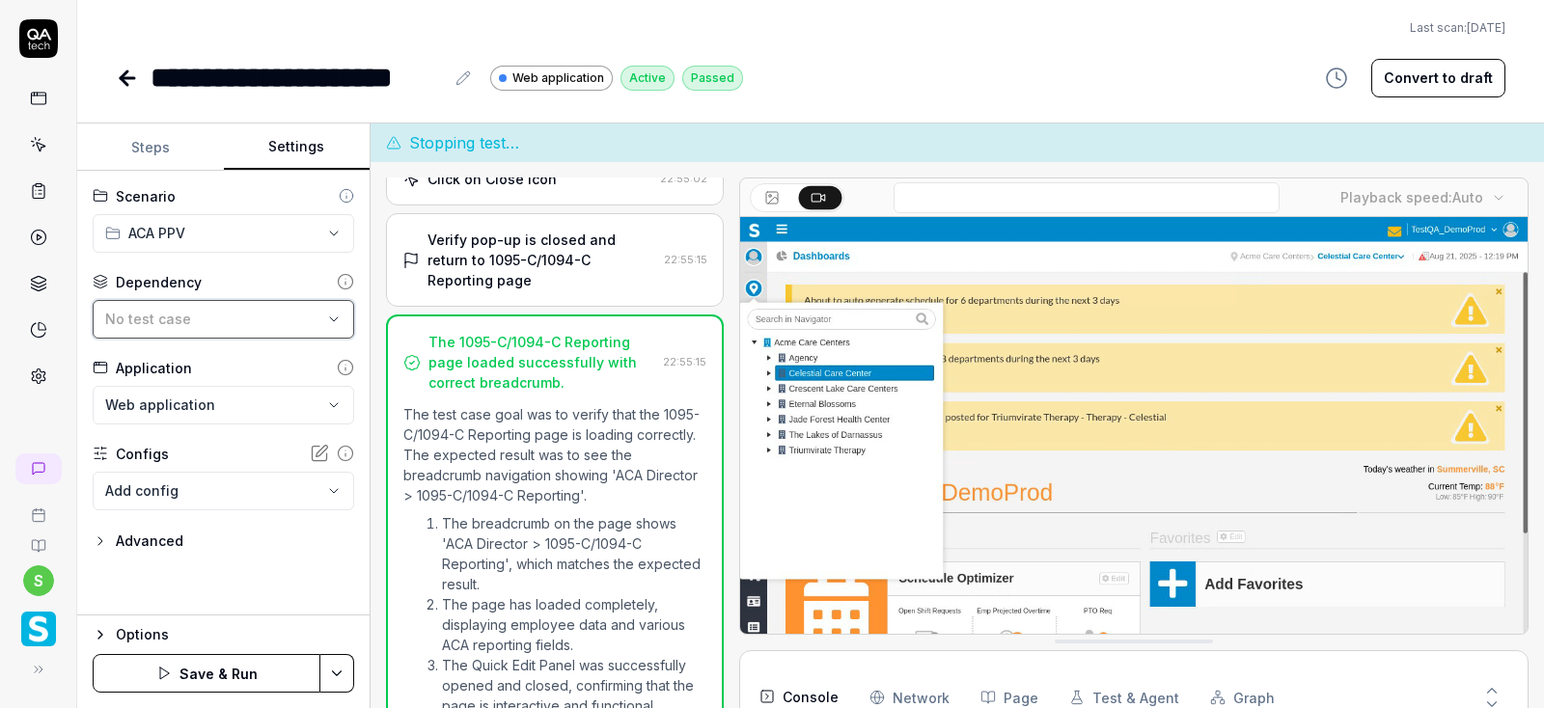
click at [325, 316] on button "No test case" at bounding box center [223, 319] width 261 height 39
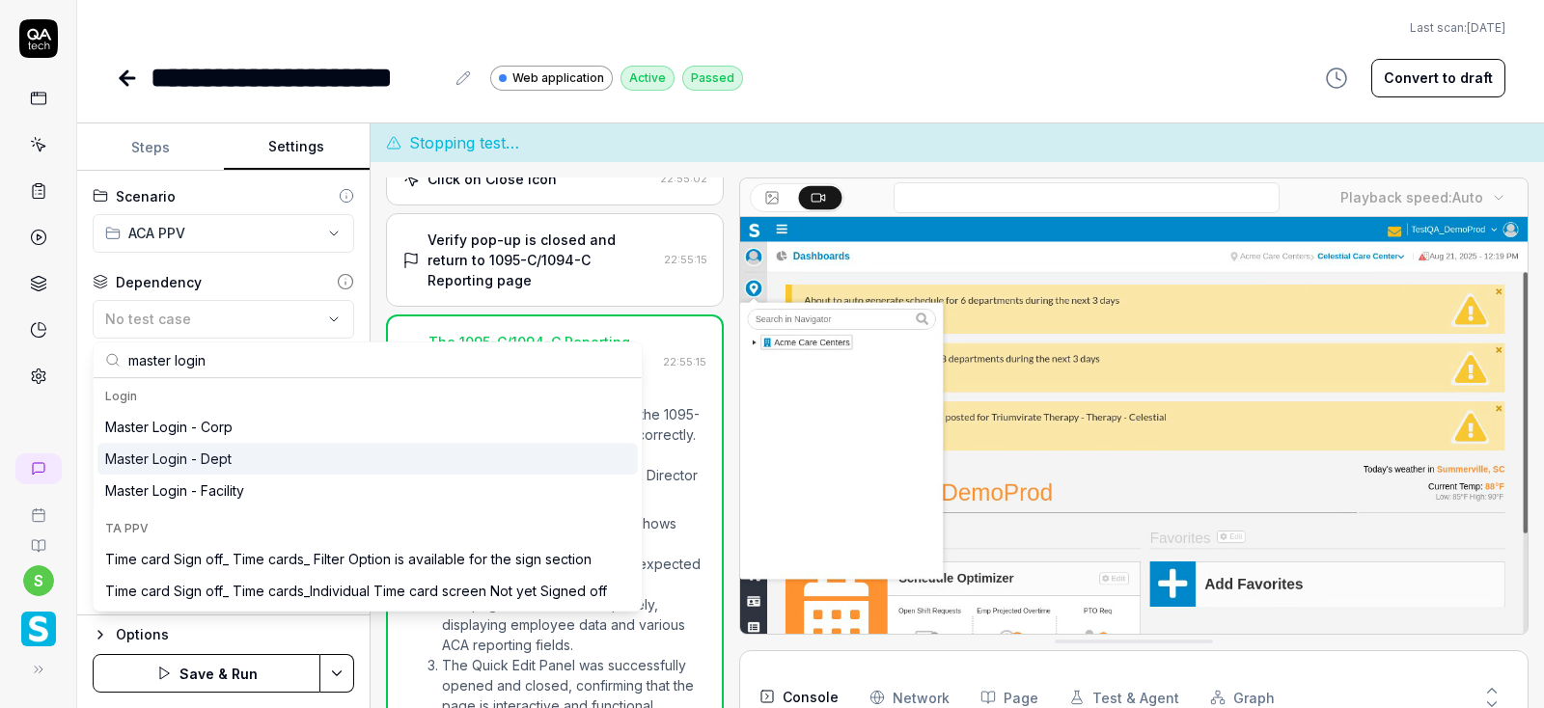
type input "master login"
click at [238, 460] on div "Master Login - Dept" at bounding box center [367, 459] width 540 height 32
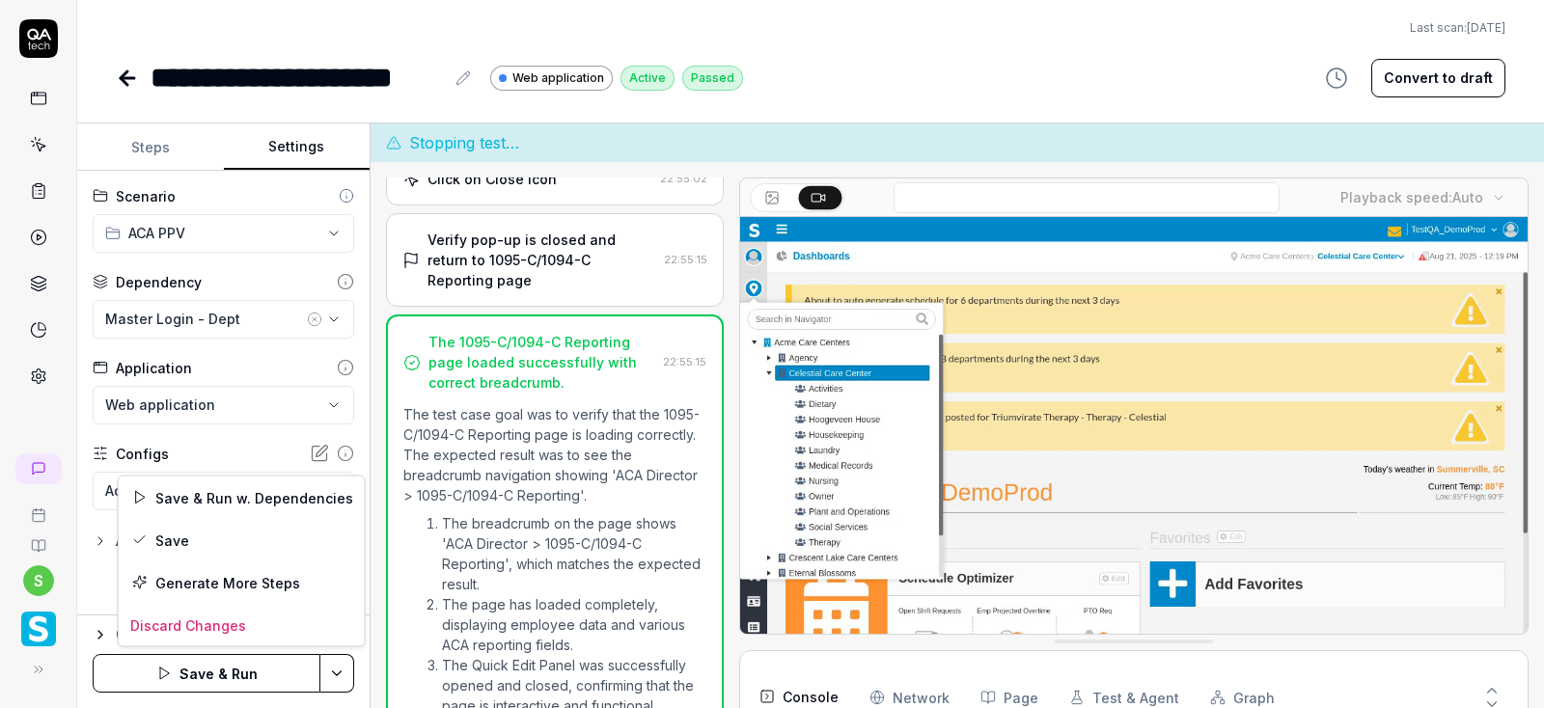
scroll to position [141, 0]
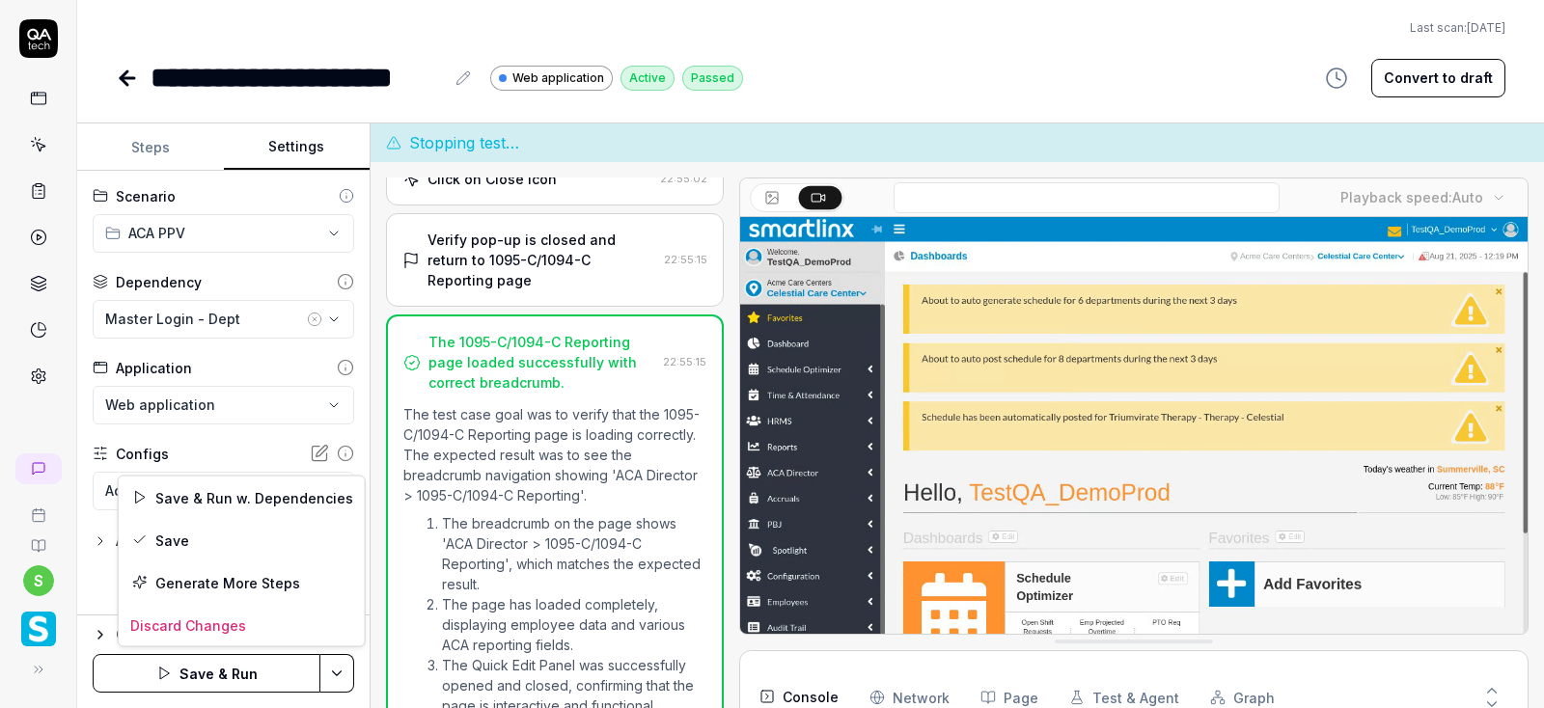
click at [344, 675] on html "**********" at bounding box center [772, 354] width 1544 height 708
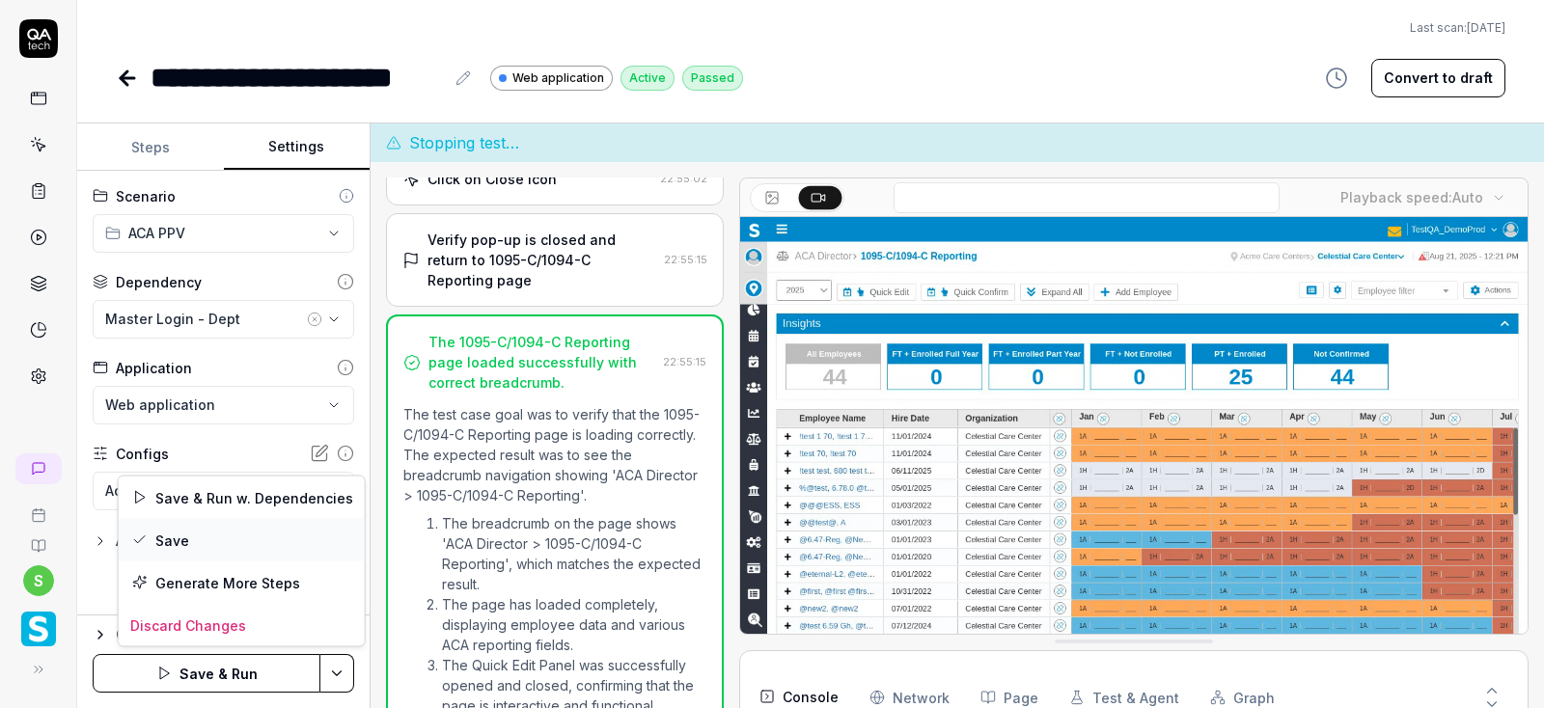
click at [182, 545] on div "Save" at bounding box center [242, 540] width 246 height 42
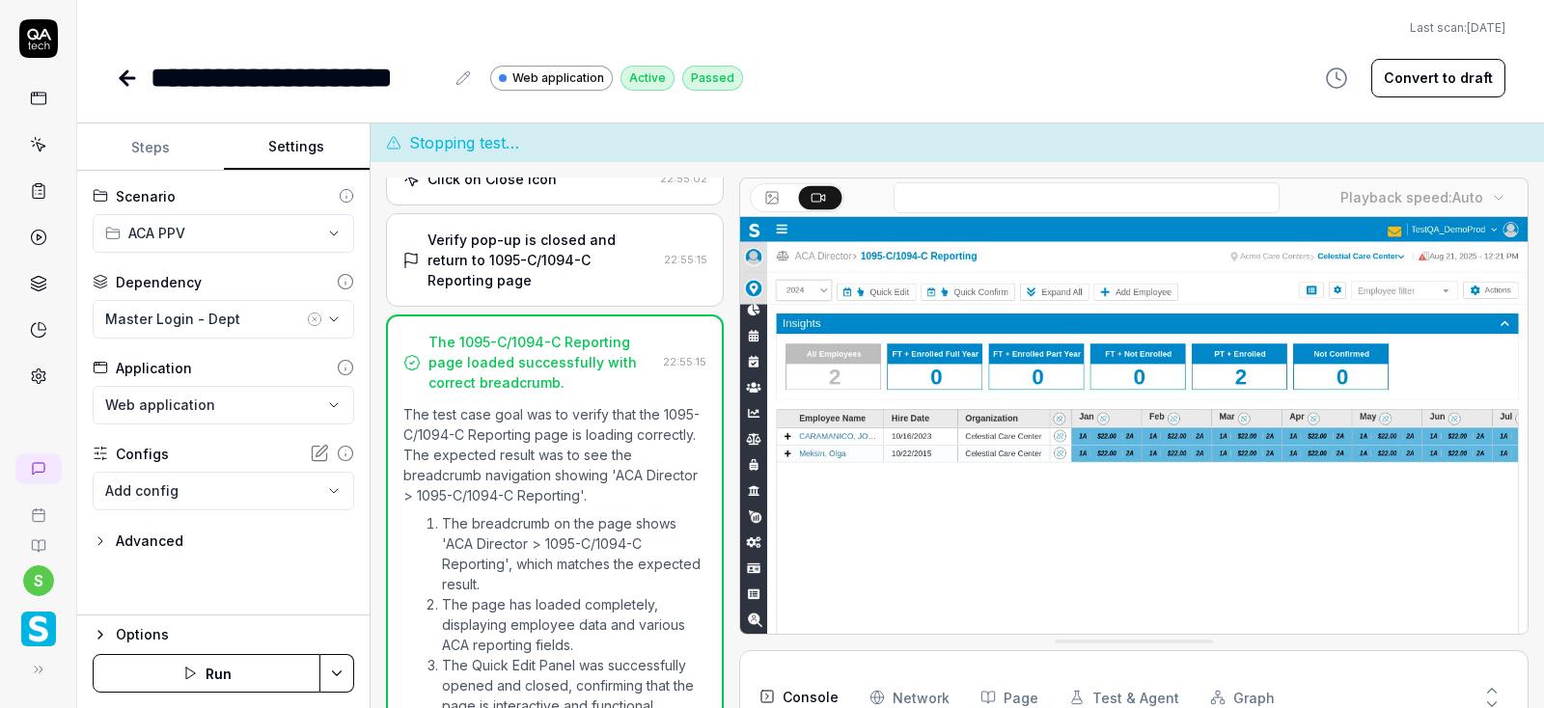
click at [223, 672] on button "Run" at bounding box center [207, 673] width 228 height 39
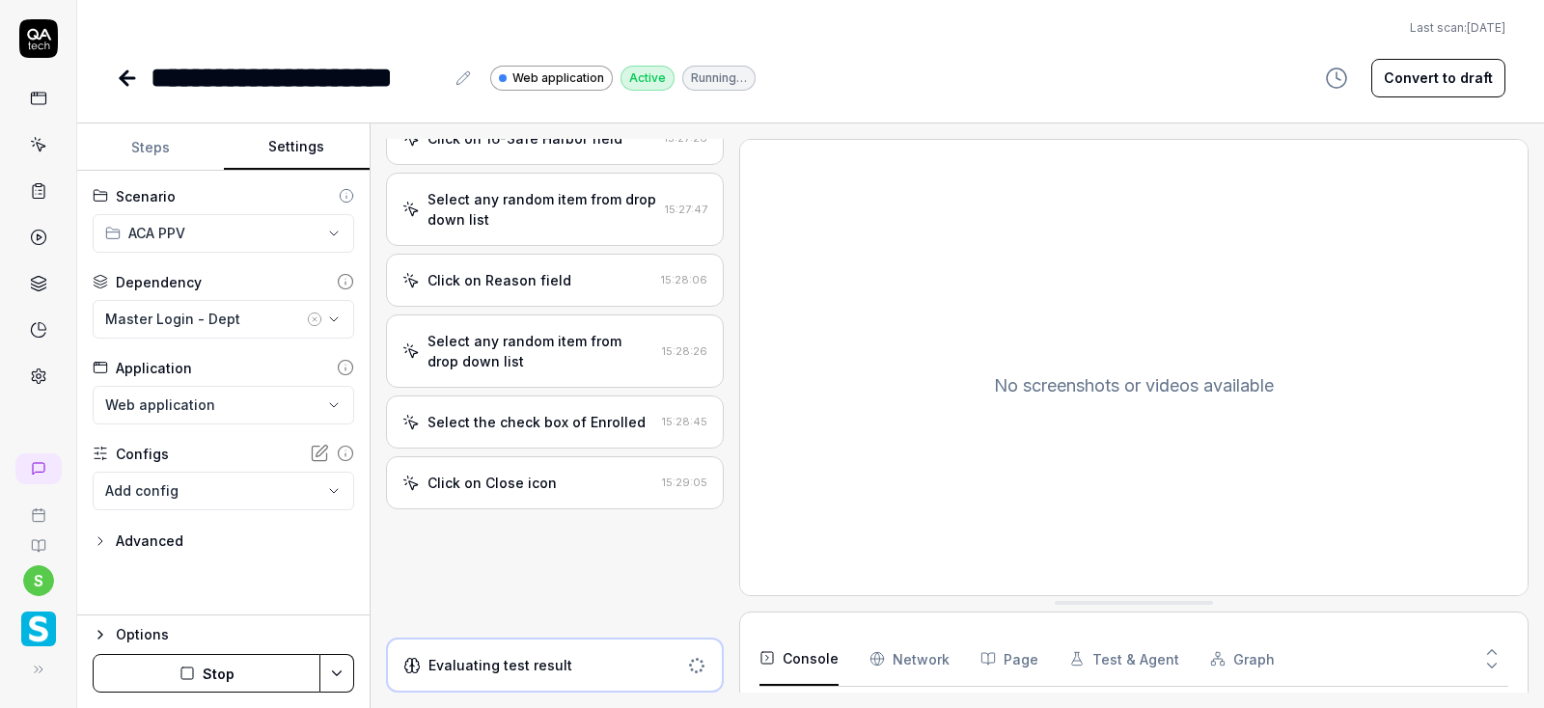
scroll to position [1340, 0]
